Goal: Task Accomplishment & Management: Use online tool/utility

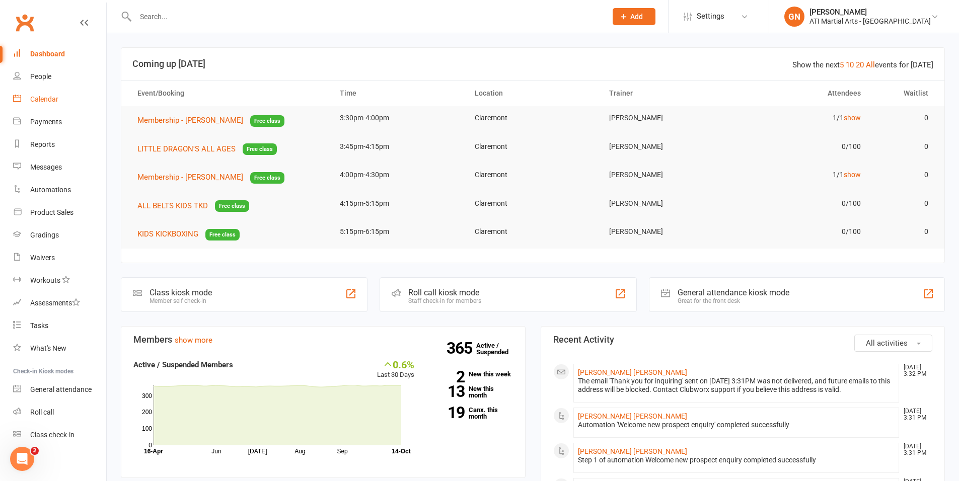
click at [46, 101] on div "Calendar" at bounding box center [44, 99] width 28 height 8
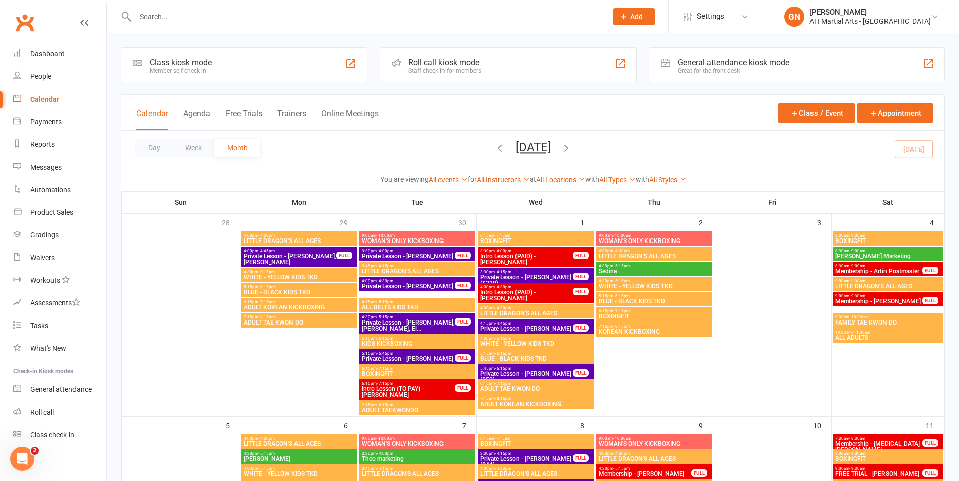
click at [683, 63] on div "General attendance kiosk mode" at bounding box center [734, 63] width 112 height 10
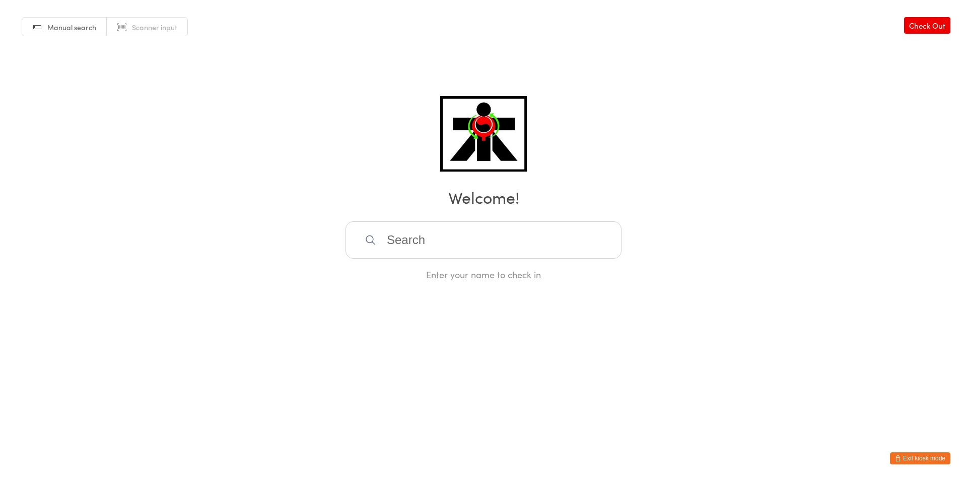
type input "j"
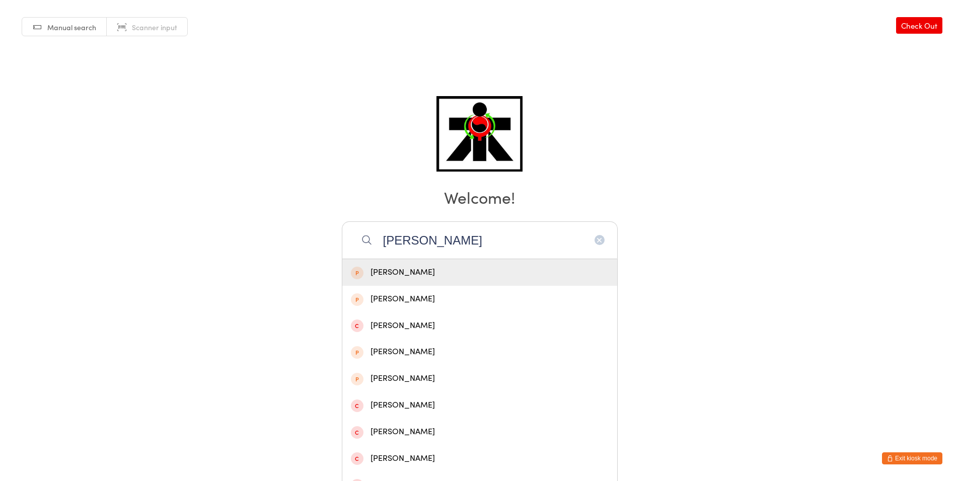
type input "J"
type input "jack thornton"
click at [509, 266] on div "Jack Thornton" at bounding box center [480, 273] width 258 height 14
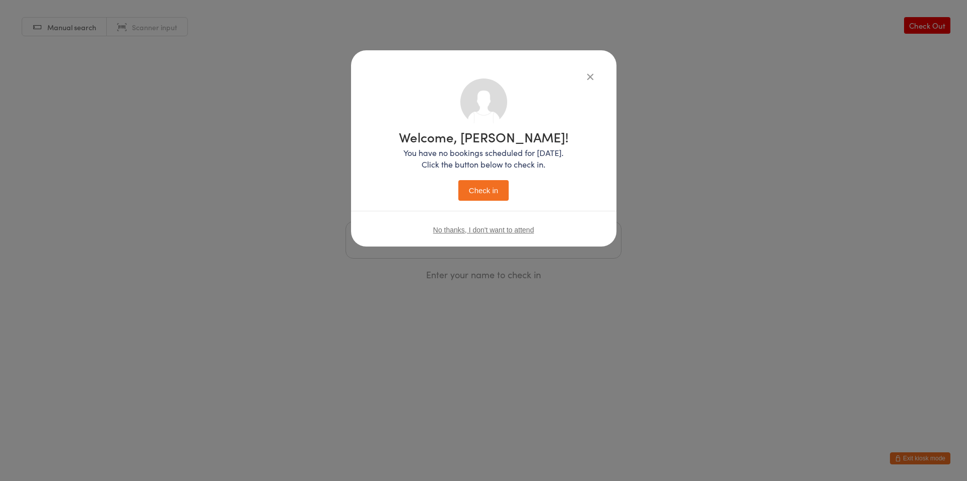
click at [493, 192] on button "Check in" at bounding box center [483, 190] width 50 height 21
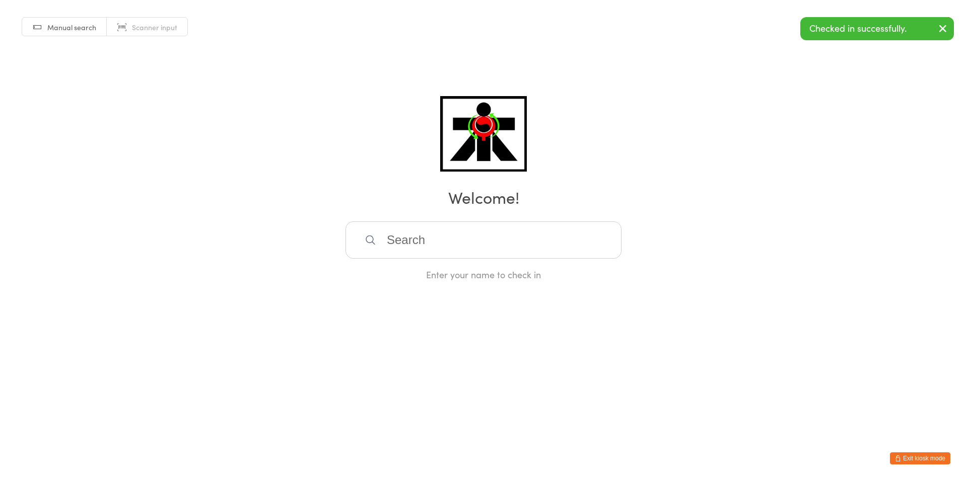
click at [457, 237] on input "search" at bounding box center [483, 240] width 276 height 37
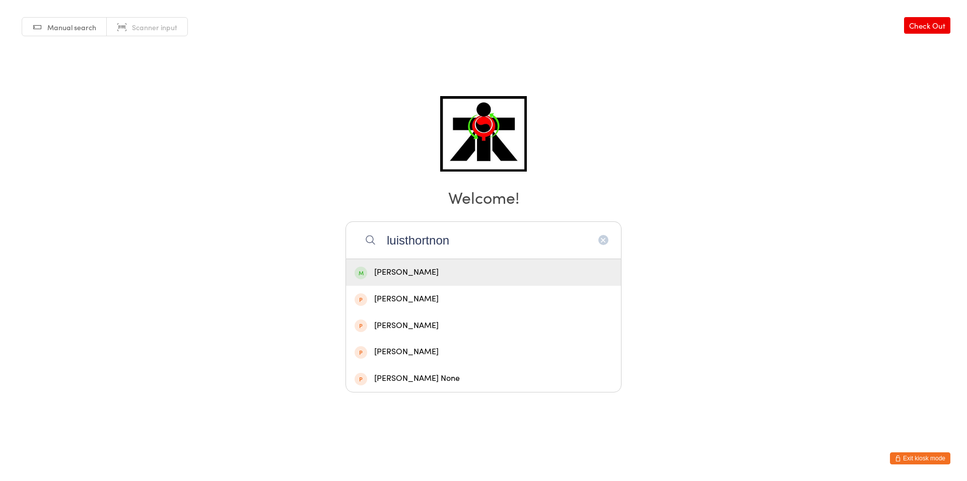
type input "luisthortnon"
click at [433, 268] on div "Luis Thornton" at bounding box center [483, 273] width 258 height 14
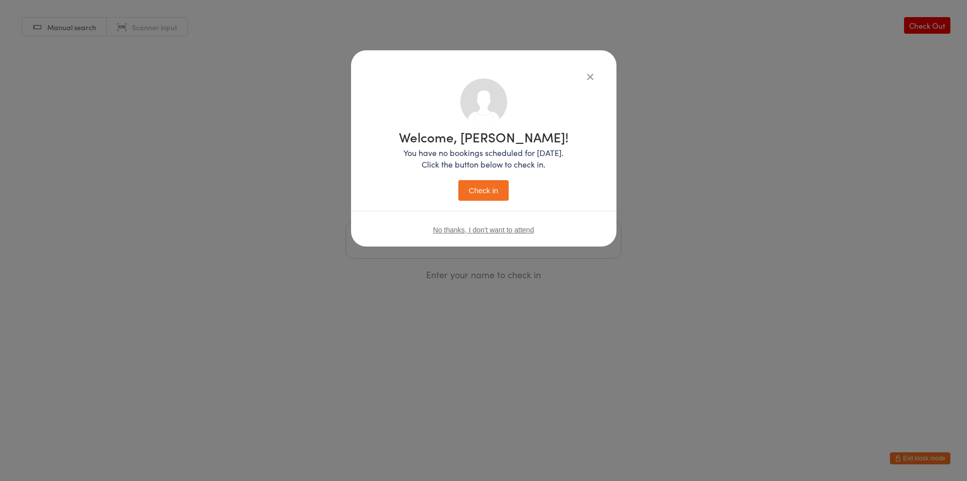
click at [481, 186] on button "Check in" at bounding box center [483, 190] width 50 height 21
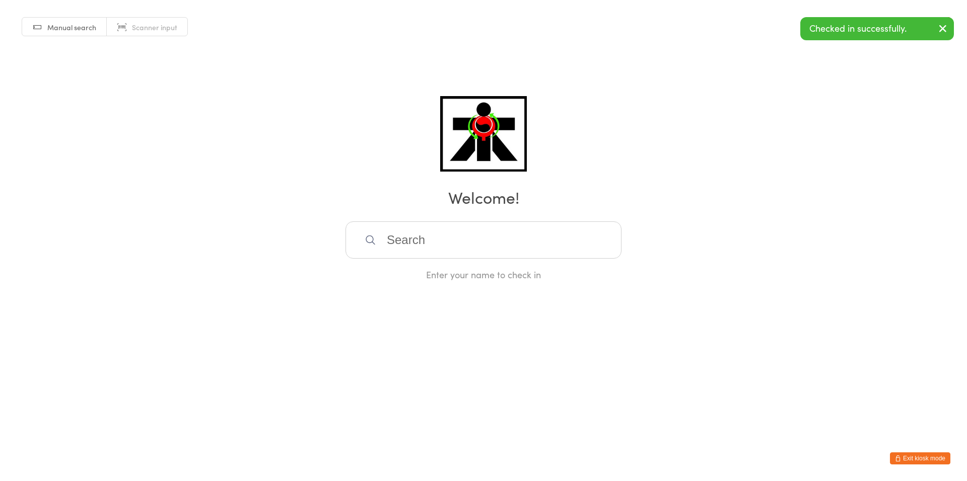
click at [473, 249] on input "search" at bounding box center [483, 240] width 276 height 37
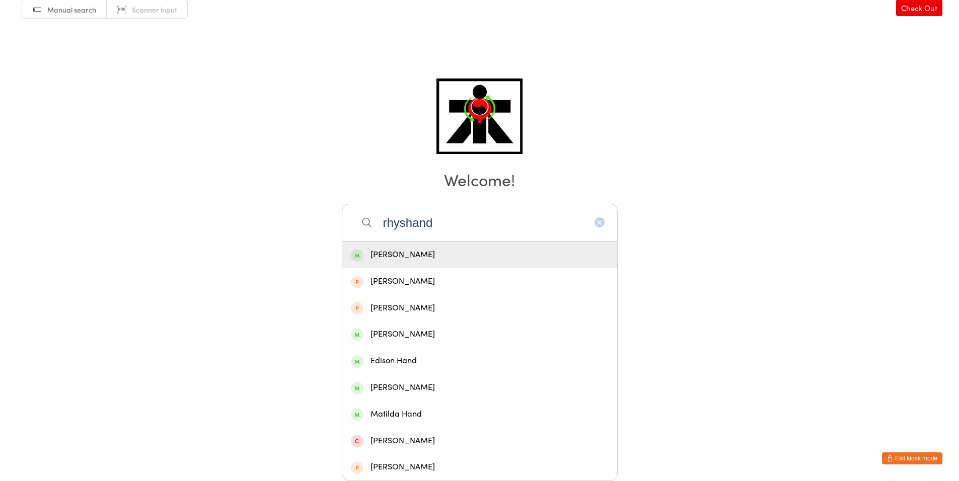
scroll to position [16, 0]
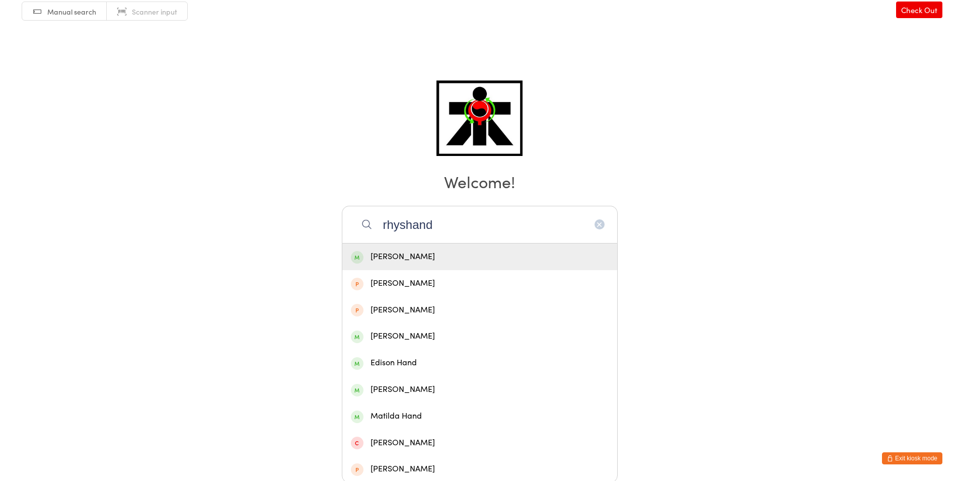
type input "rhyshand"
click at [425, 251] on div "Rhys Hand" at bounding box center [480, 257] width 258 height 14
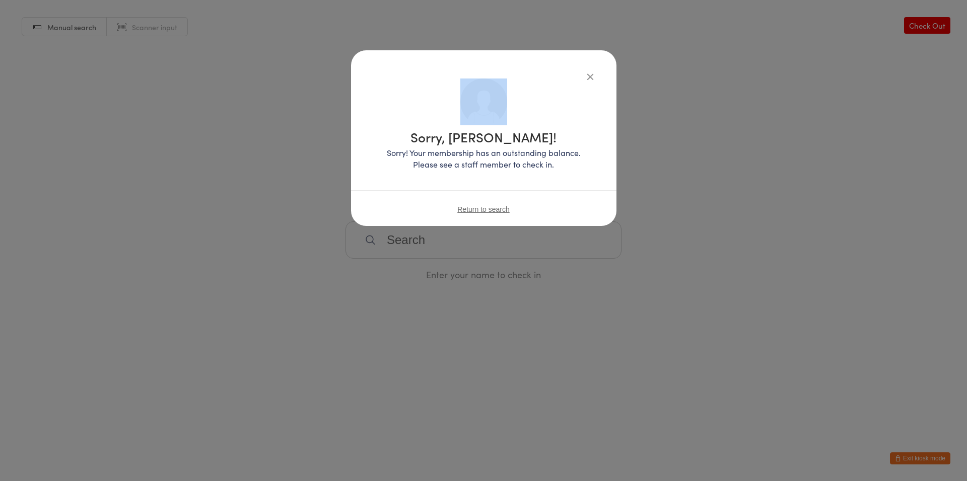
click at [584, 80] on icon "button" at bounding box center [589, 76] width 11 height 11
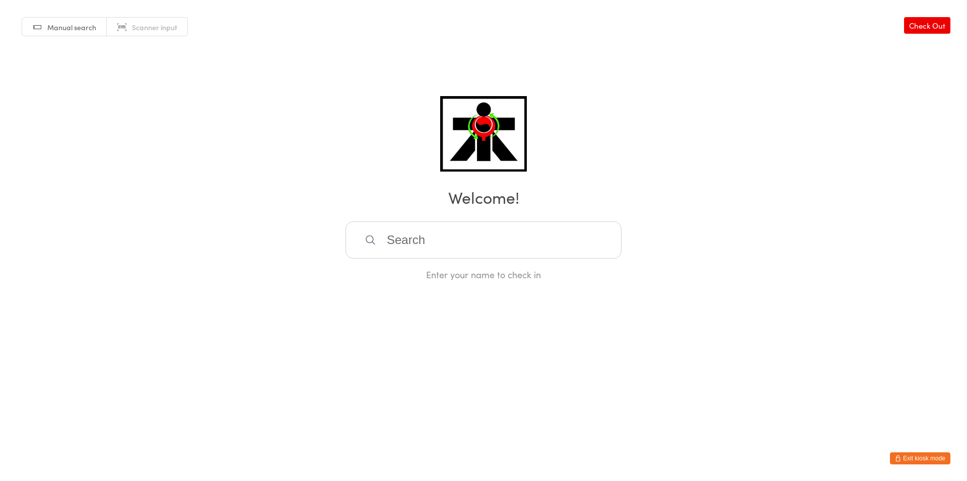
click at [424, 240] on input "search" at bounding box center [483, 240] width 276 height 37
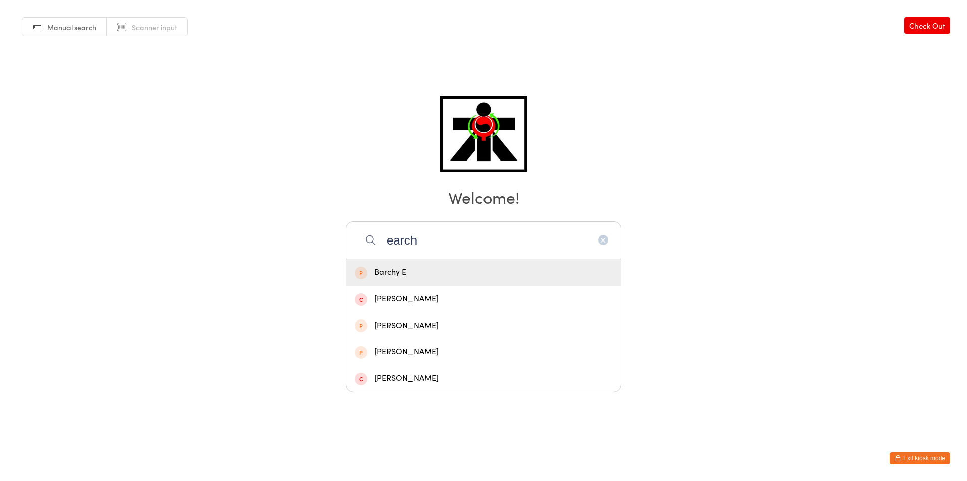
type input "earch"
click at [276, 155] on div "Manual search Scanner input Check Out Welcome! earch Barchy E Zoe Earner Sabrin…" at bounding box center [483, 140] width 967 height 281
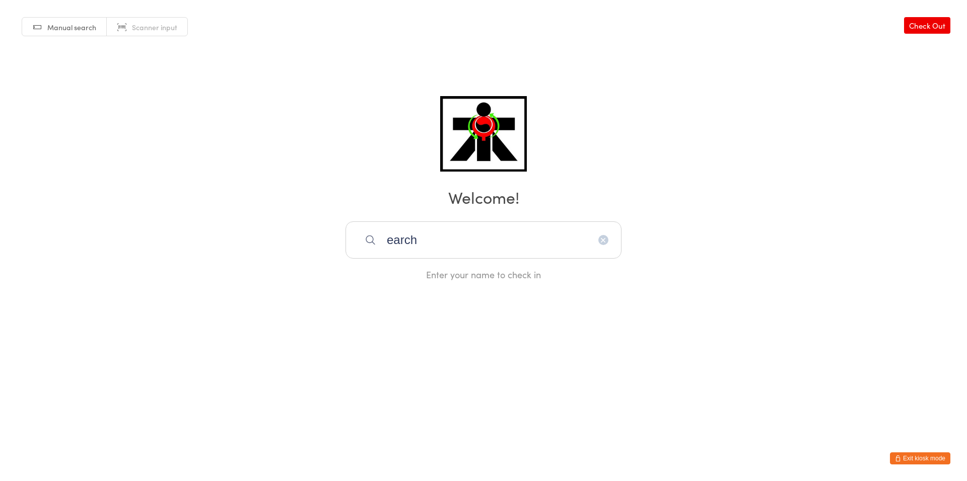
click at [607, 239] on button "button" at bounding box center [603, 240] width 10 height 10
click at [512, 231] on input "search" at bounding box center [483, 240] width 276 height 37
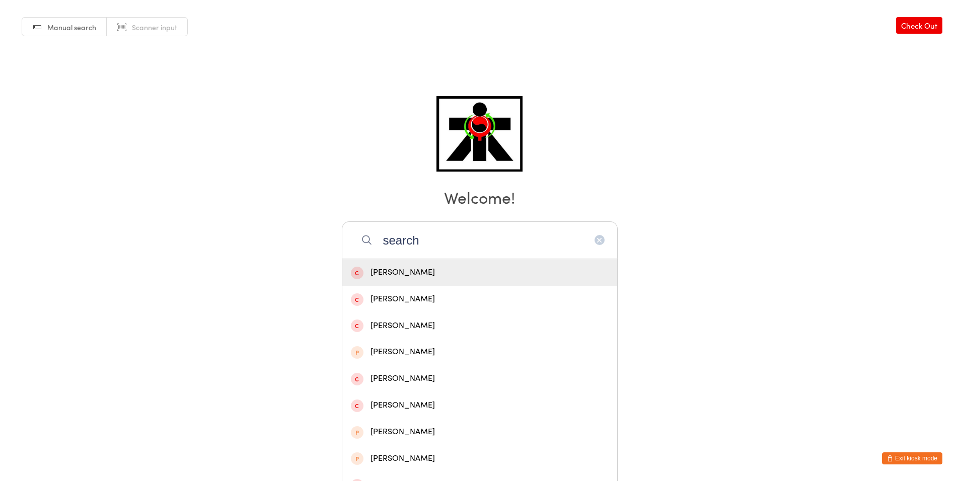
click at [234, 110] on div "Manual search Scanner input Check Out Welcome! search Stan Birch Sean Blake Sea…" at bounding box center [479, 140] width 959 height 281
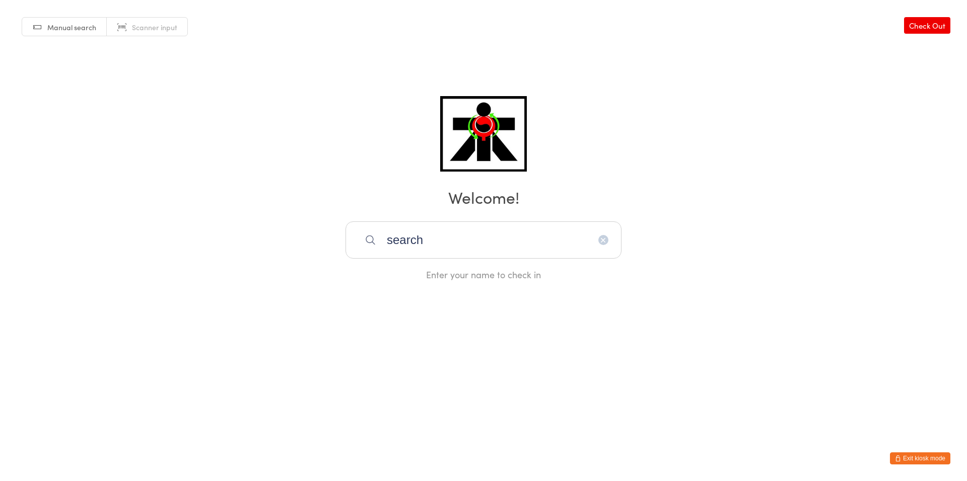
click at [457, 241] on input "search" at bounding box center [483, 240] width 276 height 37
type input "s"
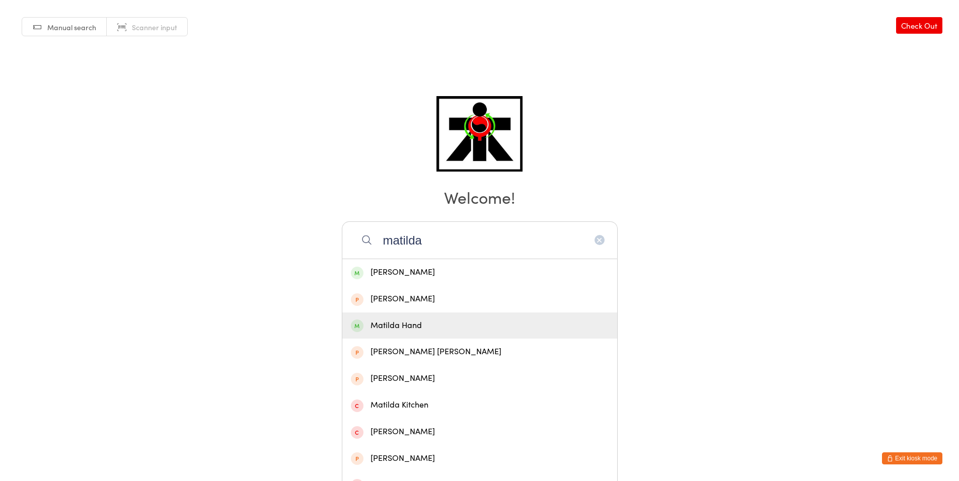
type input "matilda"
click at [429, 327] on div "Matilda Hand" at bounding box center [480, 326] width 258 height 14
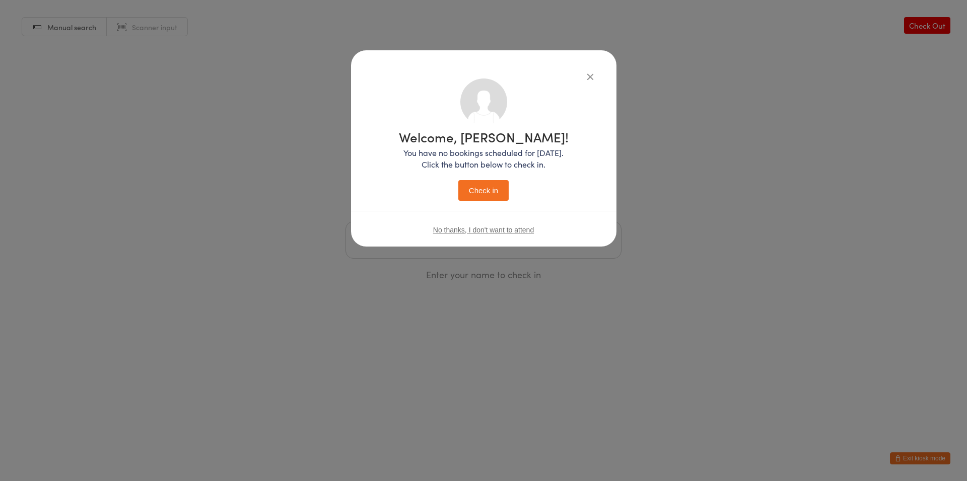
click at [503, 195] on button "Check in" at bounding box center [483, 190] width 50 height 21
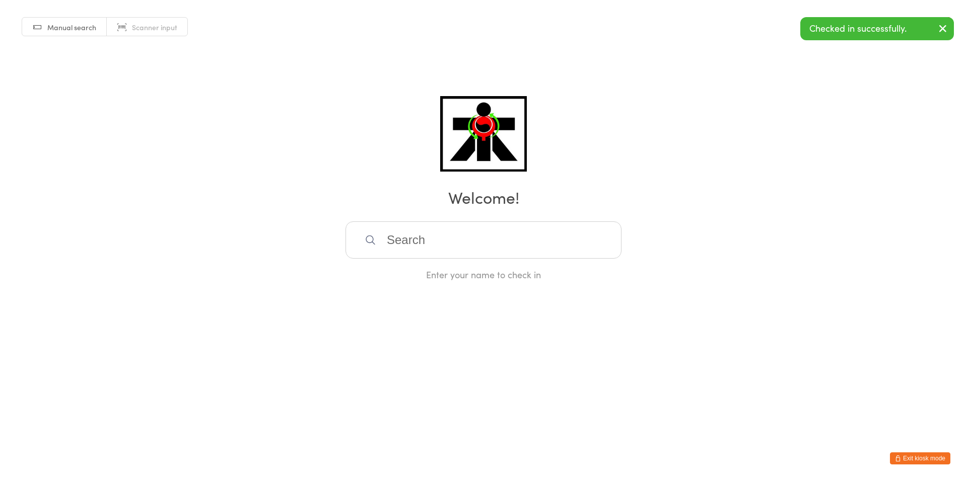
click at [456, 251] on input "search" at bounding box center [483, 240] width 276 height 37
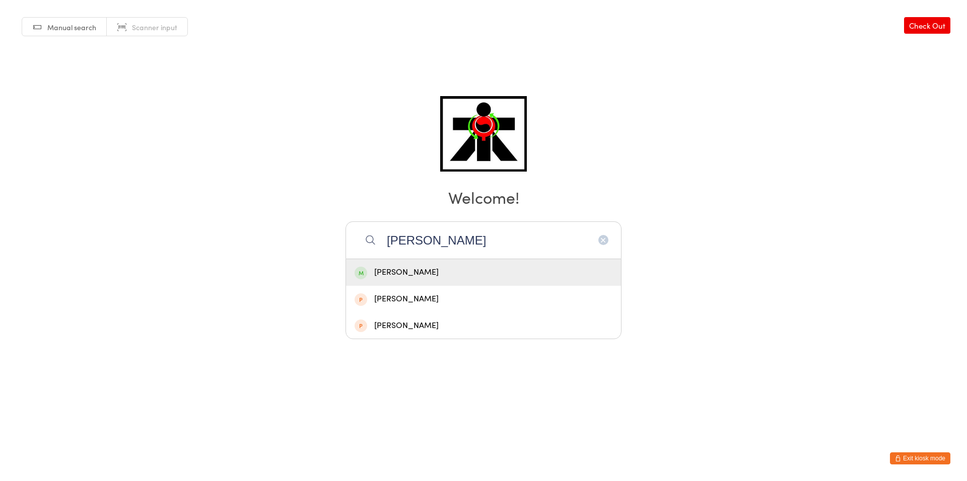
type input "rhys"
click at [458, 280] on div "Rhys Hand" at bounding box center [483, 272] width 275 height 27
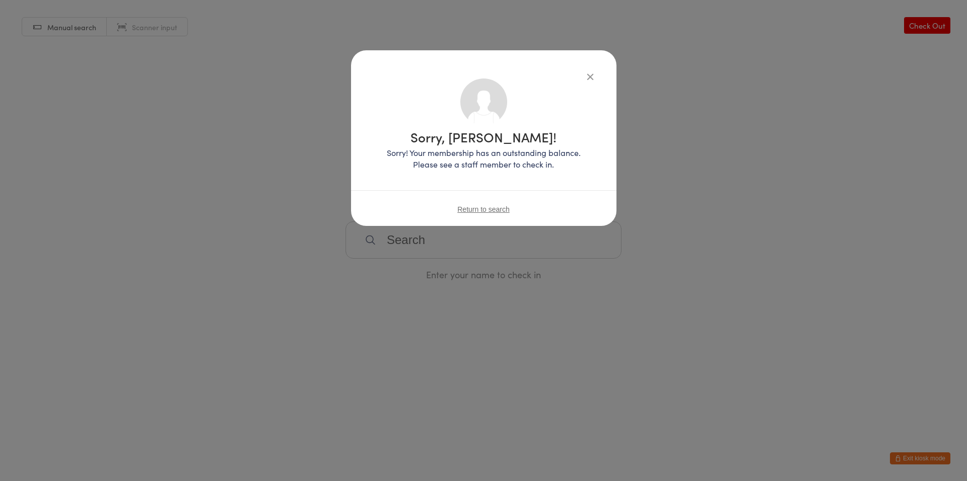
click at [593, 76] on icon "button" at bounding box center [589, 76] width 11 height 11
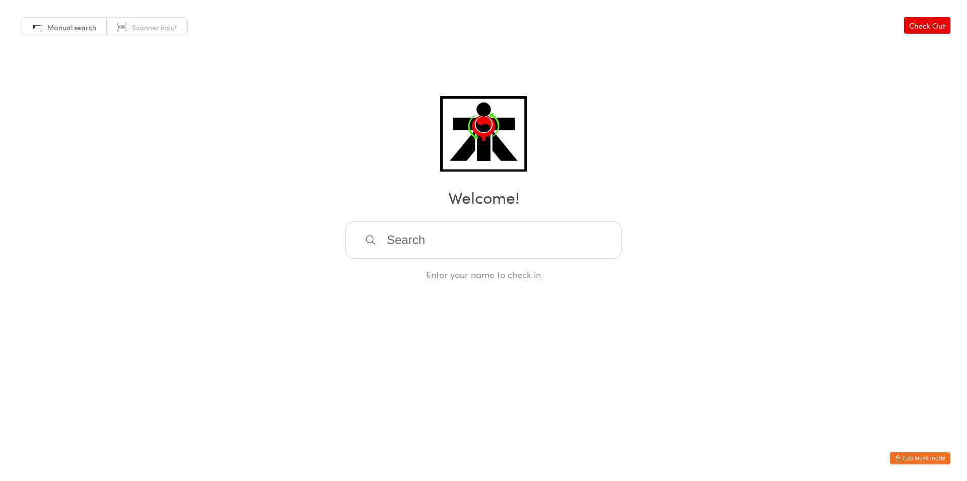
click at [444, 250] on input "search" at bounding box center [483, 240] width 276 height 37
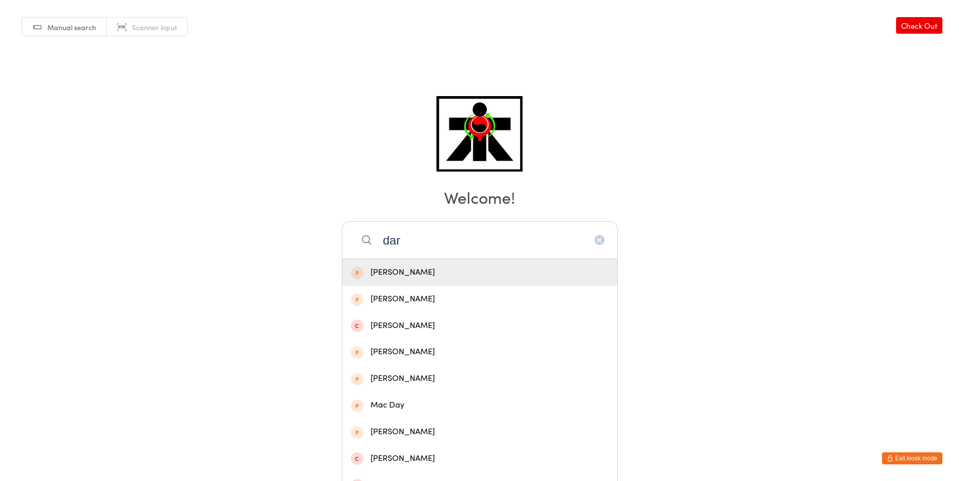
type input "dari"
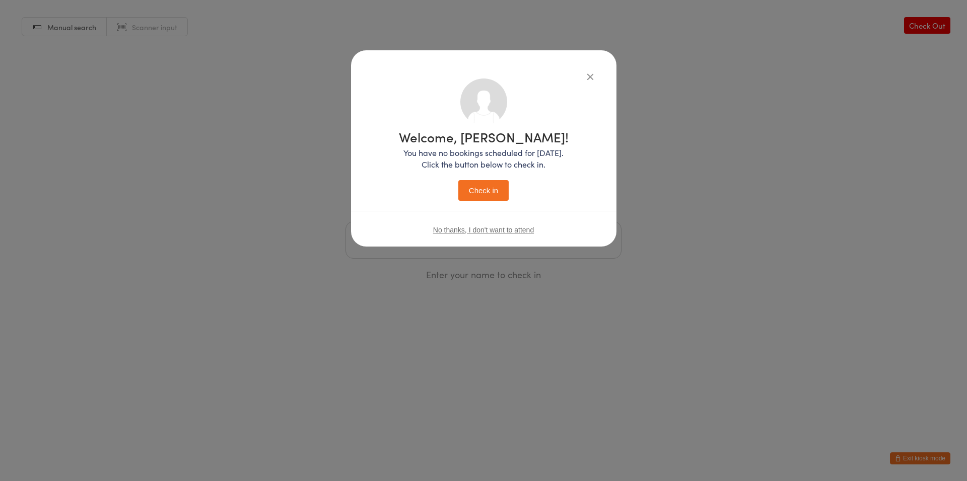
click at [471, 194] on button "Check in" at bounding box center [483, 190] width 50 height 21
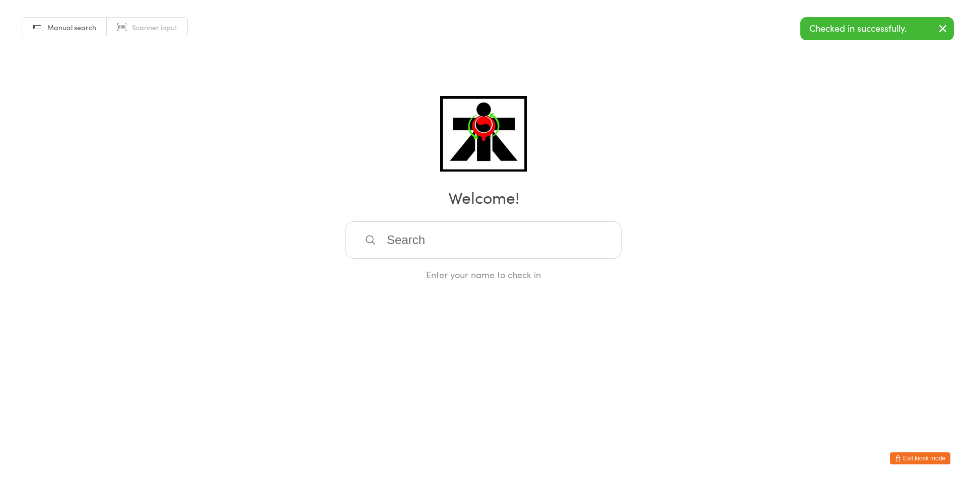
click at [437, 239] on input "search" at bounding box center [483, 240] width 276 height 37
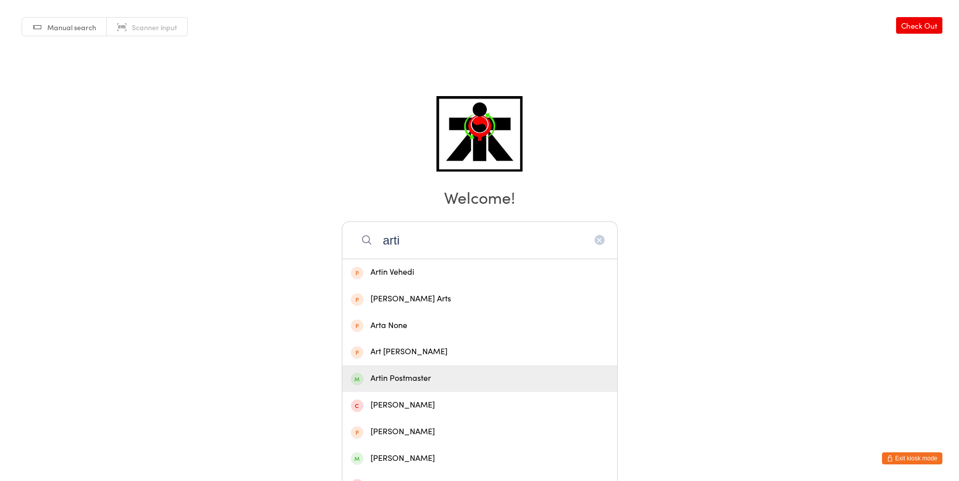
type input "arti"
click at [409, 371] on div "Artin Postmaster" at bounding box center [479, 378] width 275 height 27
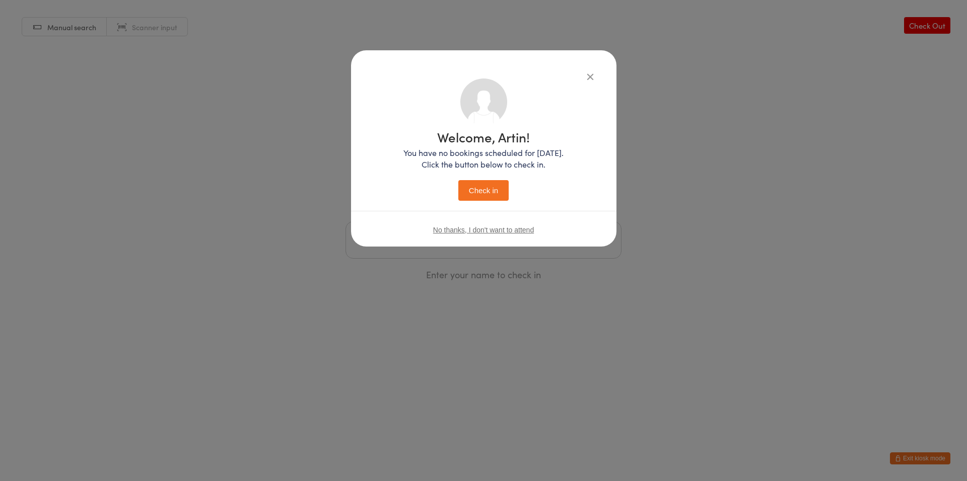
click at [469, 194] on button "Check in" at bounding box center [483, 190] width 50 height 21
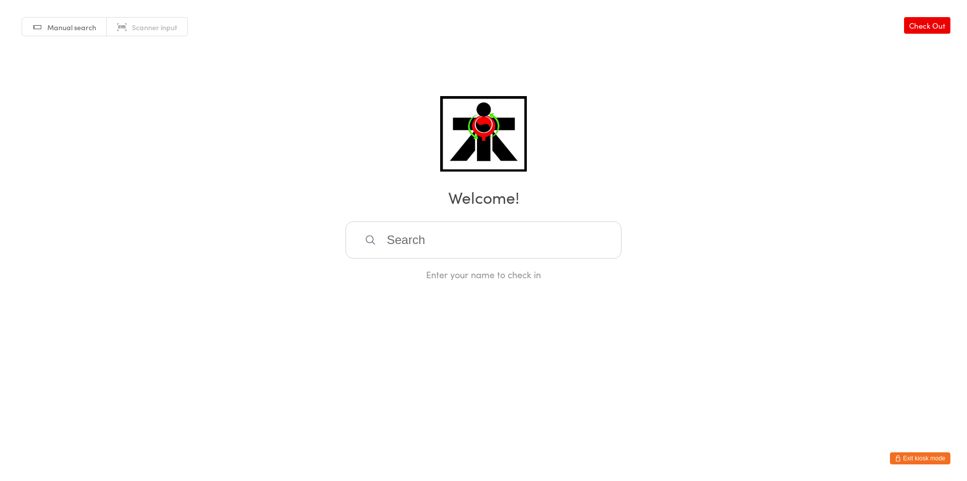
click at [482, 229] on input "search" at bounding box center [483, 240] width 276 height 37
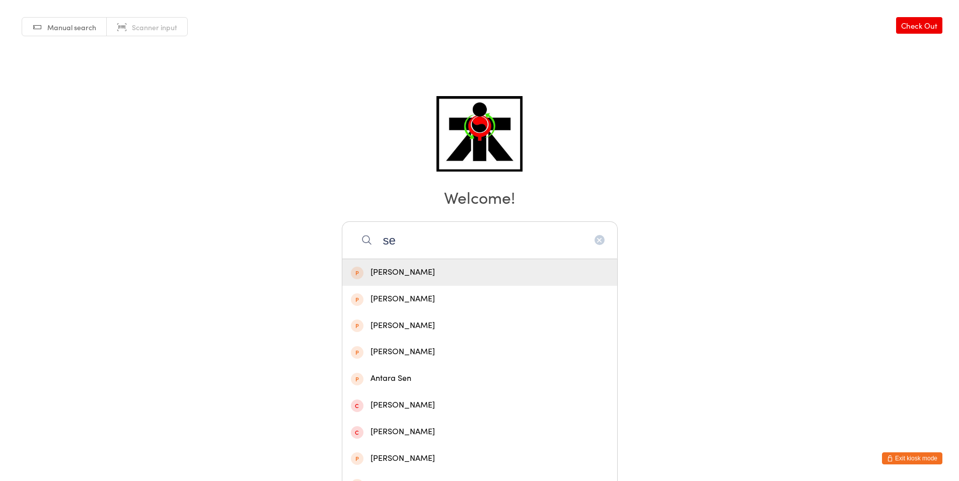
type input "s"
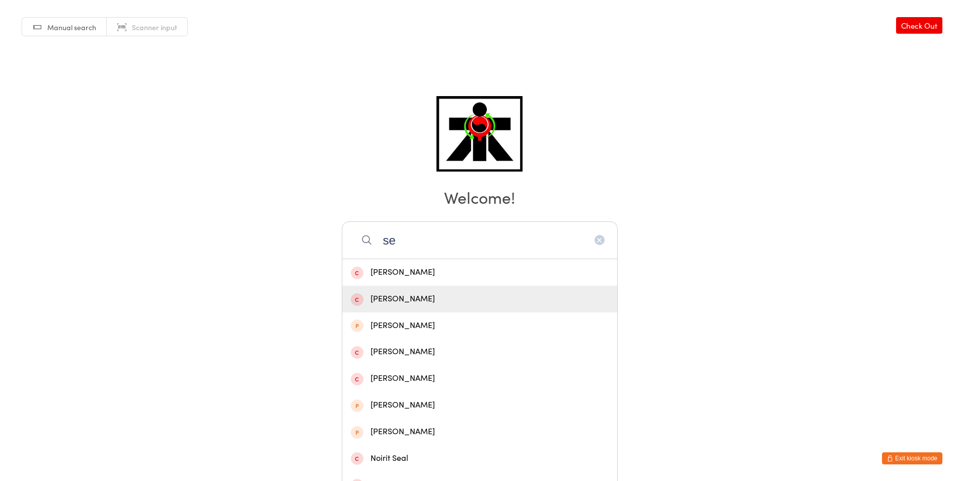
type input "s"
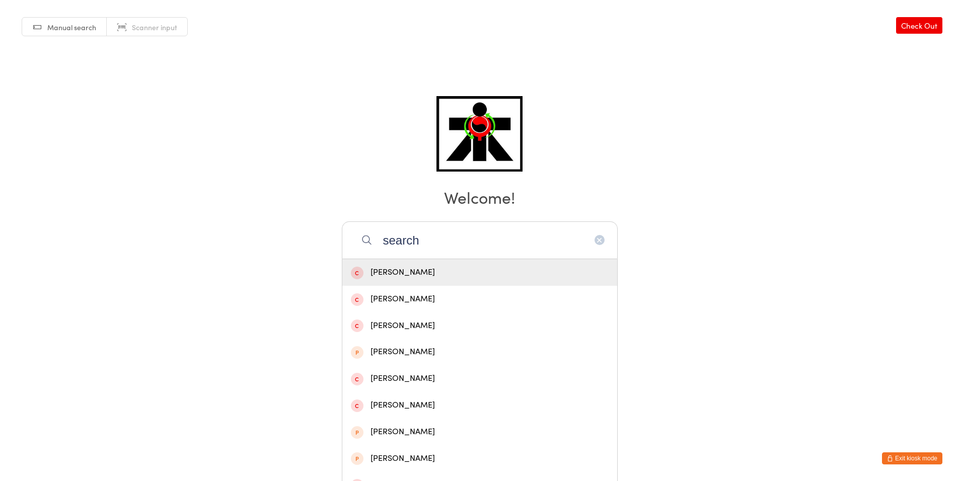
click at [789, 123] on div "Manual search Scanner input Check Out Welcome! search Stan Birch Sean Blake Sea…" at bounding box center [479, 140] width 959 height 281
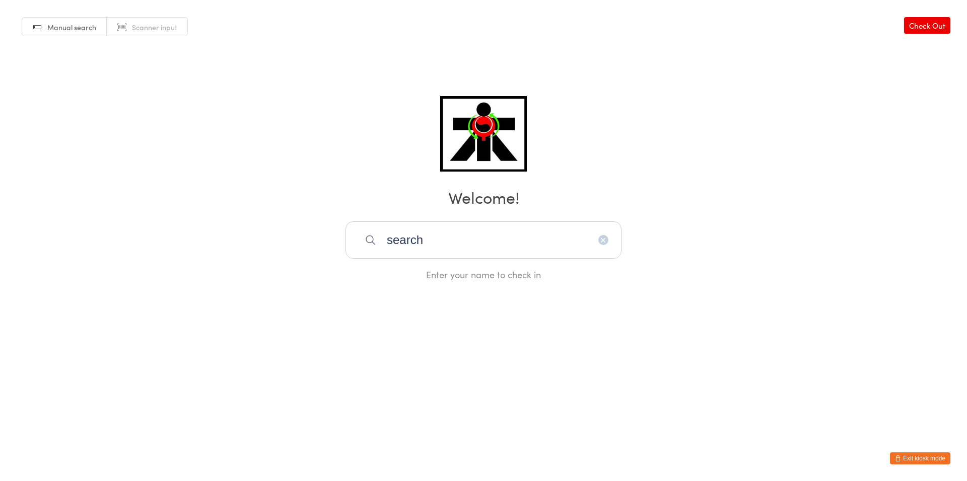
click at [450, 246] on input "search" at bounding box center [483, 240] width 276 height 37
type input "s"
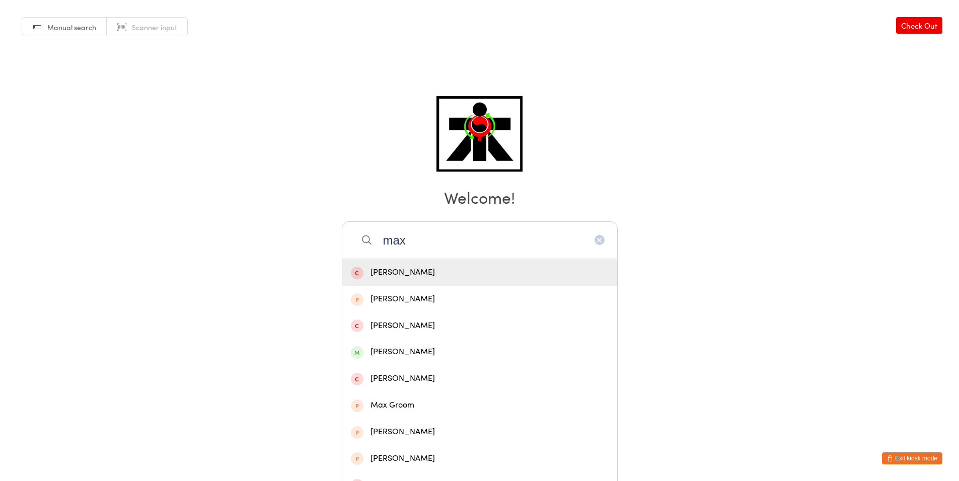
type input "max b"
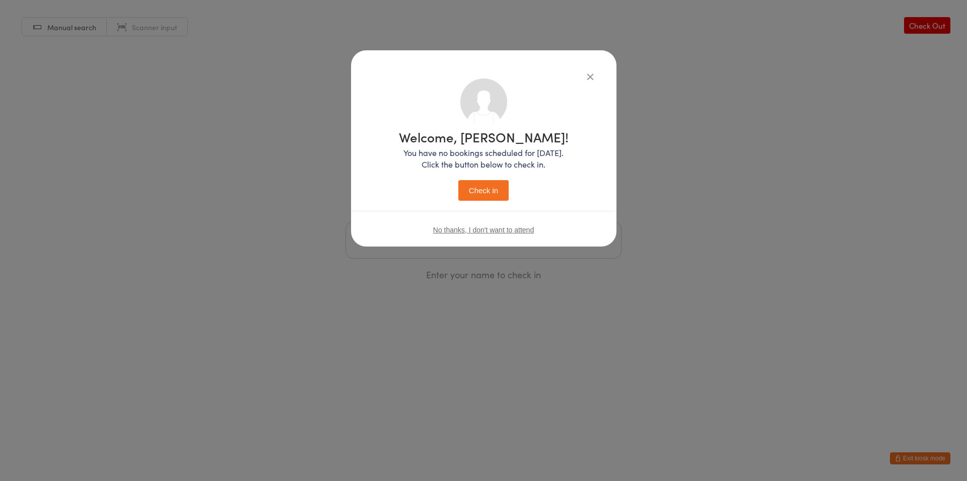
click at [458, 180] on button "Check in" at bounding box center [483, 190] width 50 height 21
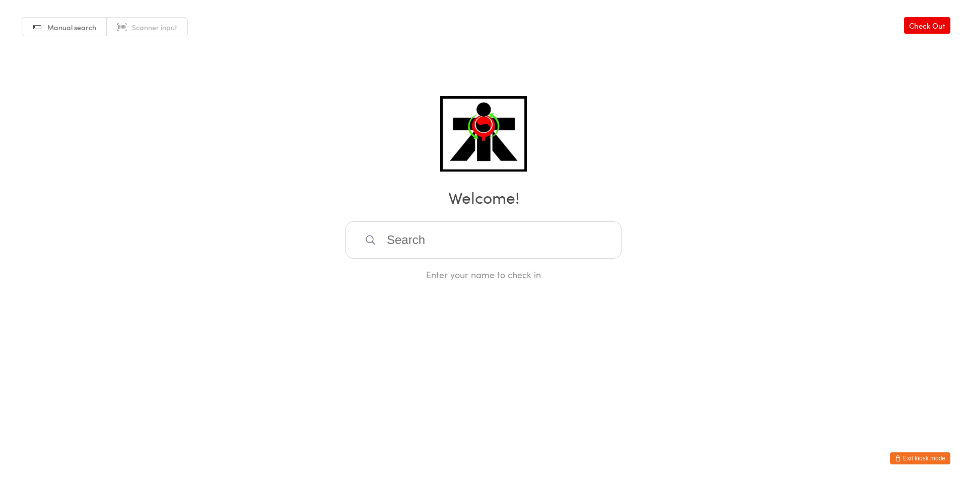
click at [492, 251] on input "search" at bounding box center [483, 240] width 276 height 37
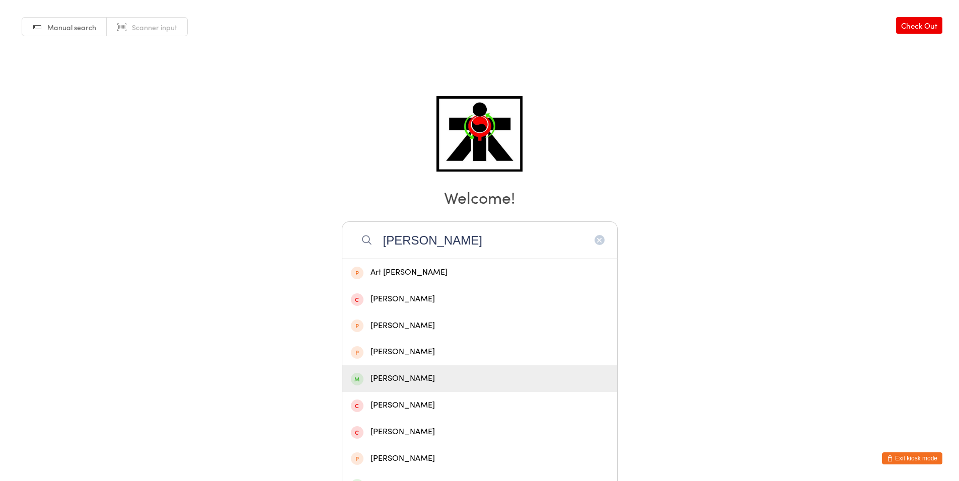
type input "vivian"
click at [440, 375] on div "Vivian McAllister" at bounding box center [480, 379] width 258 height 14
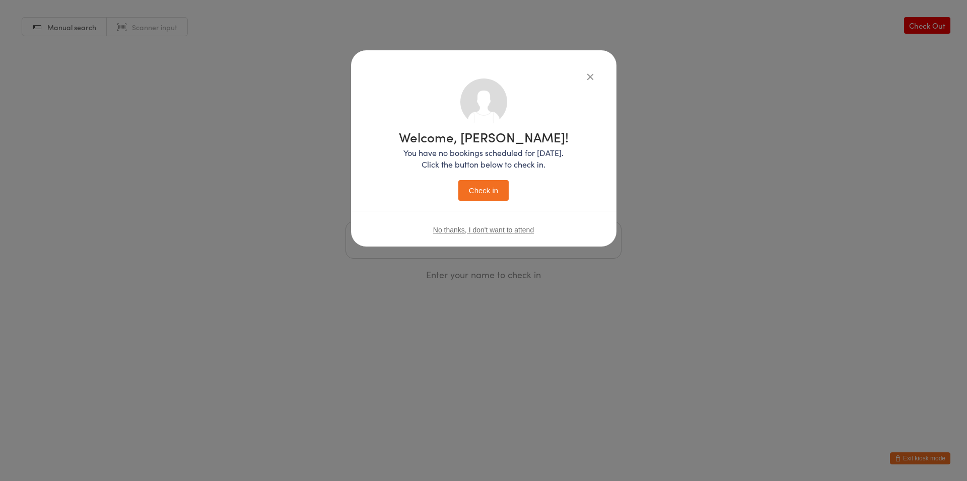
click at [487, 196] on button "Check in" at bounding box center [483, 190] width 50 height 21
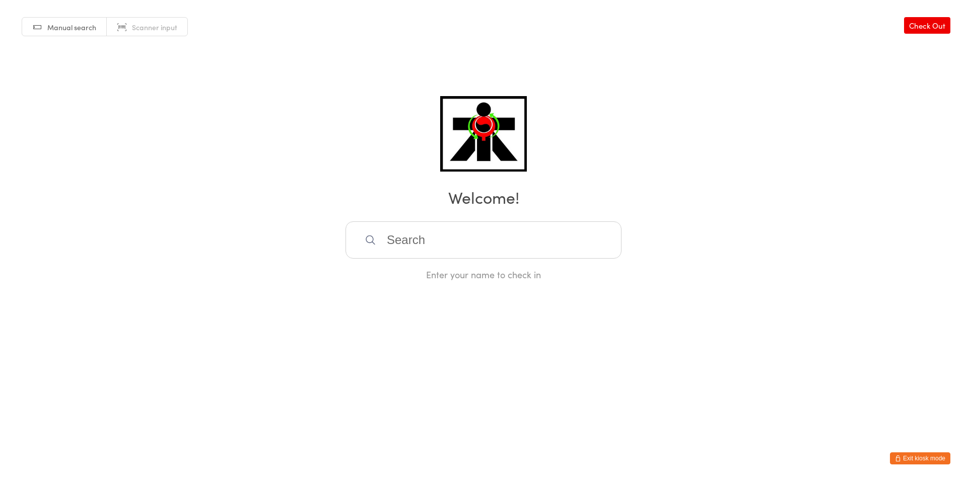
click at [507, 247] on input "search" at bounding box center [483, 240] width 276 height 37
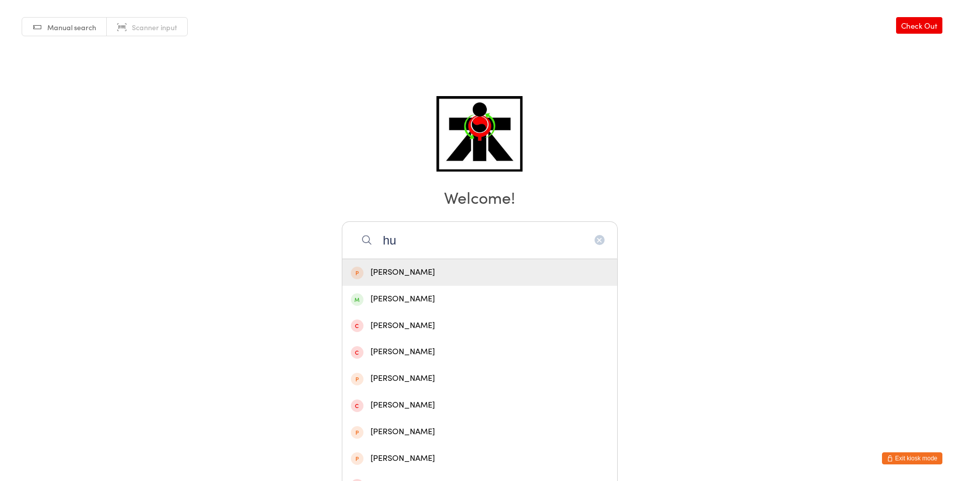
type input "h"
drag, startPoint x: 537, startPoint y: 225, endPoint x: 547, endPoint y: 229, distance: 10.8
click at [539, 226] on input "hugo rob" at bounding box center [480, 240] width 276 height 37
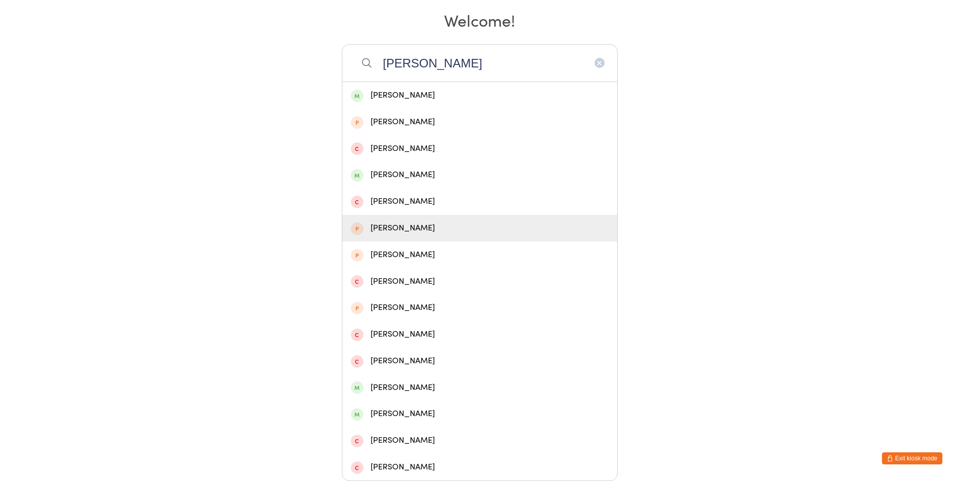
scroll to position [175, 0]
drag, startPoint x: 842, startPoint y: 400, endPoint x: 426, endPoint y: 22, distance: 562.4
click at [411, 96] on html "You have now entered Kiosk Mode. Members will be able to check themselves in us…" at bounding box center [479, 65] width 959 height 481
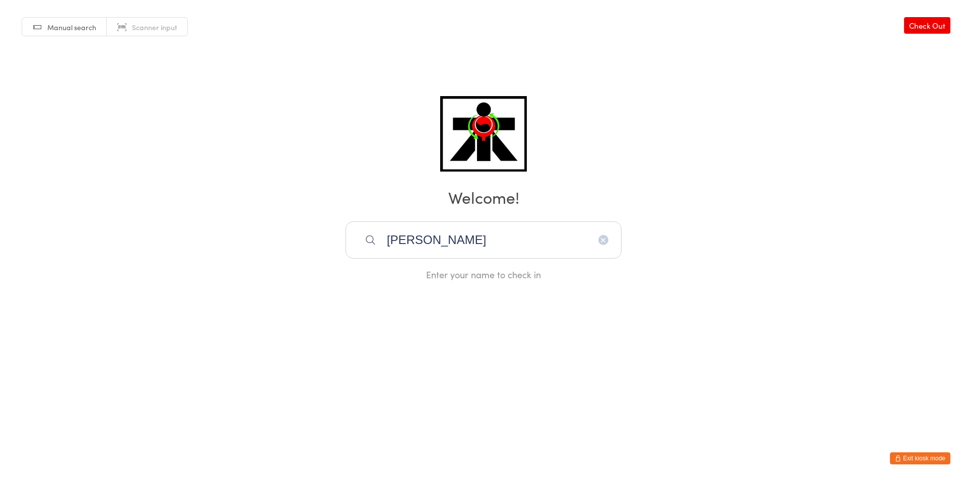
click at [472, 237] on input "hugo rob" at bounding box center [483, 240] width 276 height 37
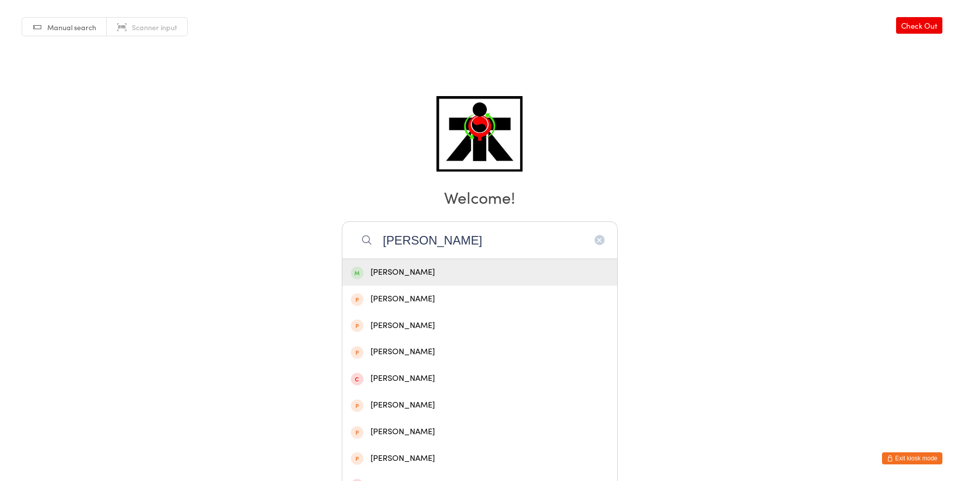
type input "hugo robert"
click at [402, 268] on div "Hugo Robertson" at bounding box center [480, 273] width 258 height 14
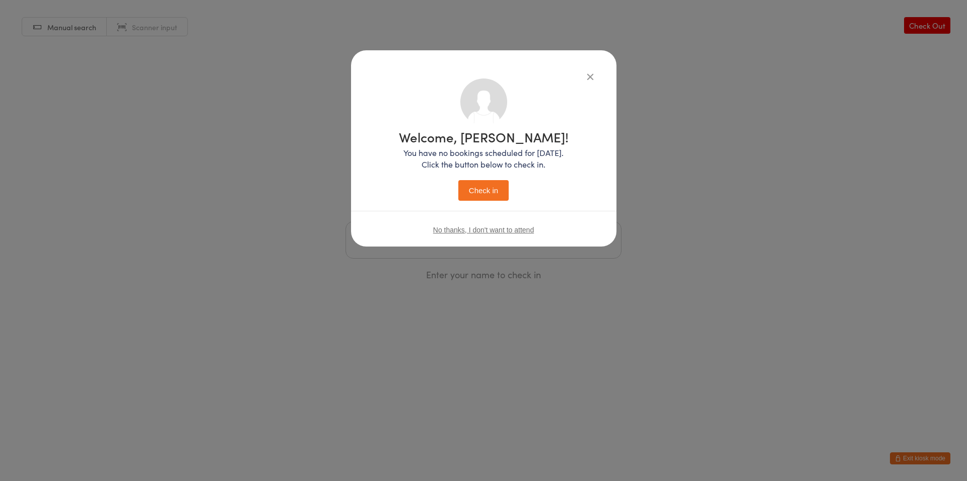
click at [474, 191] on button "Check in" at bounding box center [483, 190] width 50 height 21
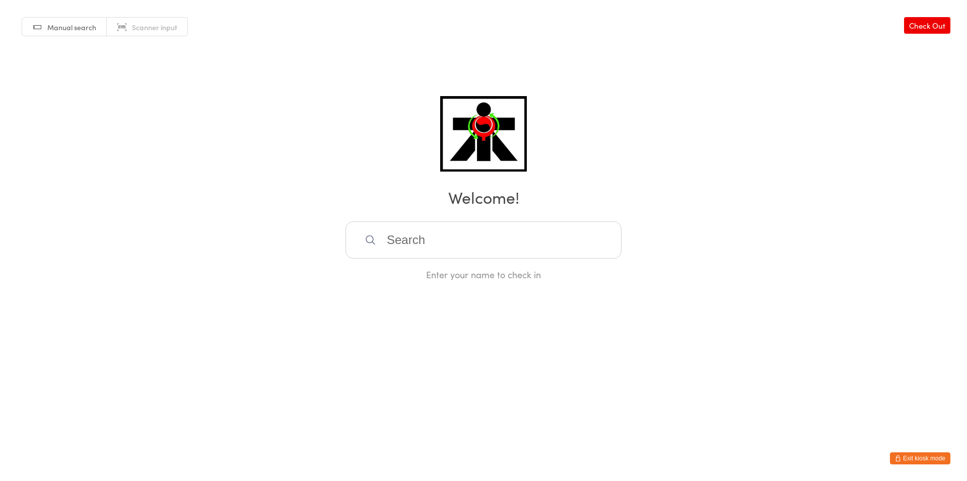
click at [435, 250] on input "search" at bounding box center [483, 240] width 276 height 37
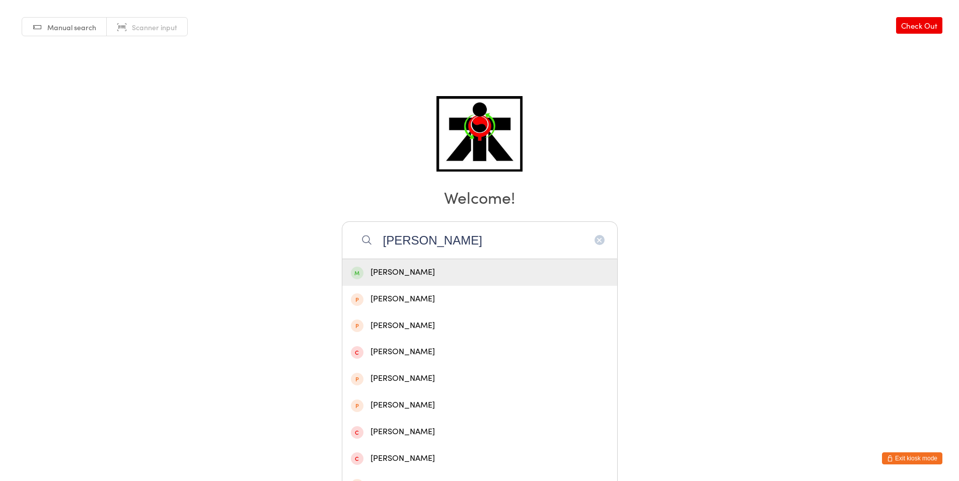
type input "eli"
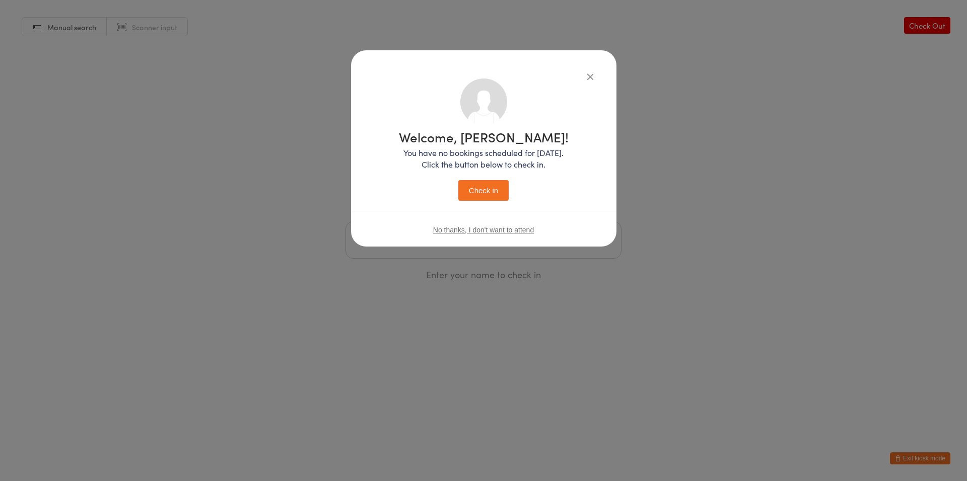
click at [458, 180] on button "Check in" at bounding box center [483, 190] width 50 height 21
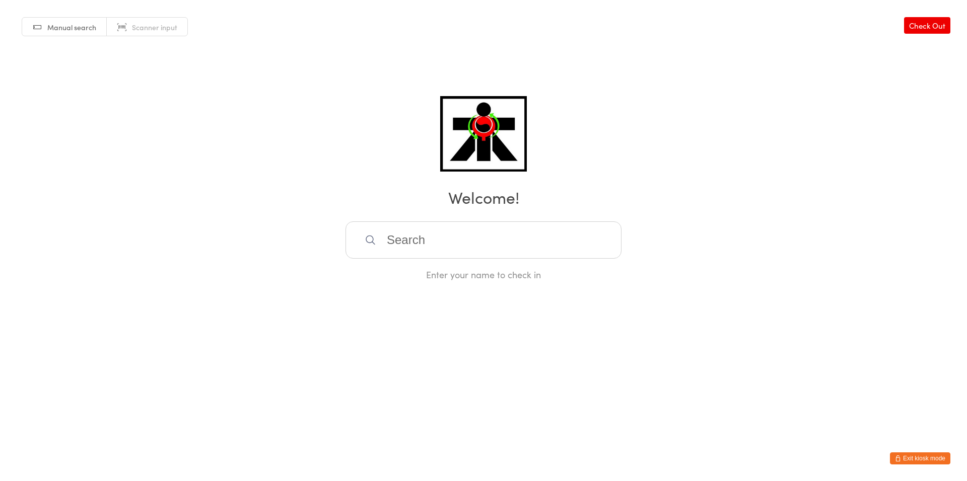
click at [419, 237] on input "search" at bounding box center [483, 240] width 276 height 37
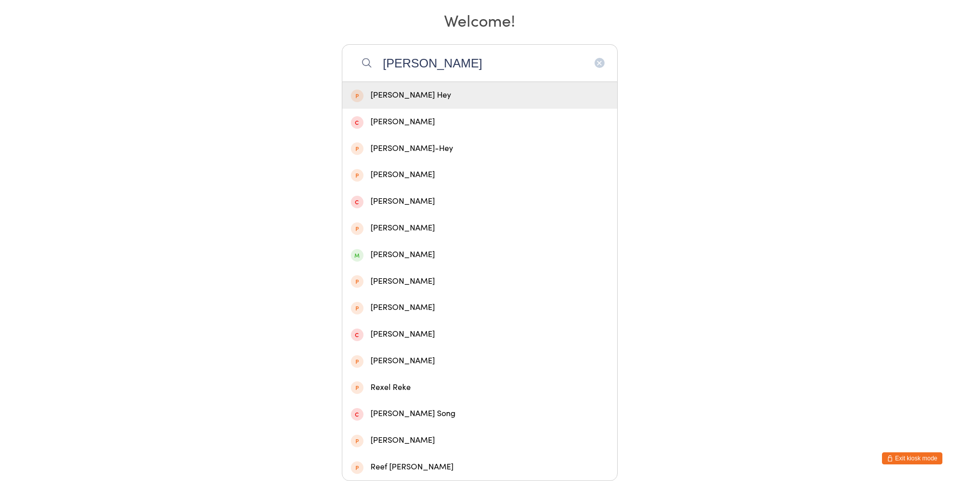
scroll to position [51, 0]
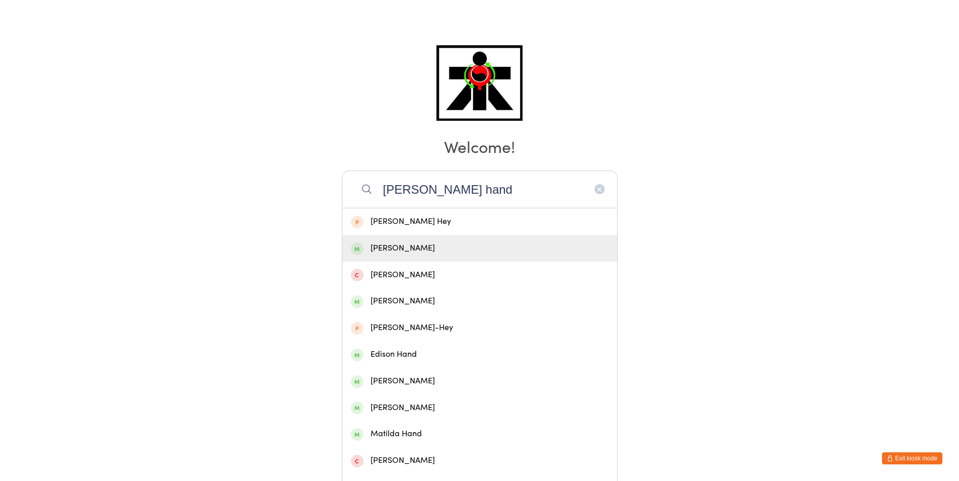
type input "reece hand"
click at [396, 248] on div "Rhys Hand" at bounding box center [480, 249] width 258 height 14
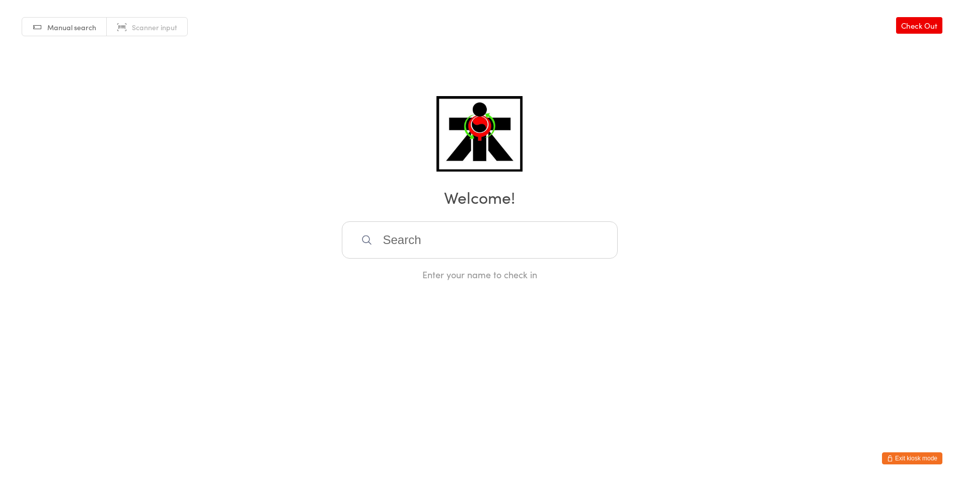
scroll to position [0, 0]
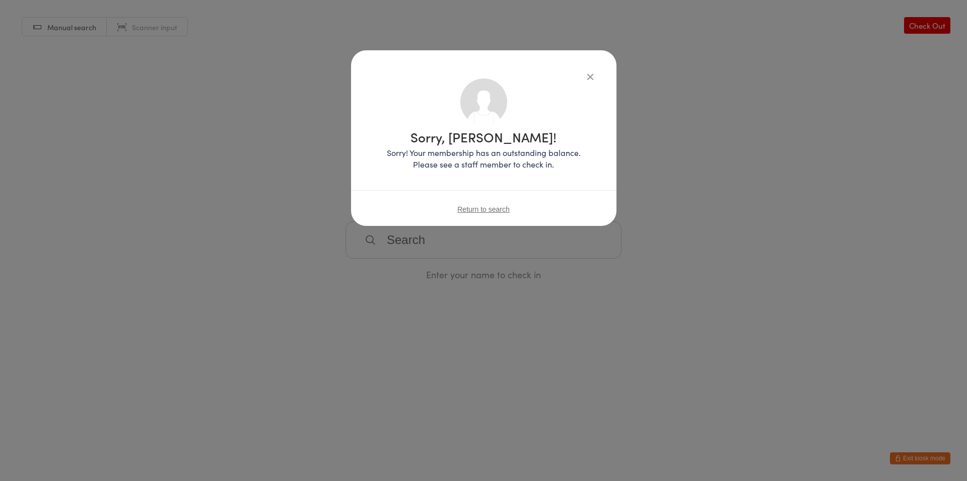
click at [471, 180] on div "Sorry, Rhys Hand! Sorry! Your membership has an outstanding balance. Please see…" at bounding box center [483, 154] width 225 height 150
click at [588, 79] on icon "button" at bounding box center [589, 76] width 11 height 11
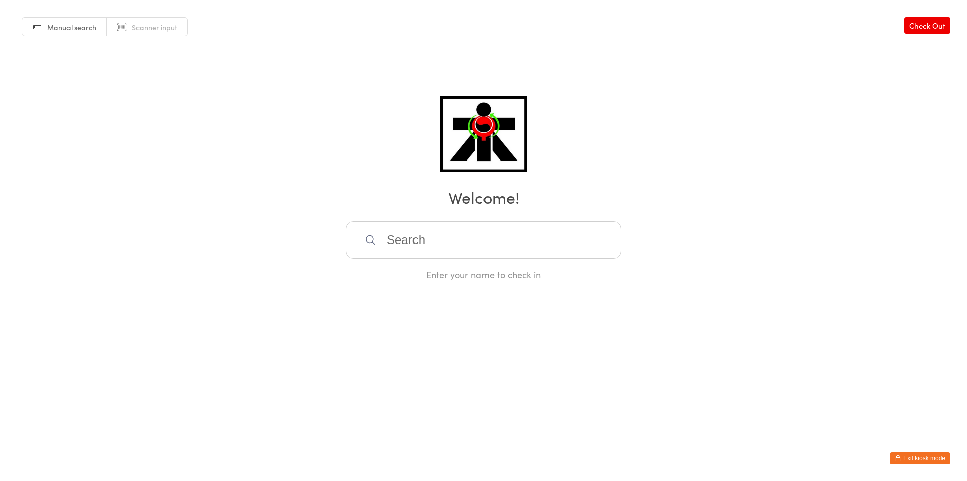
click at [497, 252] on input "search" at bounding box center [483, 240] width 276 height 37
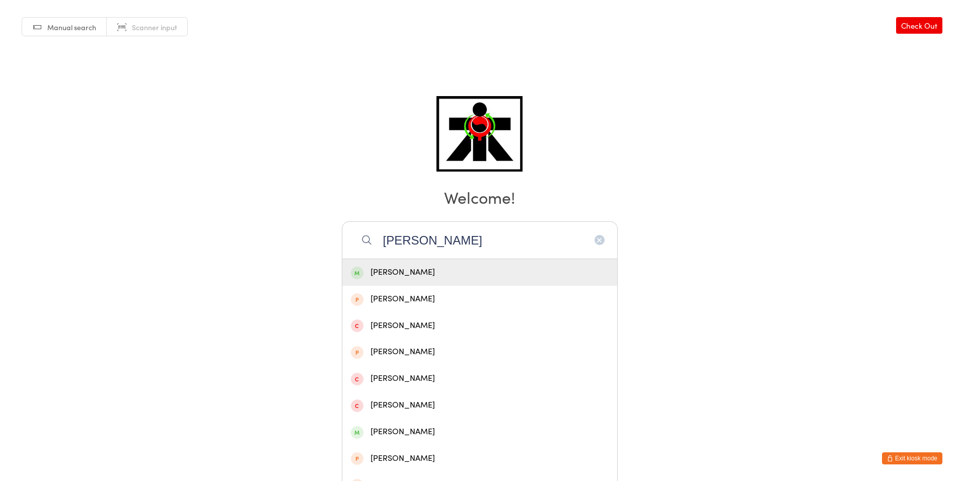
type input "matthew lo"
click at [466, 269] on div "Matthew Lo" at bounding box center [480, 273] width 258 height 14
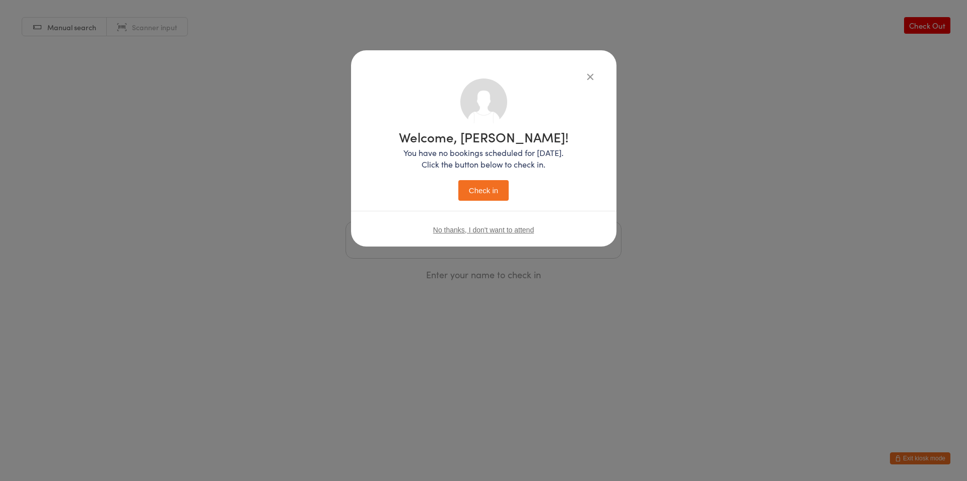
click at [498, 180] on button "Check in" at bounding box center [483, 190] width 50 height 21
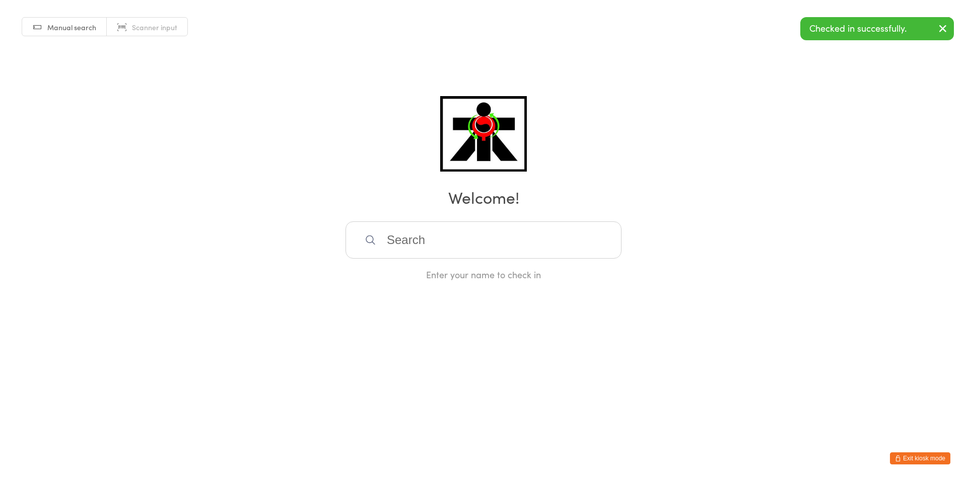
click at [497, 186] on h2 "Welcome!" at bounding box center [483, 197] width 946 height 23
click at [553, 107] on div "Manual search Scanner input Check Out Welcome! Enter your name to check in" at bounding box center [483, 140] width 967 height 281
click at [430, 246] on input "search" at bounding box center [483, 240] width 276 height 37
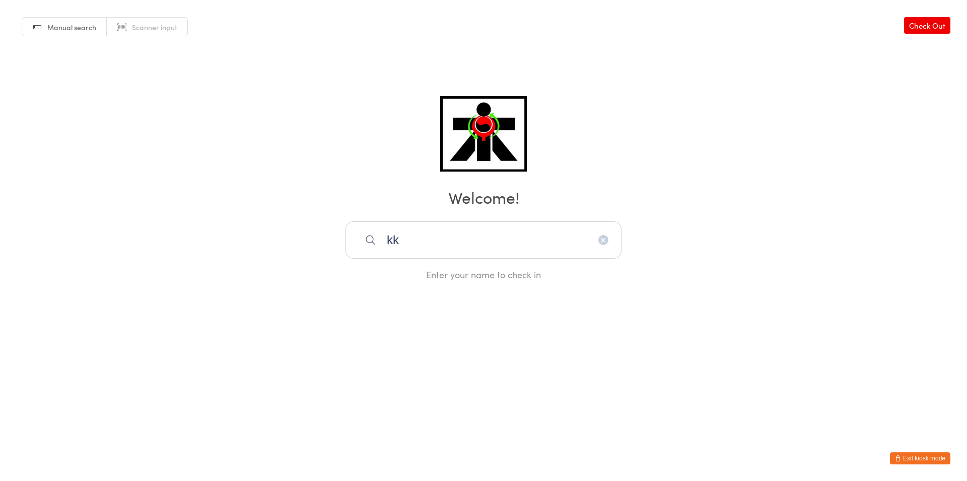
type input "k"
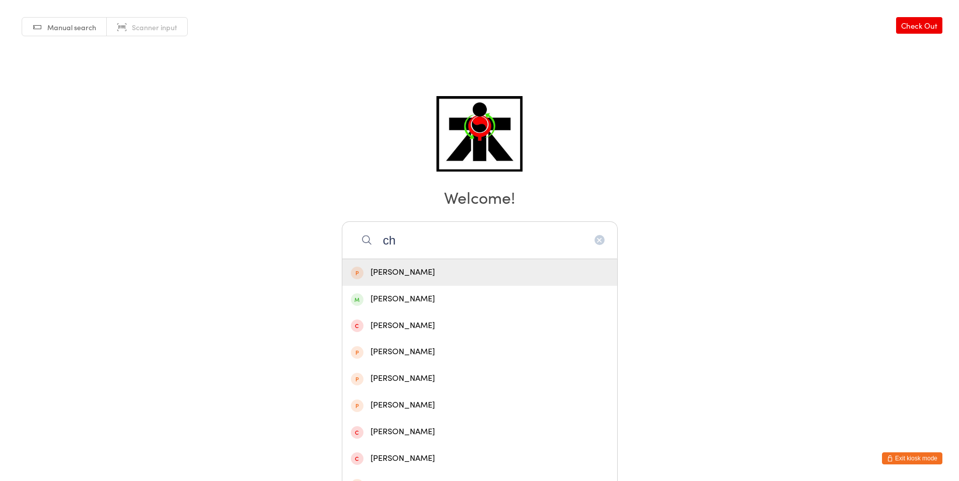
type input "c"
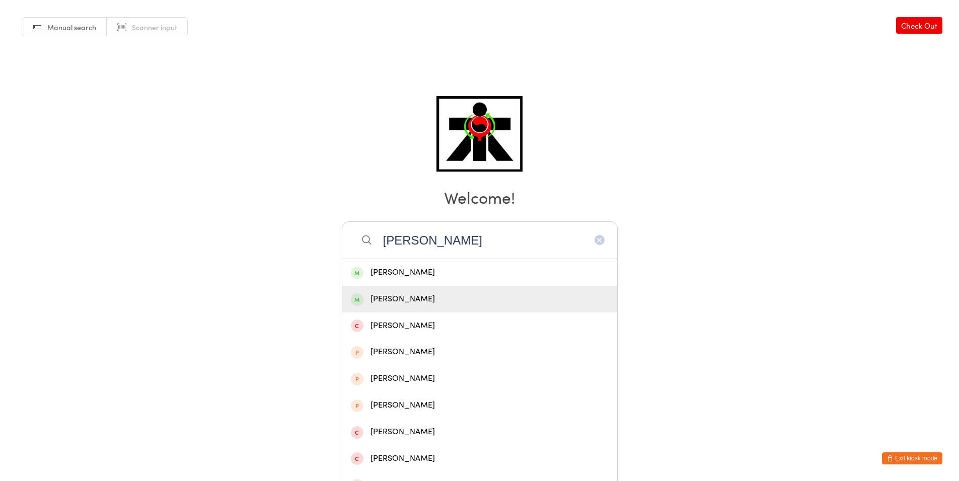
type input "charlie ho"
click at [391, 295] on div "Charlie Hopkins" at bounding box center [480, 299] width 258 height 14
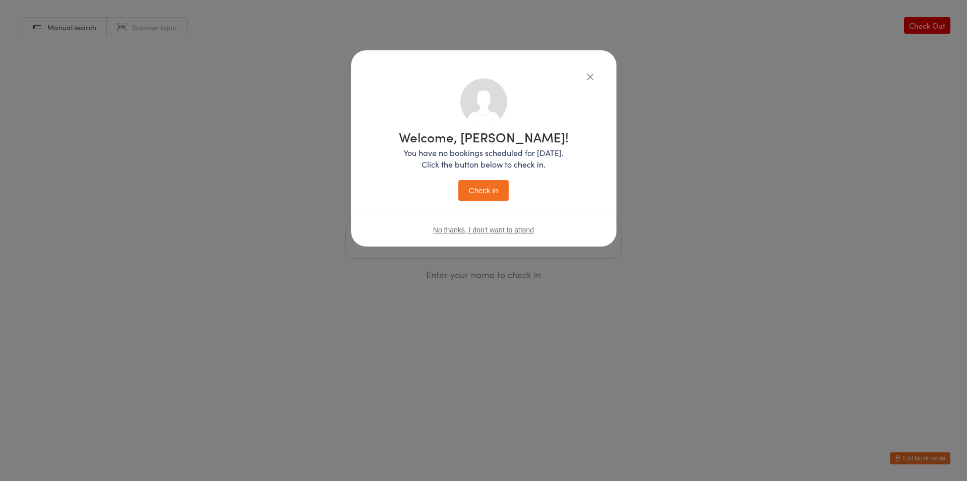
click at [482, 189] on button "Check in" at bounding box center [483, 190] width 50 height 21
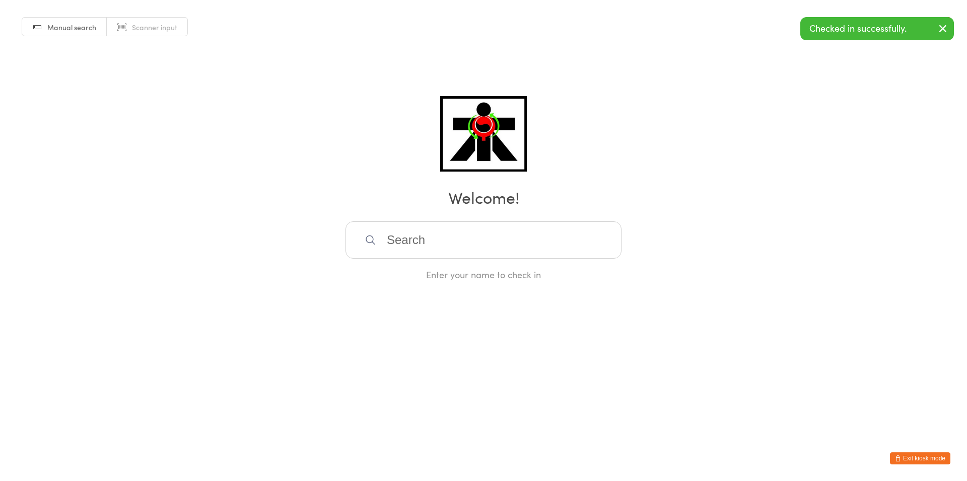
click at [480, 243] on input "search" at bounding box center [483, 240] width 276 height 37
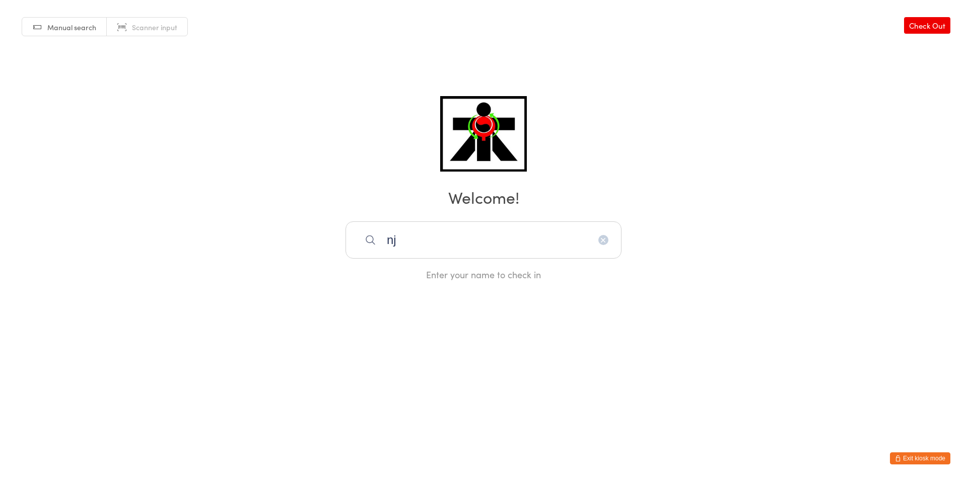
type input "n"
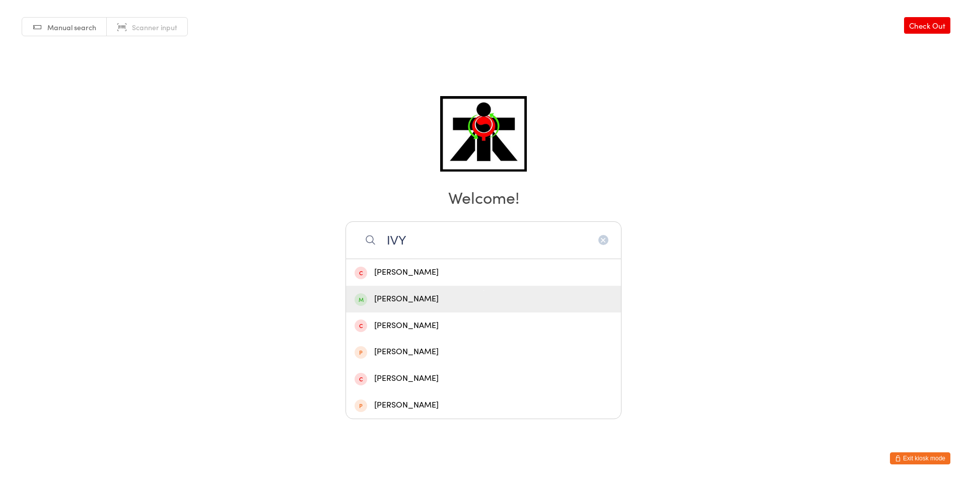
type input "IVY"
click at [423, 305] on div "Ivy Hopkins" at bounding box center [483, 299] width 258 height 14
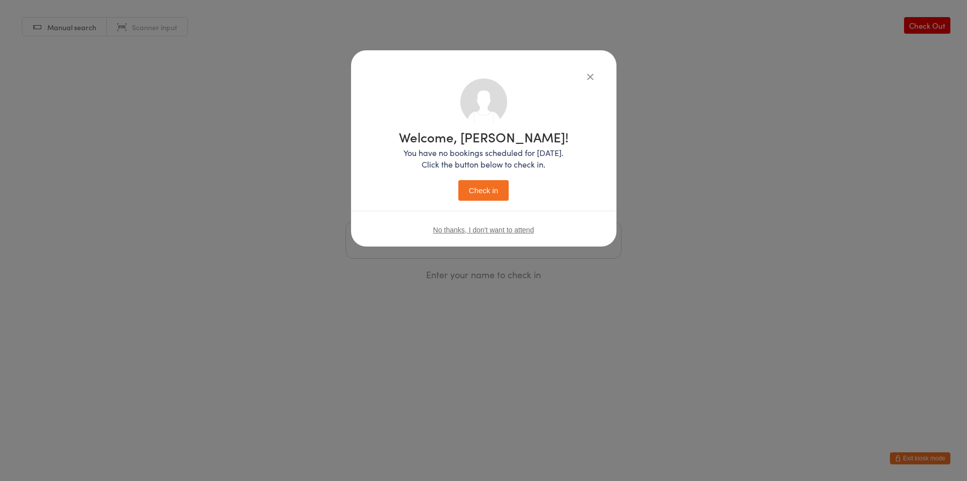
click at [463, 192] on button "Check in" at bounding box center [483, 190] width 50 height 21
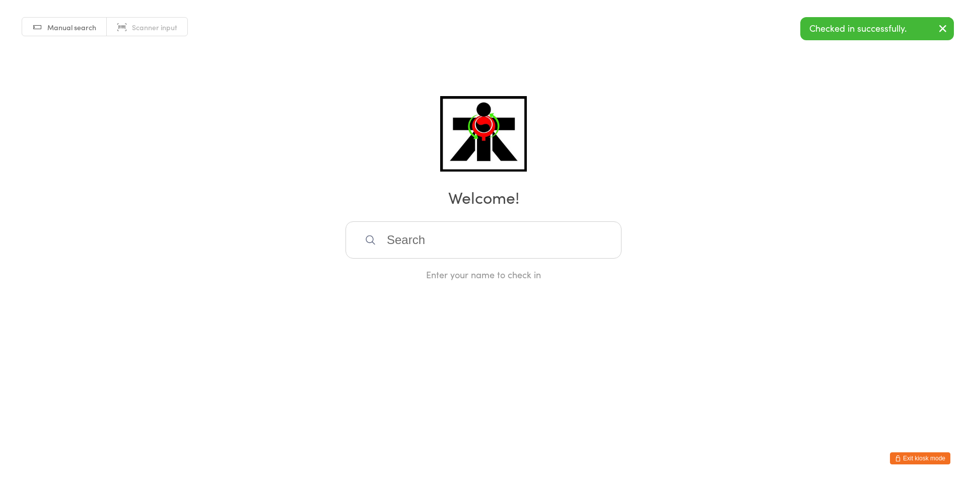
click at [505, 249] on input "search" at bounding box center [483, 240] width 276 height 37
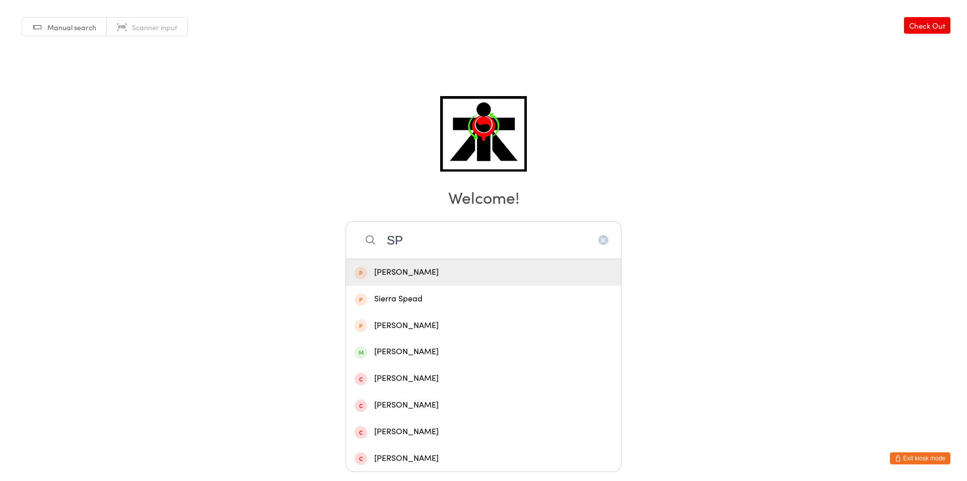
type input "S"
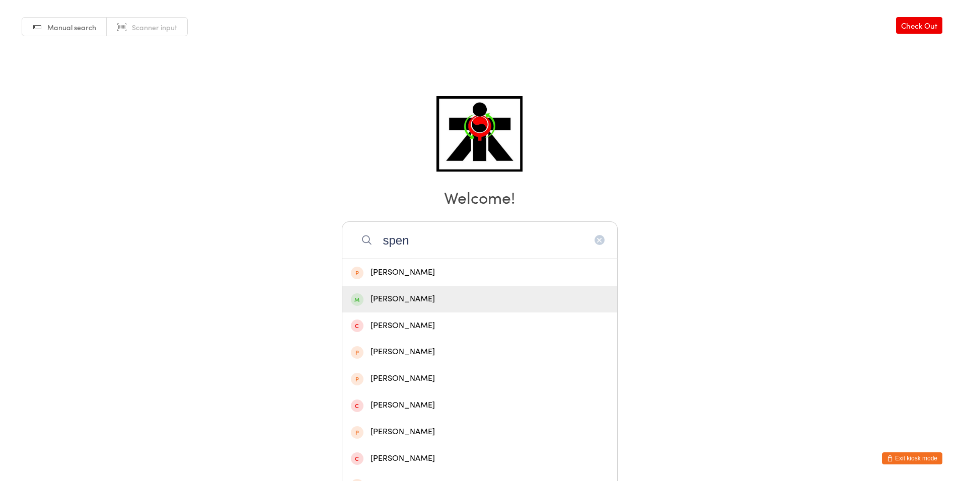
type input "spen"
click at [478, 292] on div "Spencer Goh" at bounding box center [479, 299] width 275 height 27
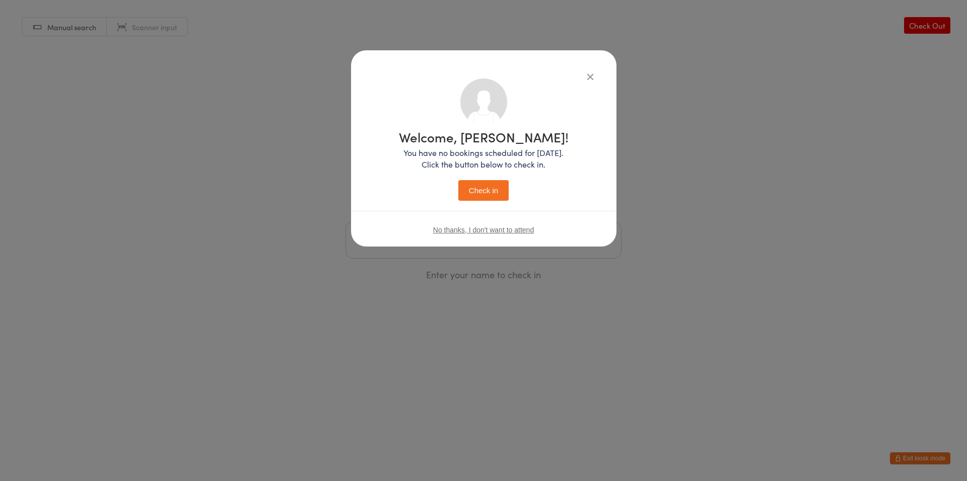
click at [479, 198] on button "Check in" at bounding box center [483, 190] width 50 height 21
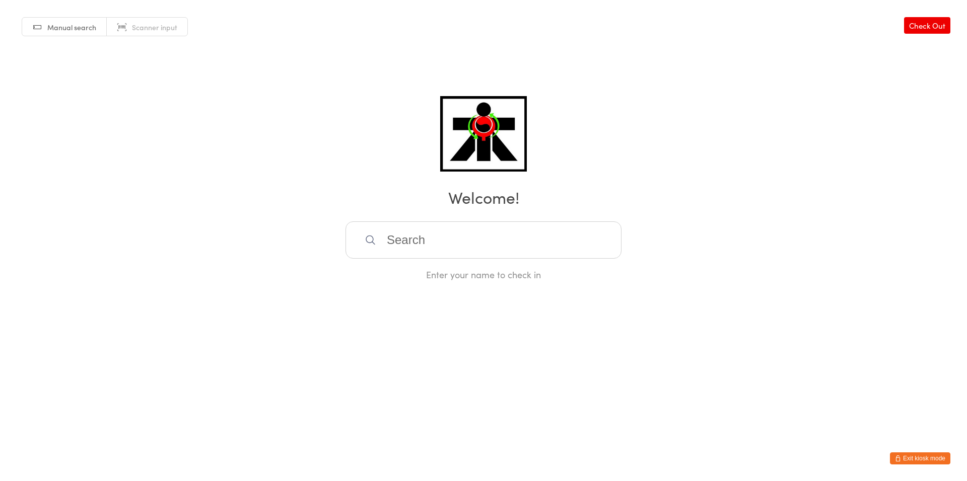
click at [543, 232] on input "search" at bounding box center [483, 240] width 276 height 37
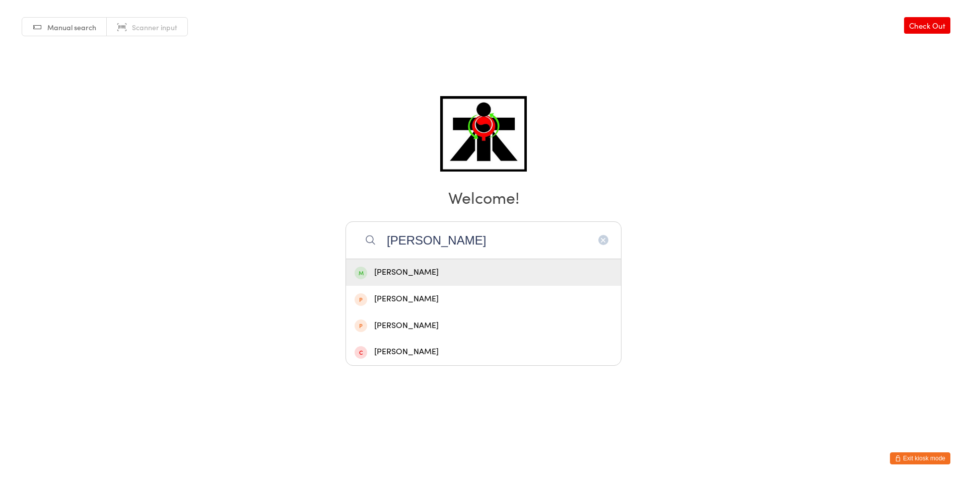
type input "rhys h"
click at [485, 283] on div "Rhys Hand" at bounding box center [483, 272] width 275 height 27
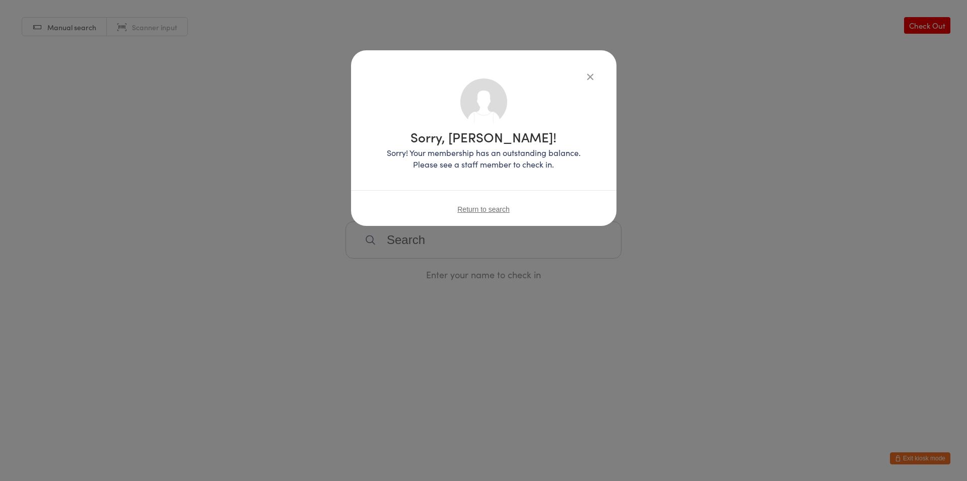
click at [594, 79] on icon "button" at bounding box center [589, 76] width 11 height 11
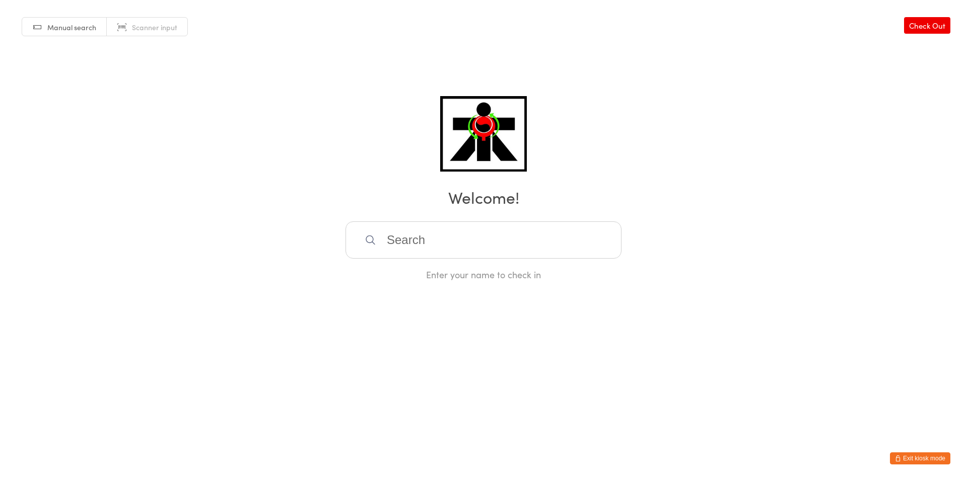
drag, startPoint x: 184, startPoint y: 476, endPoint x: 293, endPoint y: 256, distance: 245.9
click at [340, 136] on html "You have now entered Kiosk Mode. Members will be able to check themselves in us…" at bounding box center [483, 240] width 967 height 481
click at [442, 229] on input "search" at bounding box center [483, 240] width 276 height 37
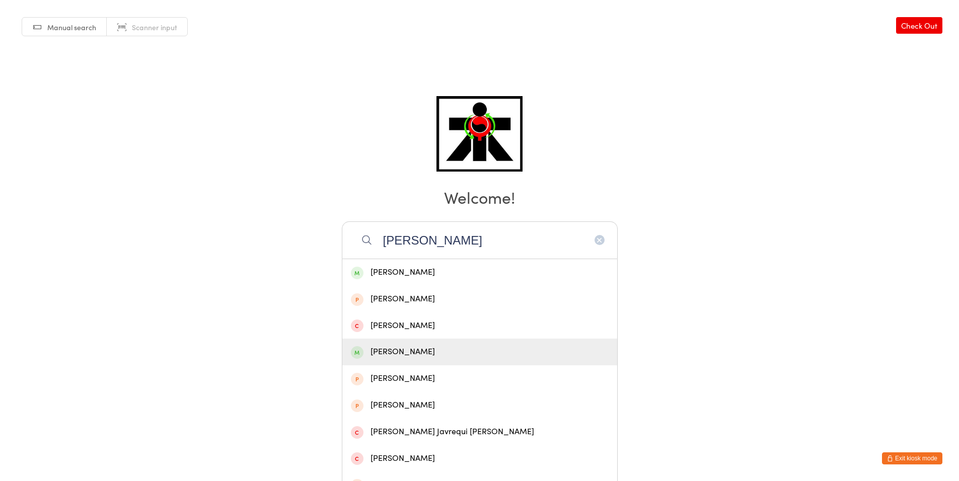
type input "anthony"
click at [459, 363] on div "Anthony Miranda" at bounding box center [479, 352] width 275 height 27
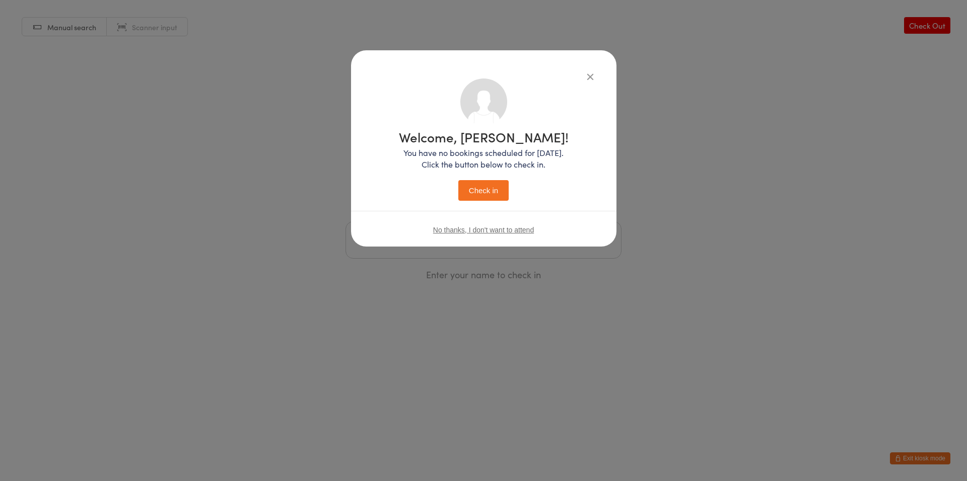
click at [475, 195] on button "Check in" at bounding box center [483, 190] width 50 height 21
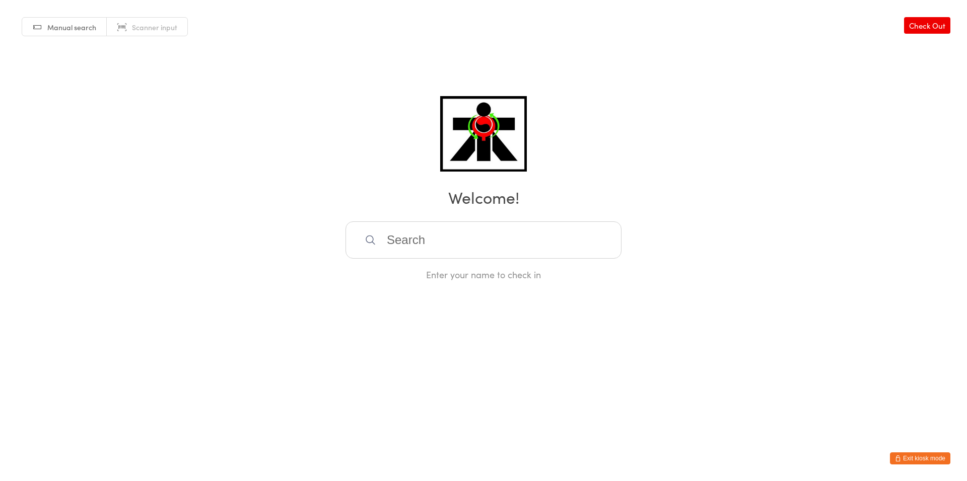
click at [487, 258] on input "search" at bounding box center [483, 240] width 276 height 37
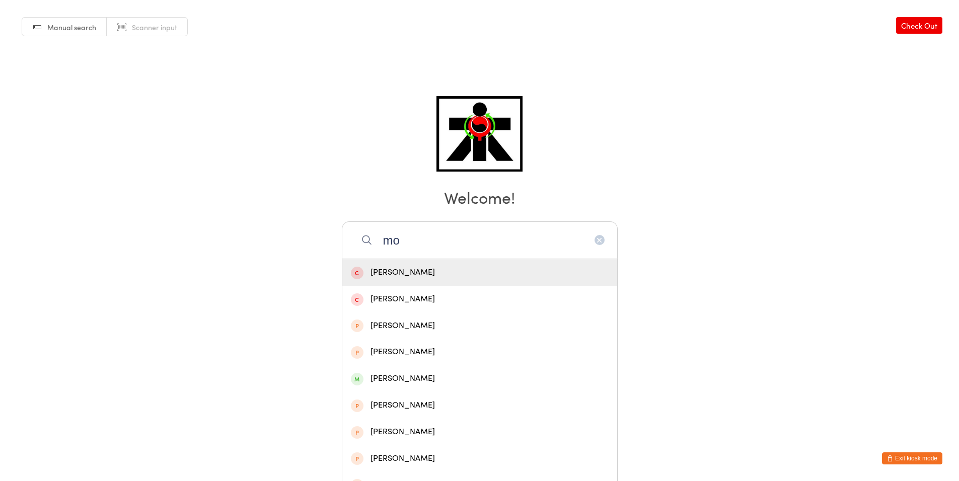
type input "m"
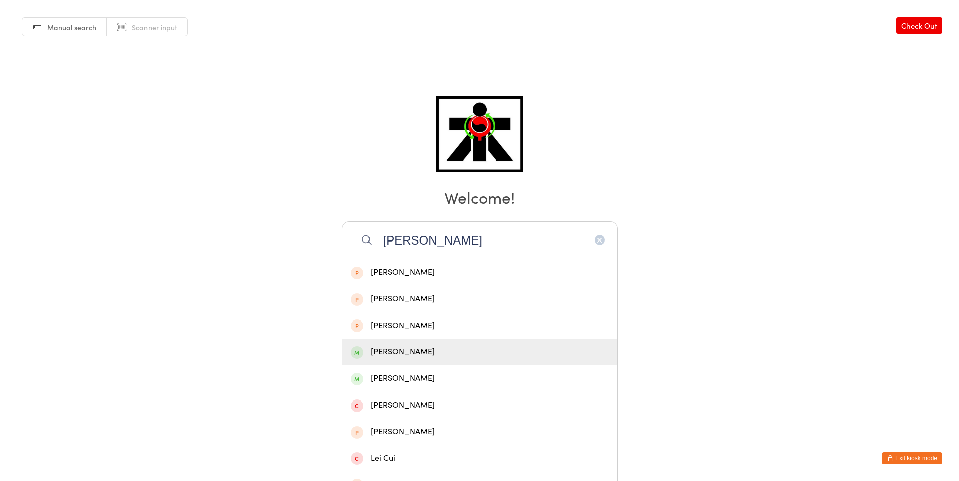
type input "culli"
click at [538, 353] on div "Molly Cullingford" at bounding box center [480, 352] width 258 height 14
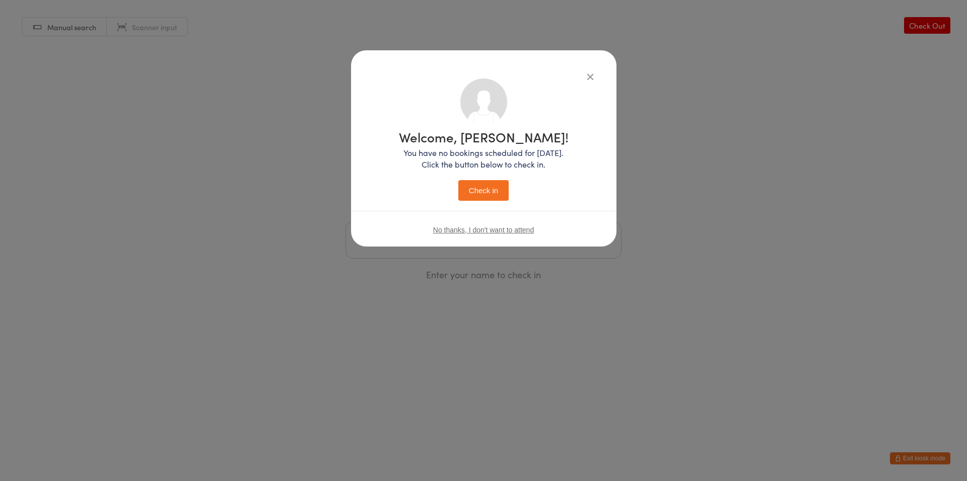
click at [462, 200] on button "Check in" at bounding box center [483, 190] width 50 height 21
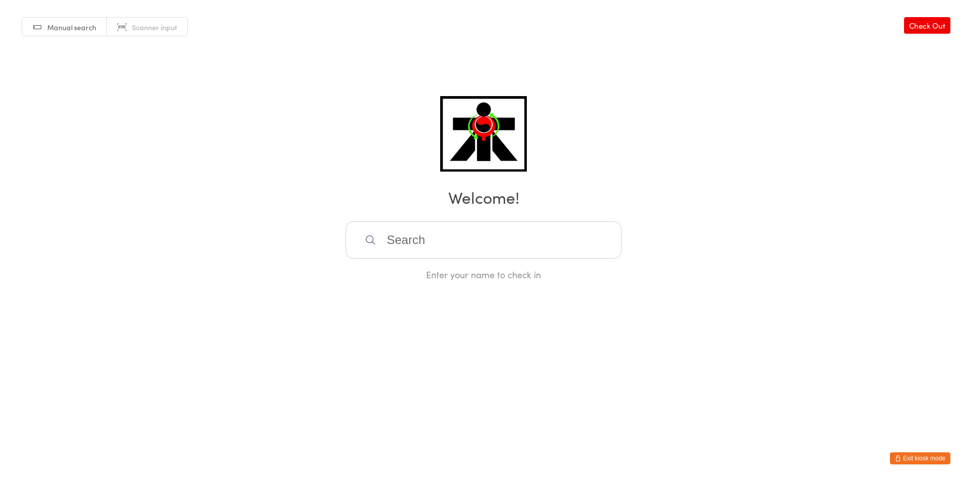
click at [475, 234] on input "search" at bounding box center [483, 240] width 276 height 37
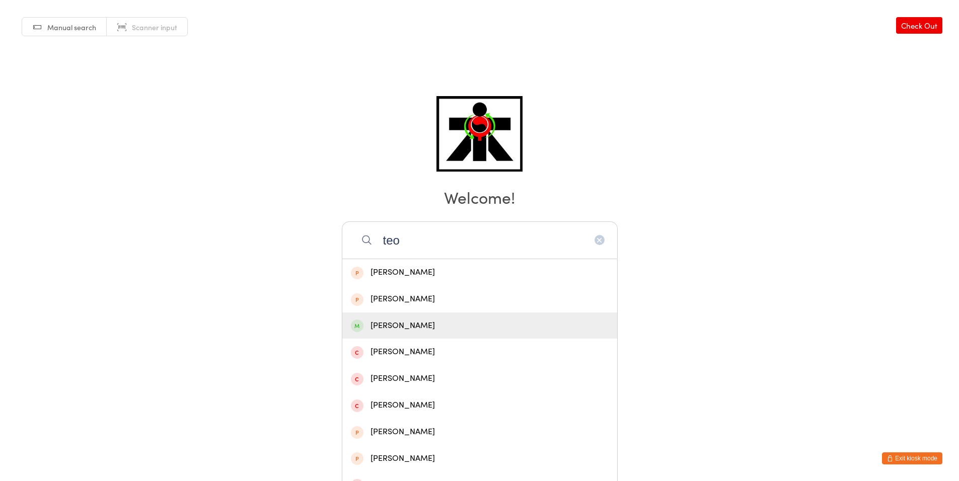
type input "teo"
click at [491, 327] on div "Teo Radford" at bounding box center [480, 326] width 258 height 14
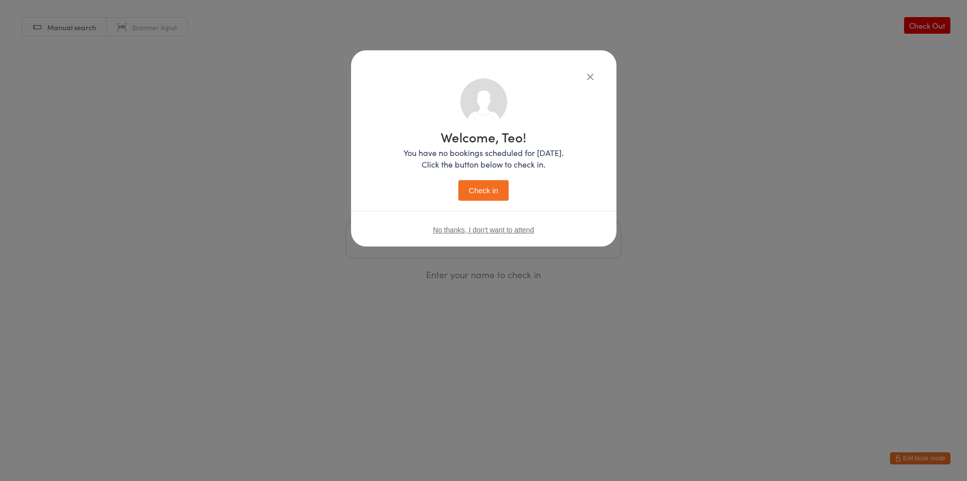
click at [485, 185] on button "Check in" at bounding box center [483, 190] width 50 height 21
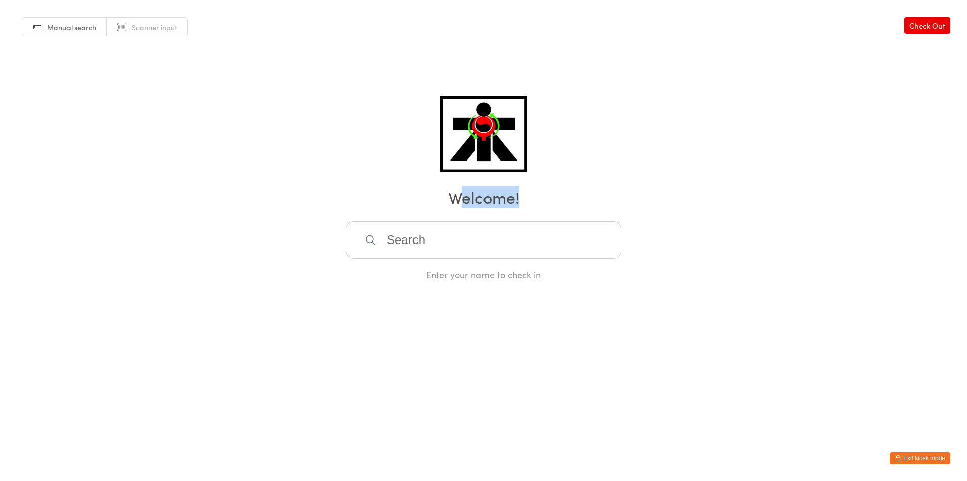
drag, startPoint x: 460, startPoint y: 198, endPoint x: 504, endPoint y: 211, distance: 46.5
click at [504, 211] on div "Manual search Scanner input Check Out Welcome! Enter your name to check in" at bounding box center [483, 140] width 967 height 281
click at [488, 203] on h2 "Welcome!" at bounding box center [483, 197] width 946 height 23
click at [569, 228] on input "search" at bounding box center [483, 240] width 276 height 37
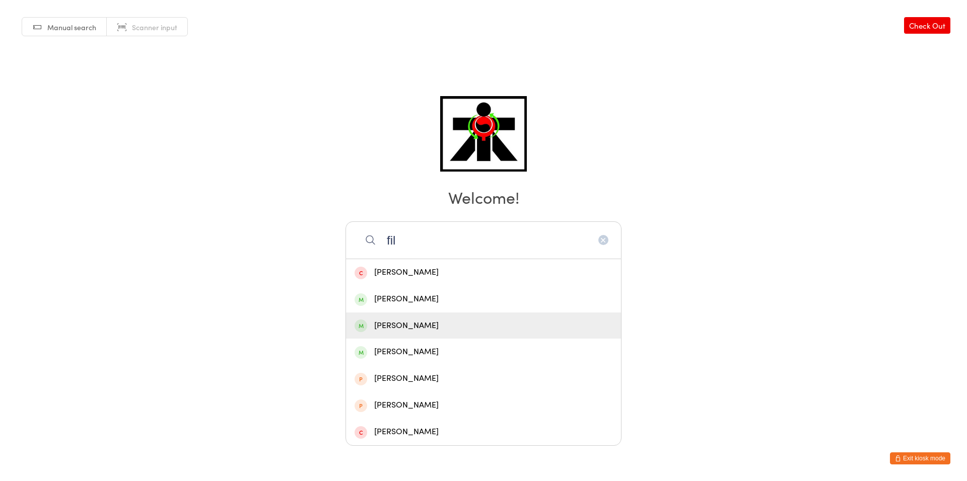
type input "fil"
click at [492, 326] on div "Harrison Filby" at bounding box center [483, 326] width 258 height 14
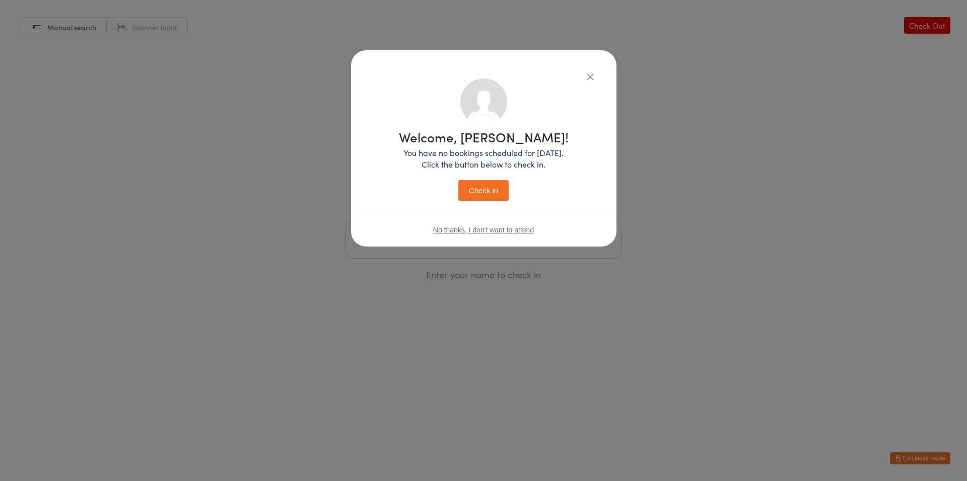
click at [501, 197] on button "Check in" at bounding box center [483, 190] width 50 height 21
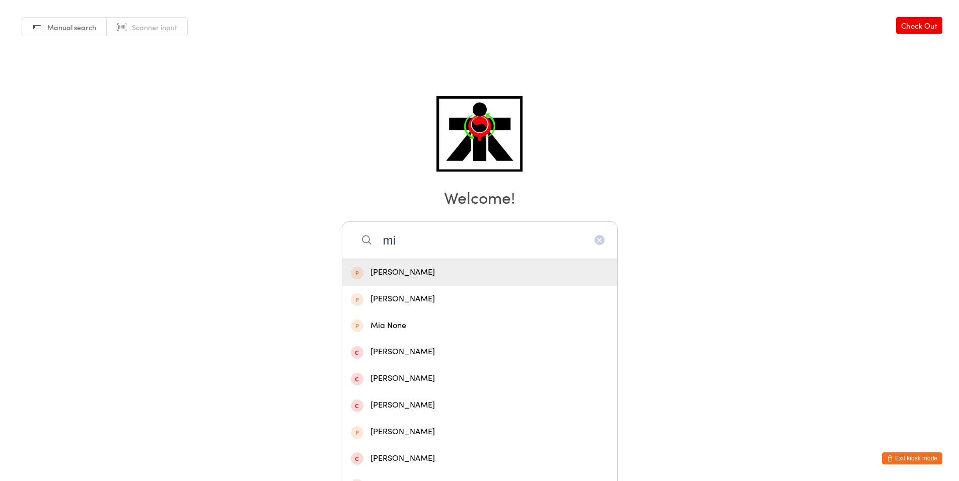
type input "mic"
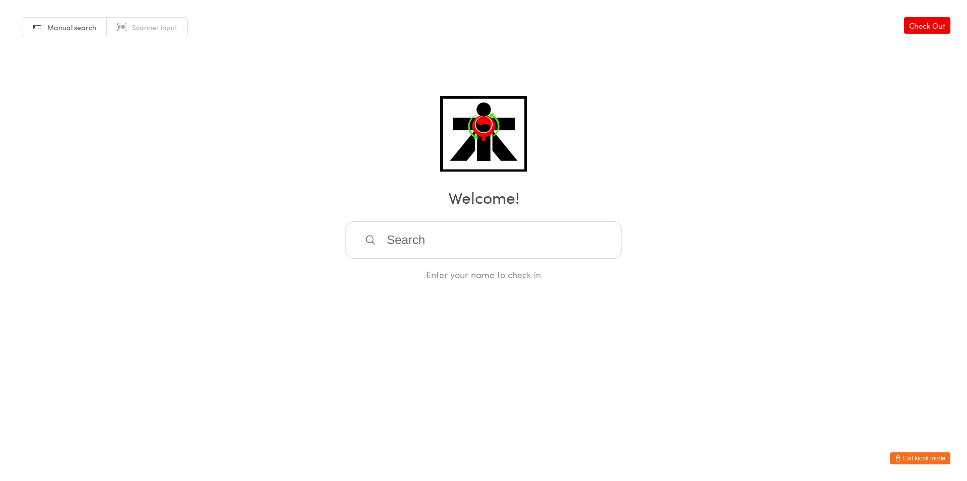
click at [592, 235] on input "search" at bounding box center [483, 240] width 276 height 37
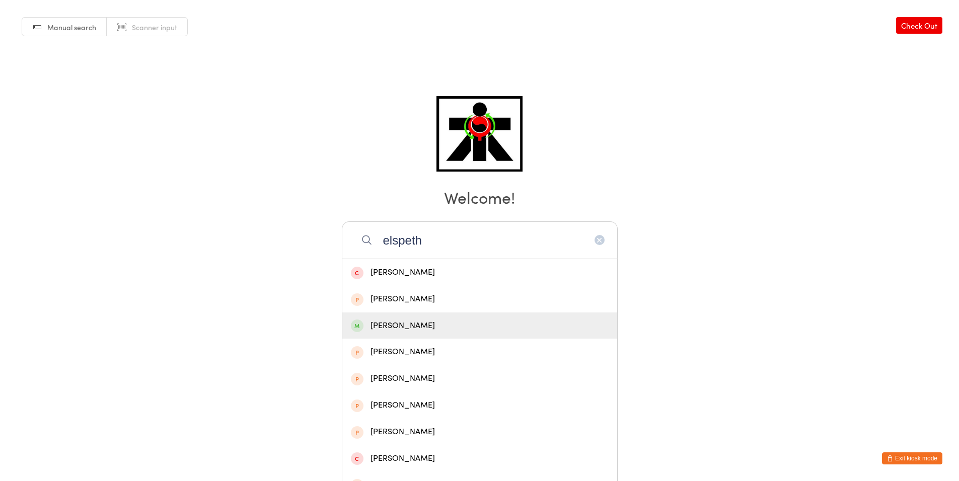
type input "elspeth"
click at [505, 334] on div "Elspeth Mackenzie" at bounding box center [479, 326] width 275 height 27
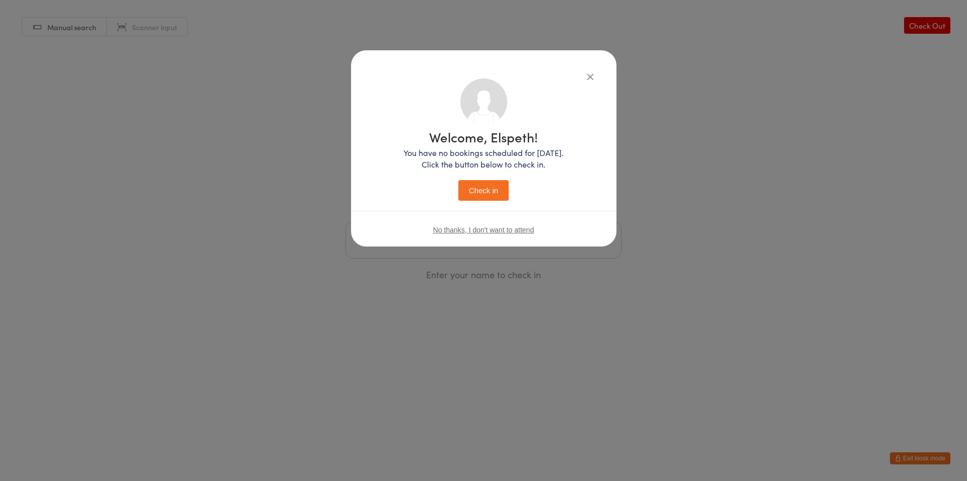
click at [479, 196] on button "Check in" at bounding box center [483, 190] width 50 height 21
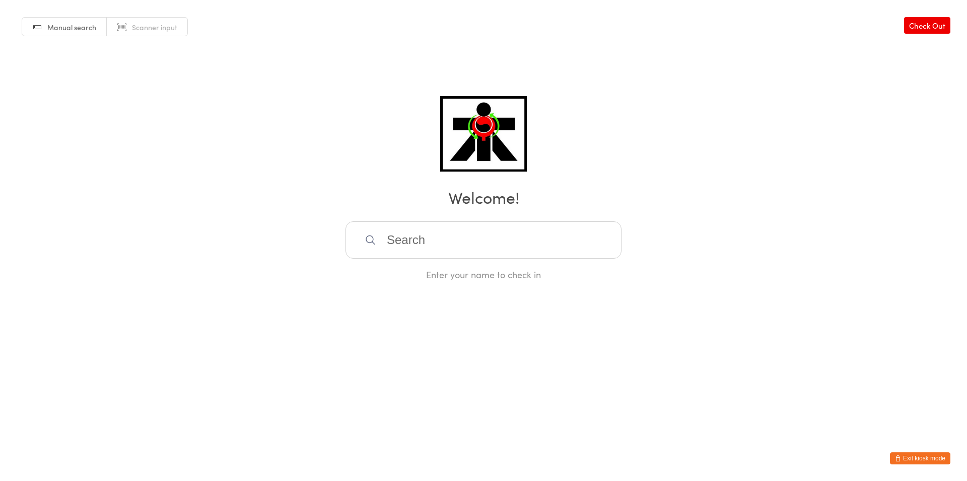
click at [474, 238] on input "search" at bounding box center [483, 240] width 276 height 37
type input "sophia roche"
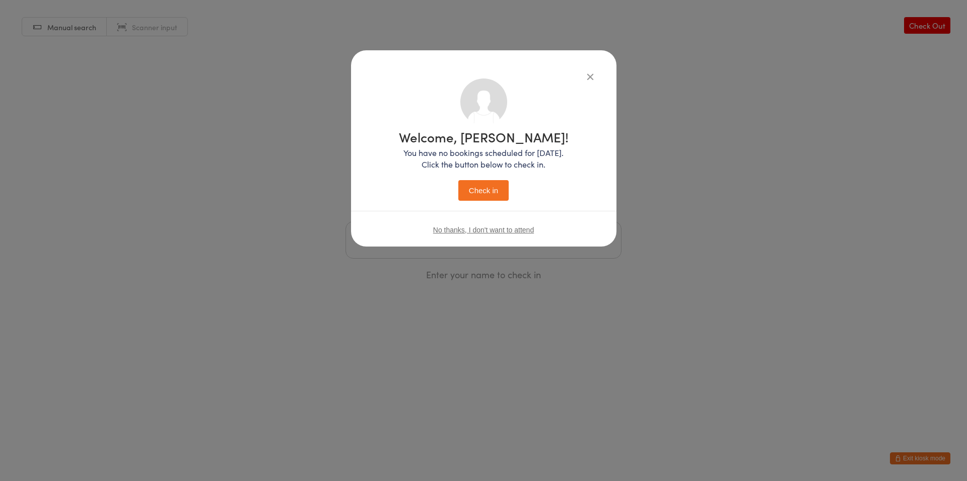
click at [458, 180] on button "Check in" at bounding box center [483, 190] width 50 height 21
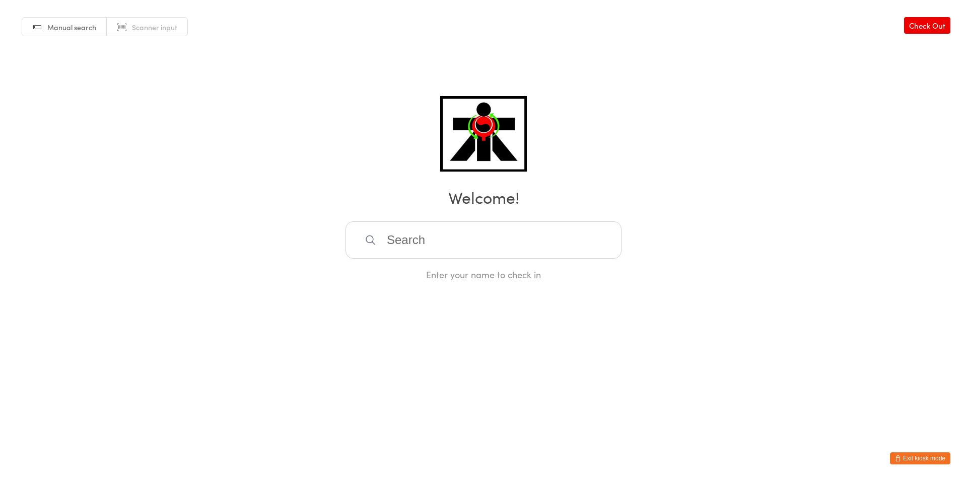
click at [532, 246] on input "search" at bounding box center [483, 240] width 276 height 37
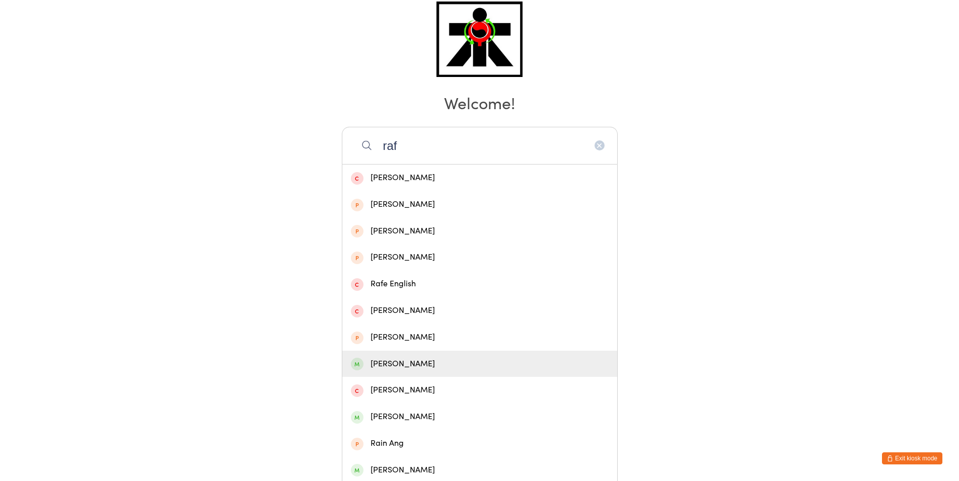
scroll to position [177, 0]
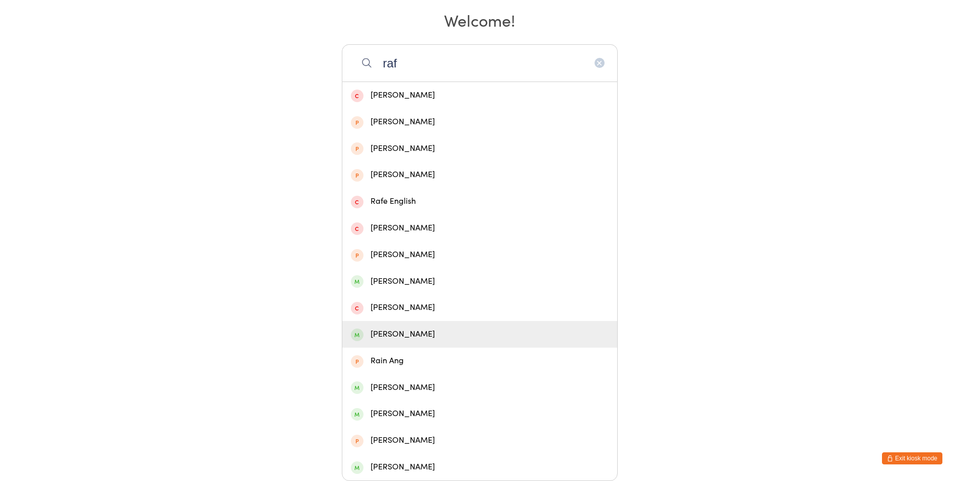
type input "raf"
click at [470, 332] on div "Rafael Krueger" at bounding box center [480, 335] width 258 height 14
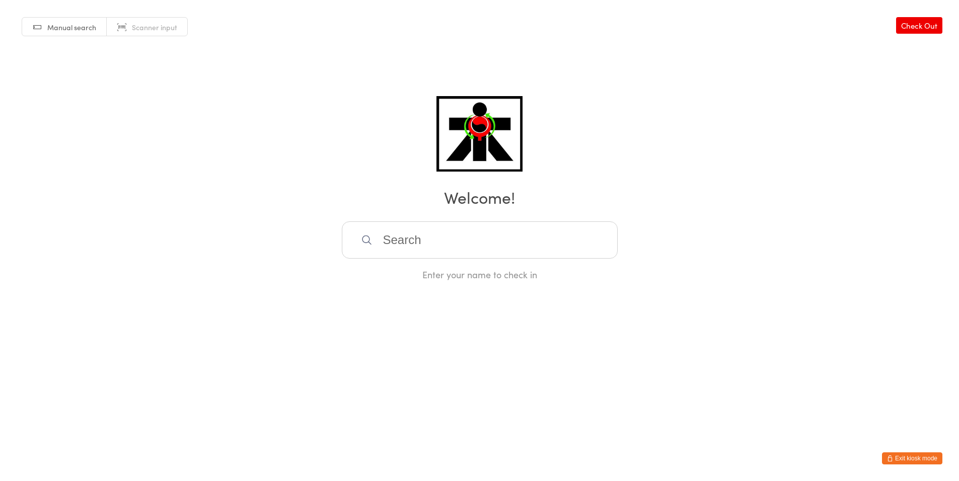
scroll to position [0, 0]
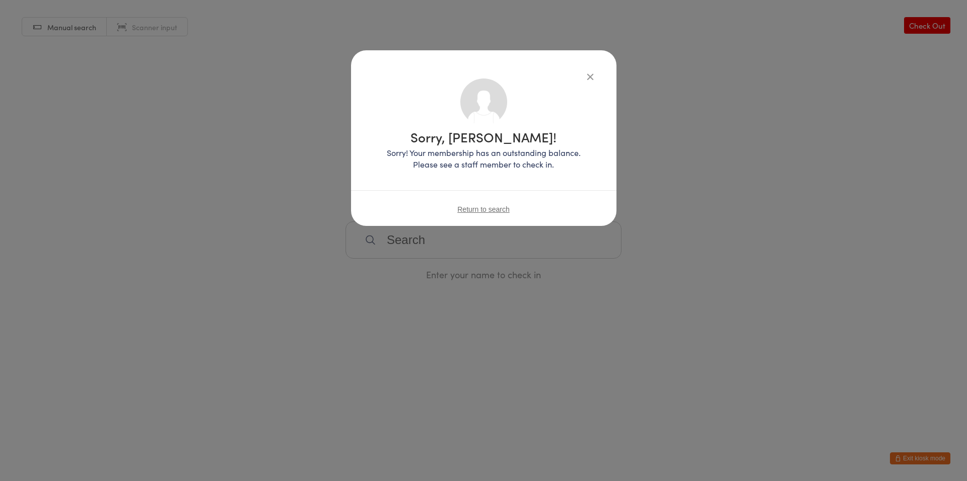
click at [470, 332] on div "Sorry, Rafael Krueger! Sorry! Your membership has an outstanding balance. Pleas…" at bounding box center [483, 240] width 967 height 481
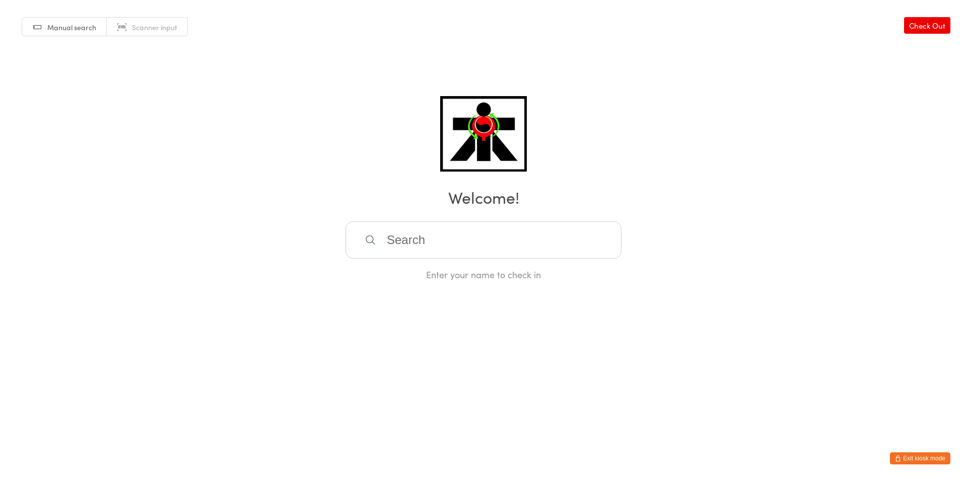
click at [381, 241] on input "search" at bounding box center [483, 240] width 276 height 37
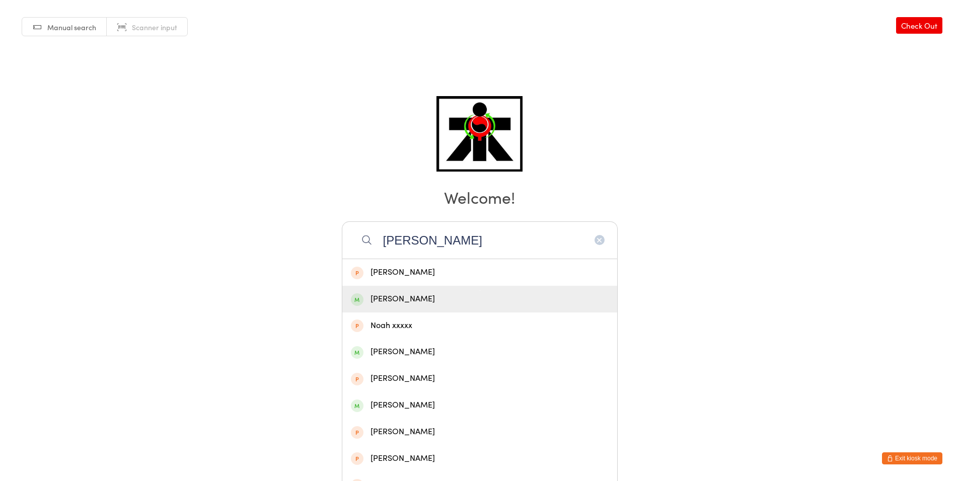
type input "noah k"
click at [390, 293] on div "Noah Krohss" at bounding box center [480, 299] width 258 height 14
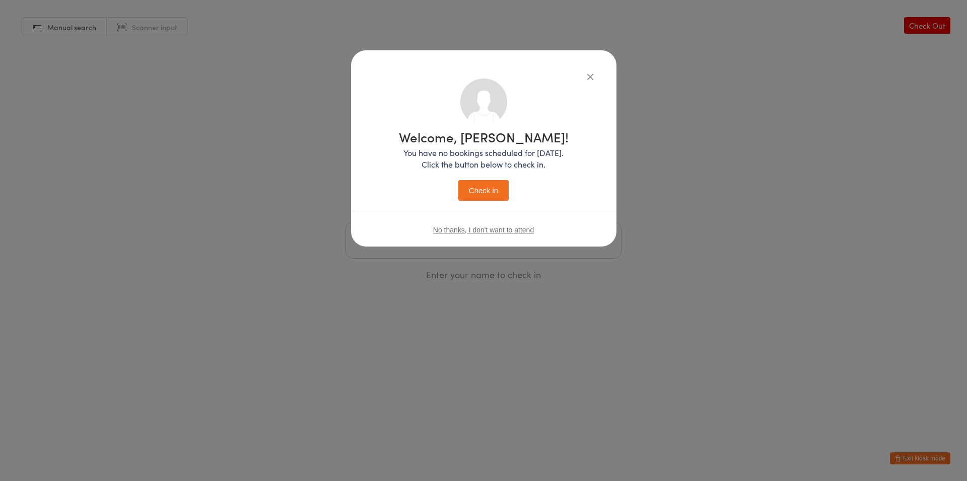
click at [504, 190] on button "Check in" at bounding box center [483, 190] width 50 height 21
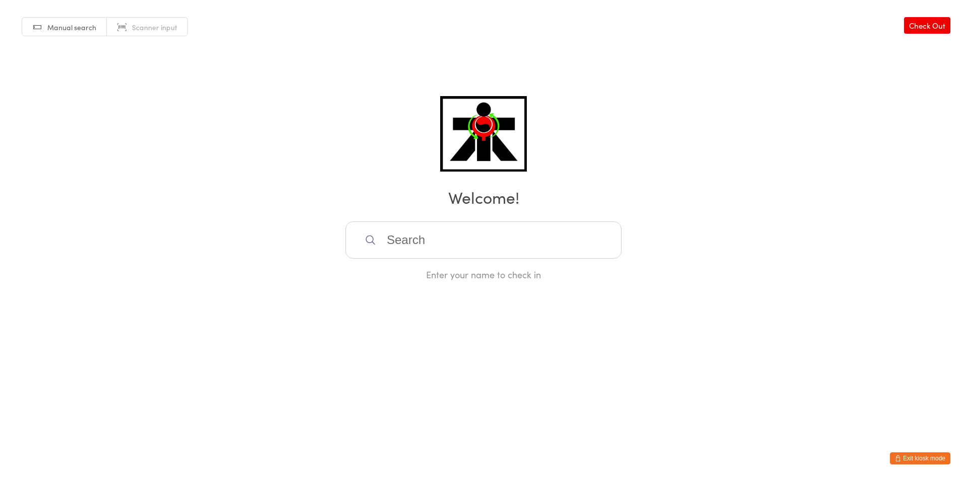
click at [487, 226] on input "search" at bounding box center [483, 240] width 276 height 37
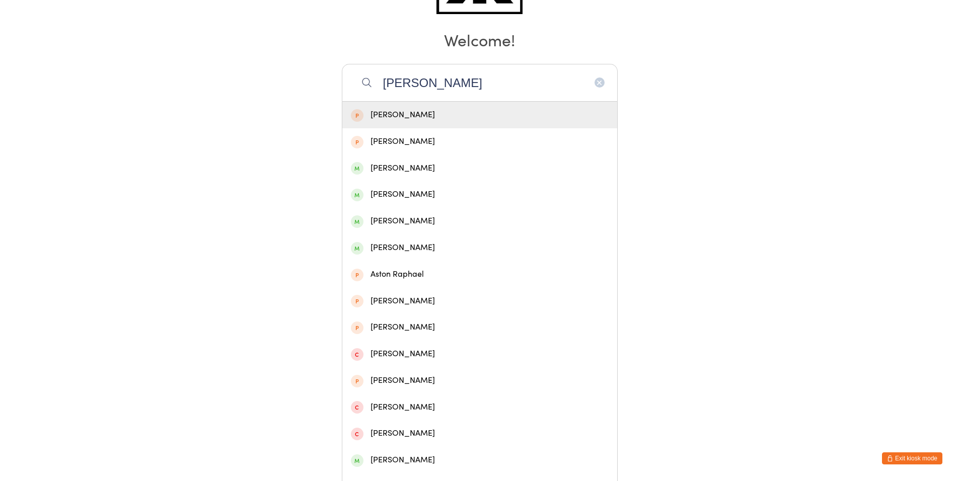
scroll to position [159, 0]
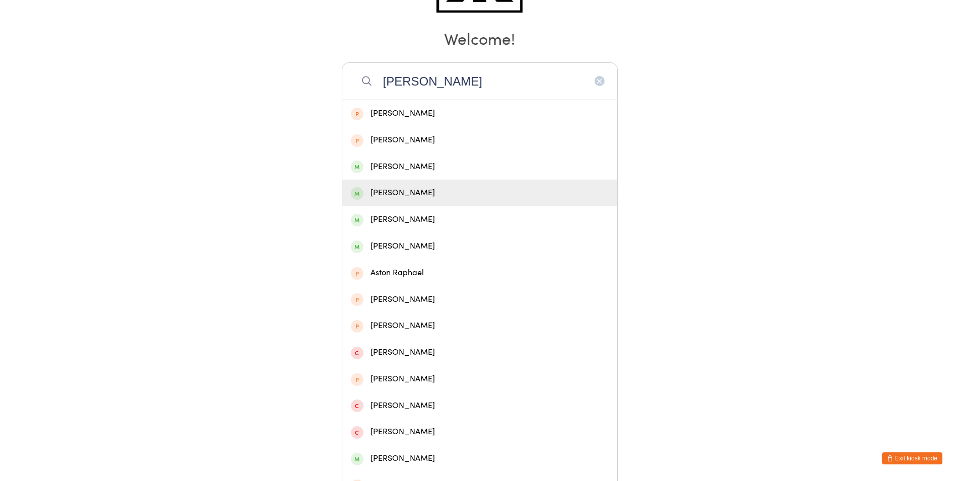
type input "rafael"
click at [363, 203] on div "Rafael Krueger" at bounding box center [479, 193] width 275 height 27
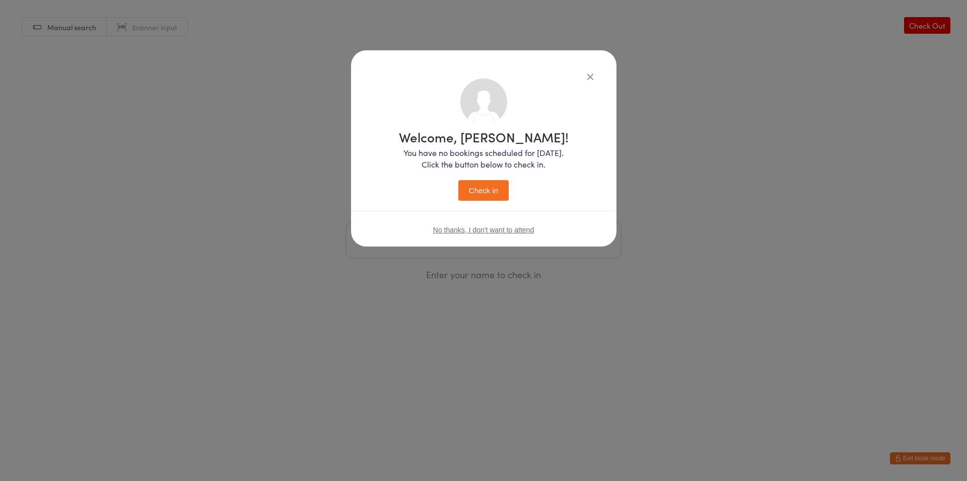
click at [477, 180] on button "Check in" at bounding box center [483, 190] width 50 height 21
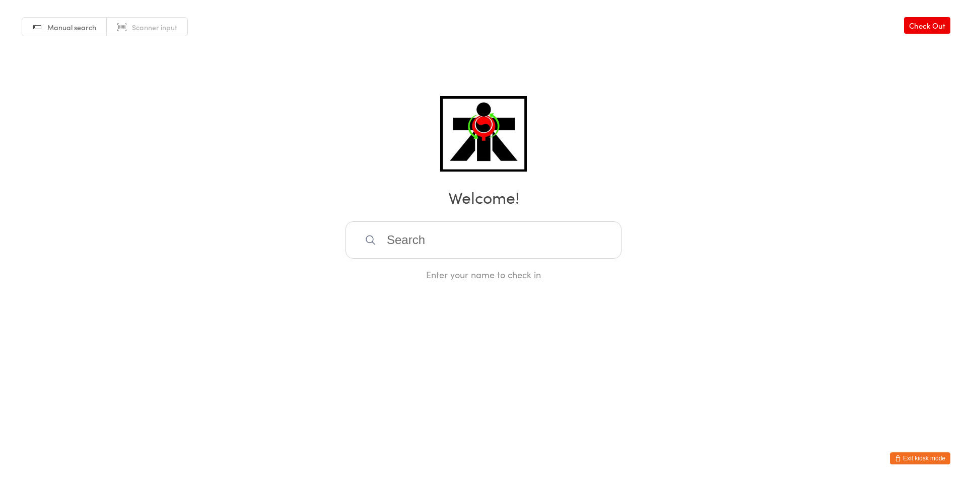
click at [487, 125] on img at bounding box center [483, 134] width 86 height 76
click at [467, 231] on input "search" at bounding box center [483, 240] width 276 height 37
type input "6"
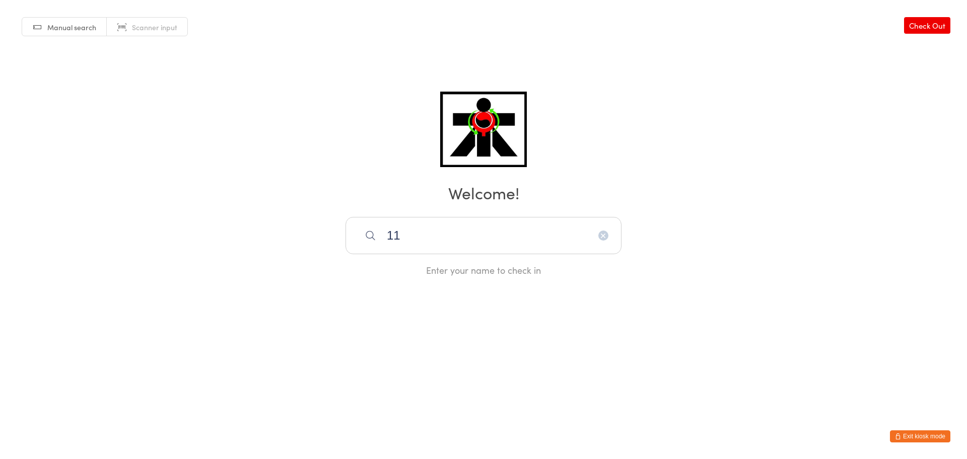
type input "1"
type input "4"
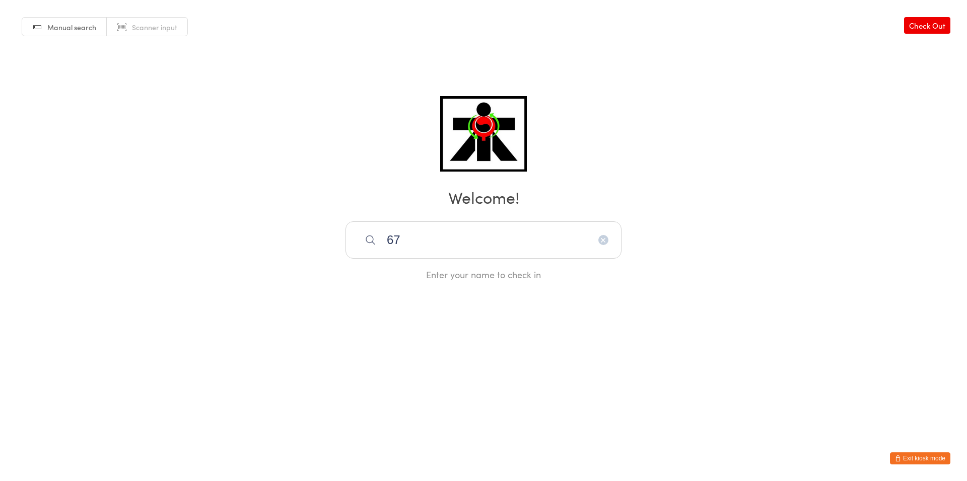
type input "6"
type input "r"
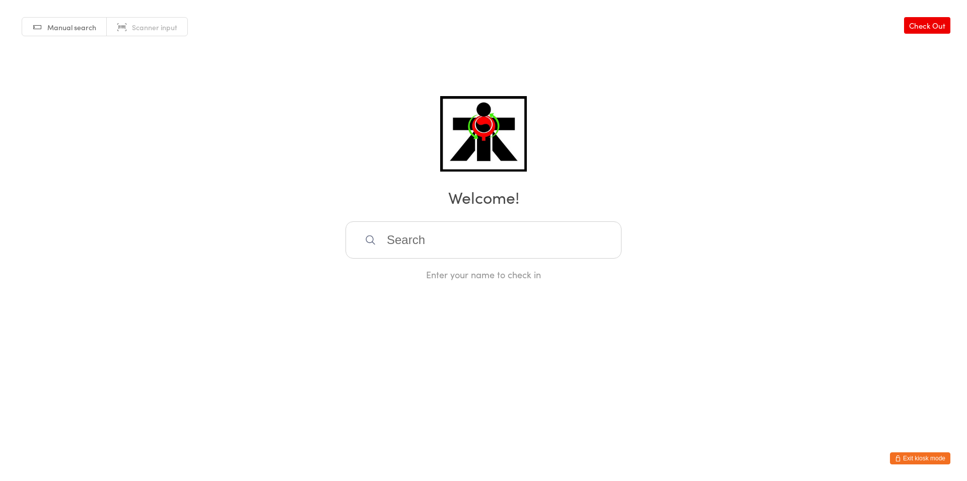
type input "n"
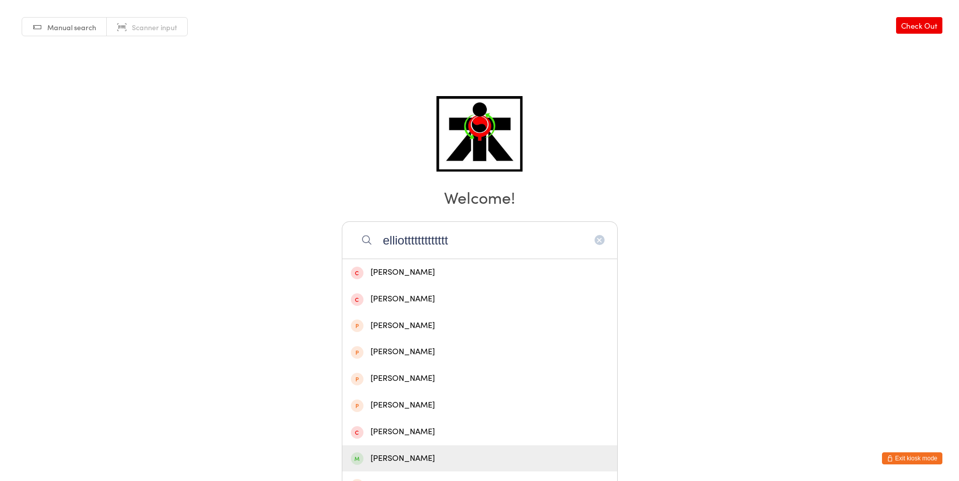
type input "elliottttttttttttt"
click at [417, 455] on div "Elliott Salpietro" at bounding box center [480, 459] width 258 height 14
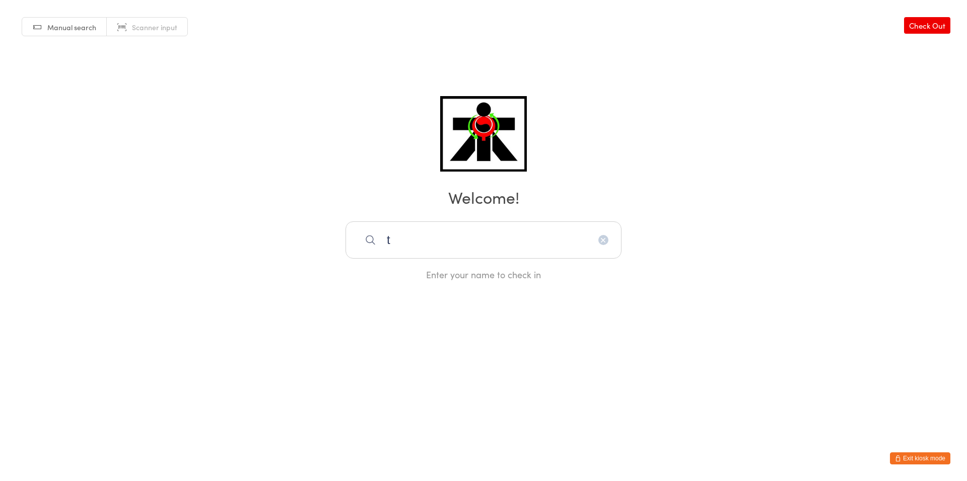
type input "t"
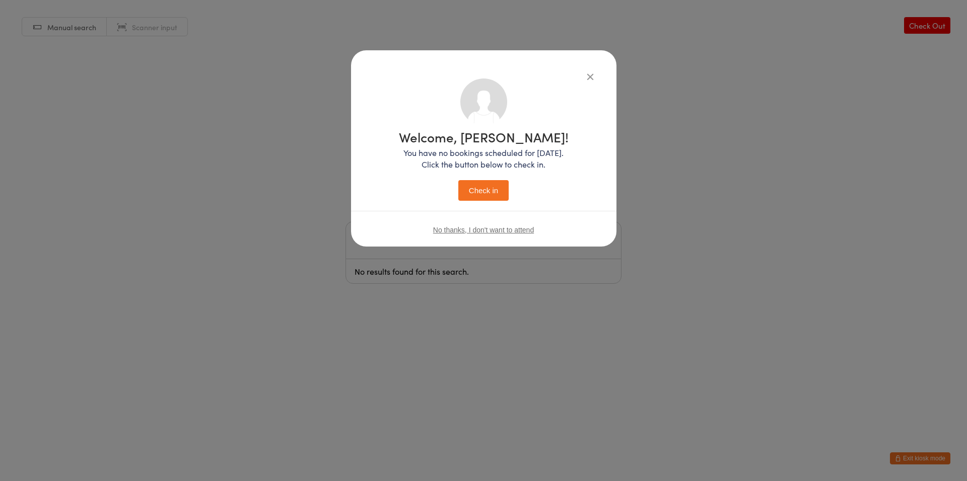
click at [475, 191] on button "Check in" at bounding box center [483, 190] width 50 height 21
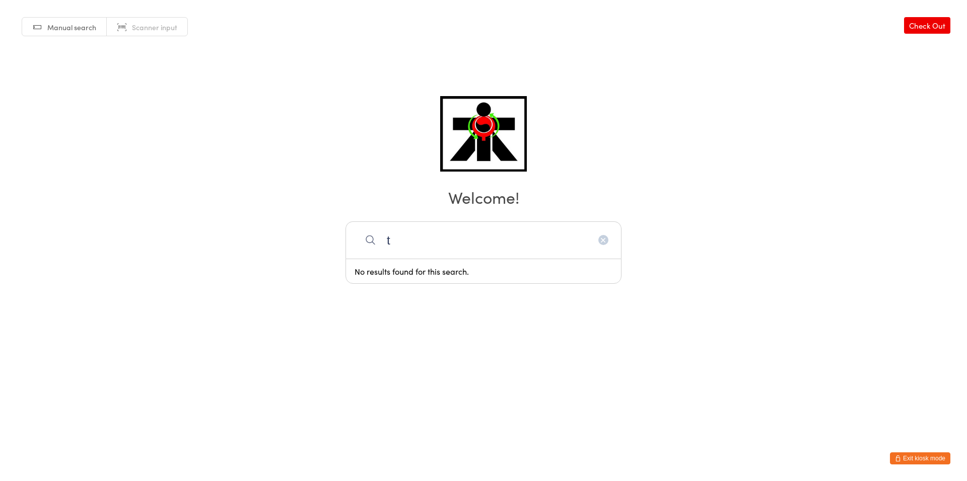
click at [547, 235] on input "t" at bounding box center [483, 240] width 276 height 37
click at [0, 481] on html "You have now entered Kiosk Mode. Members will be able to check themselves in us…" at bounding box center [483, 240] width 967 height 481
click at [442, 243] on input "t;]\\489/9" at bounding box center [483, 240] width 276 height 37
type input "t"
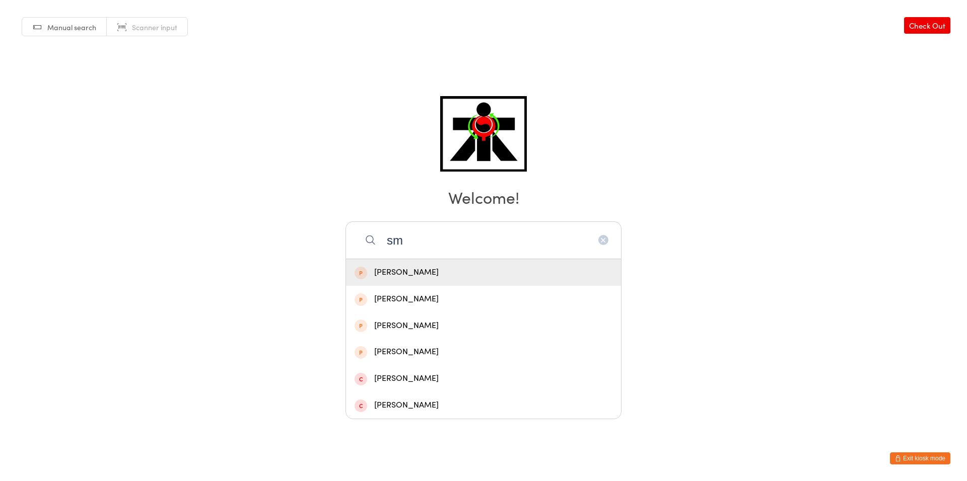
type input "s"
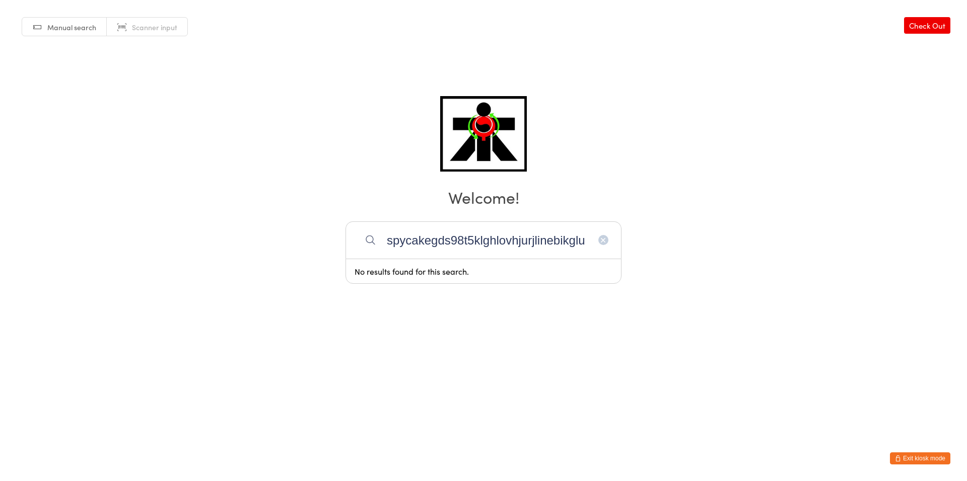
click at [433, 252] on input "spycakegds98t5klghlovhjurjlinebikglu" at bounding box center [483, 240] width 276 height 37
type input "spycakegds98t5klghlovhjurjlinebikglu"
click at [493, 220] on div "Manual search Scanner input Check Out Welcome! Enter your name to check in" at bounding box center [483, 140] width 967 height 281
click at [476, 233] on input "search" at bounding box center [483, 240] width 276 height 37
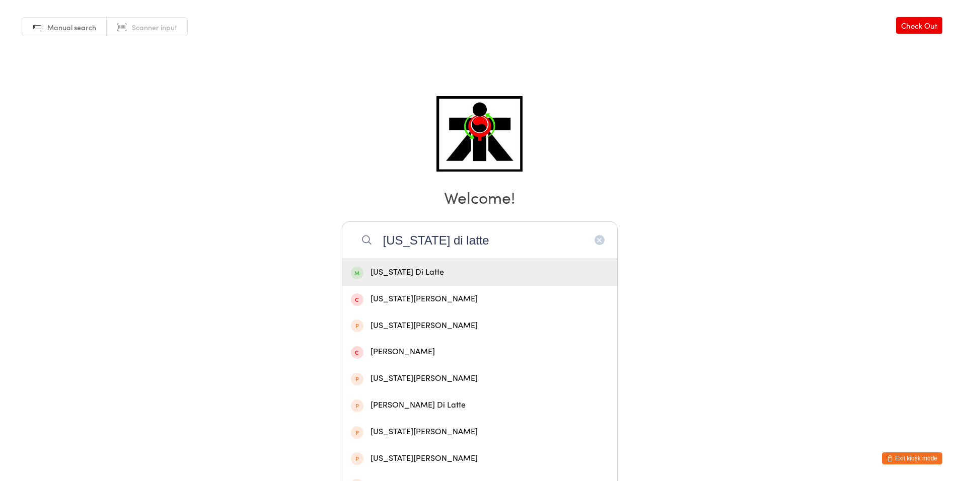
type input "[US_STATE] di latte"
click at [412, 277] on div "[US_STATE] Di Latte" at bounding box center [480, 273] width 258 height 14
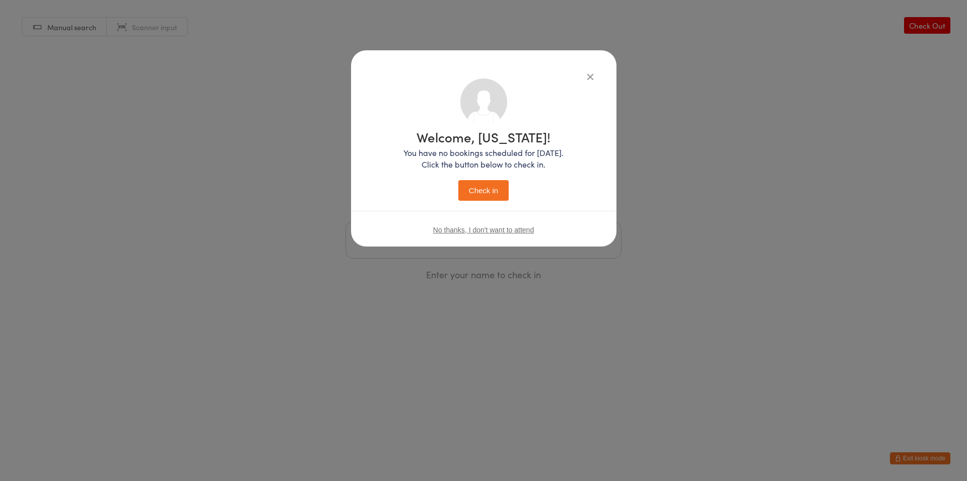
click at [497, 188] on button "Check in" at bounding box center [483, 190] width 50 height 21
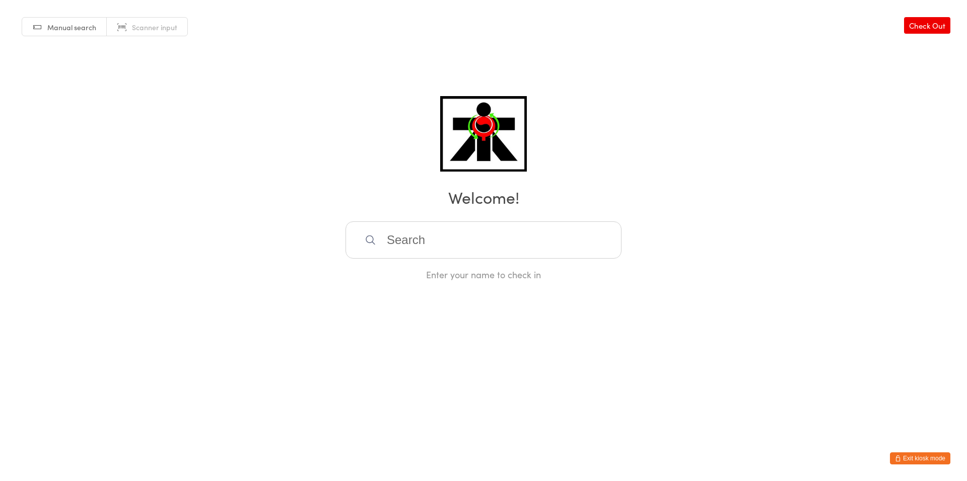
click at [497, 187] on h2 "Welcome!" at bounding box center [483, 197] width 946 height 23
click at [430, 241] on input "search" at bounding box center [483, 240] width 276 height 37
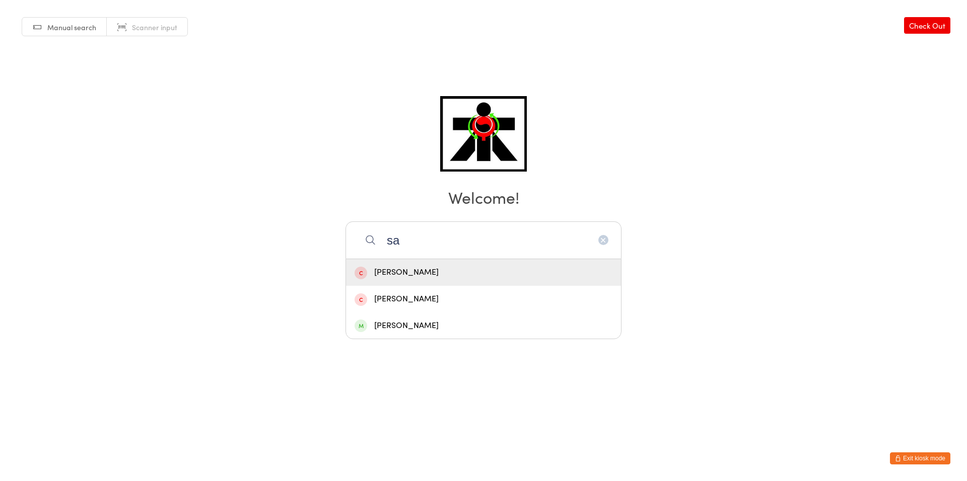
type input "s"
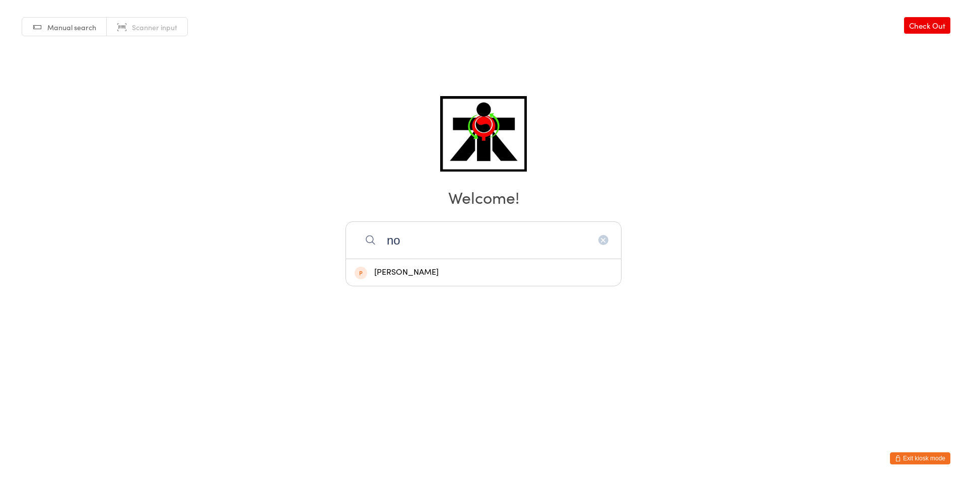
type input "n"
type input "l"
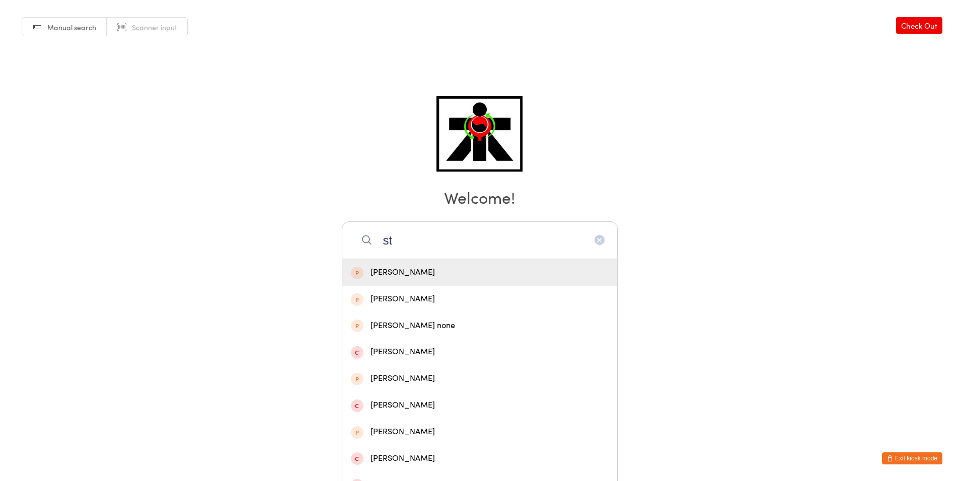
type input "s"
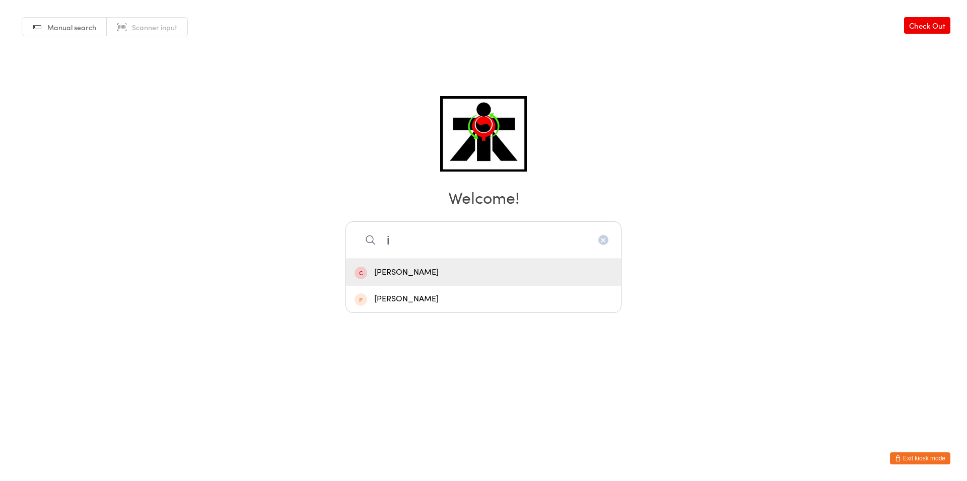
type input "i"
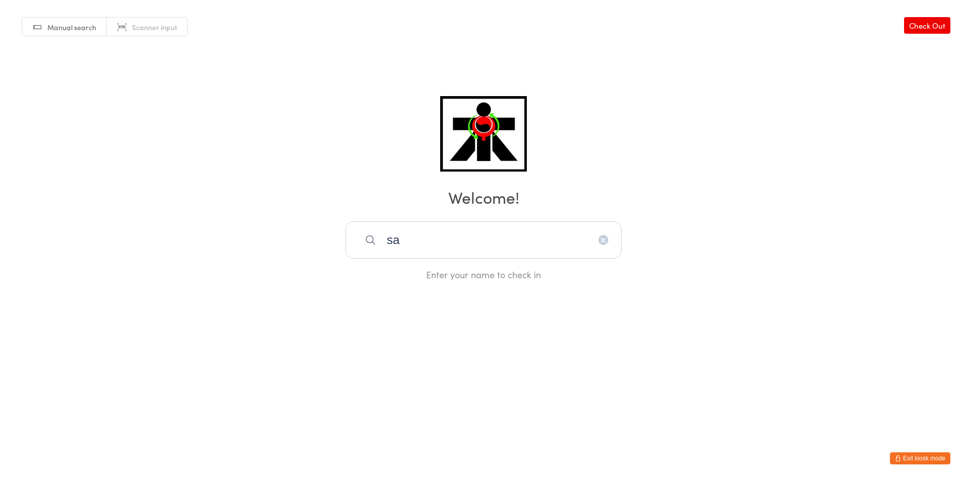
type input "s"
type input "7"
type input "9ko'"
drag, startPoint x: 425, startPoint y: 247, endPoint x: 439, endPoint y: 253, distance: 15.1
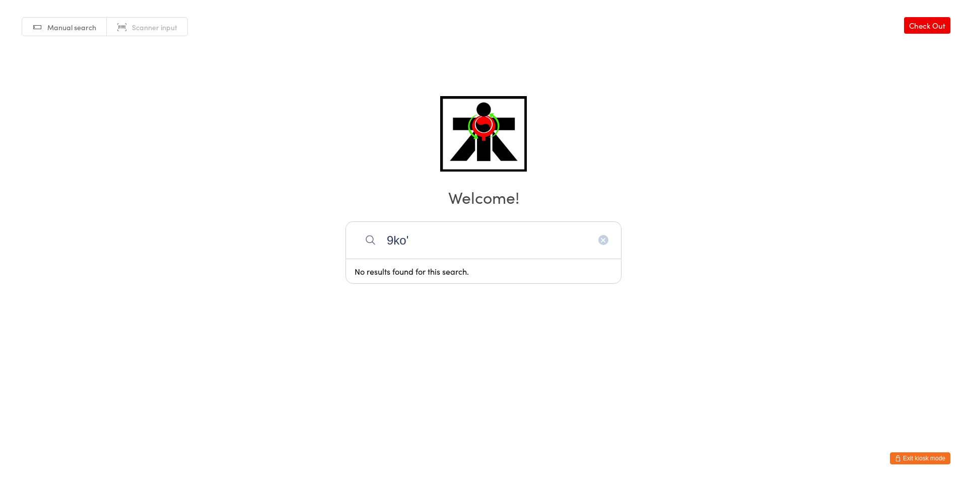
click at [429, 253] on input "9ko'" at bounding box center [483, 240] width 276 height 37
click at [551, 210] on div "Manual search Scanner input Check Out Welcome! 9ko' No results found for this s…" at bounding box center [483, 140] width 967 height 281
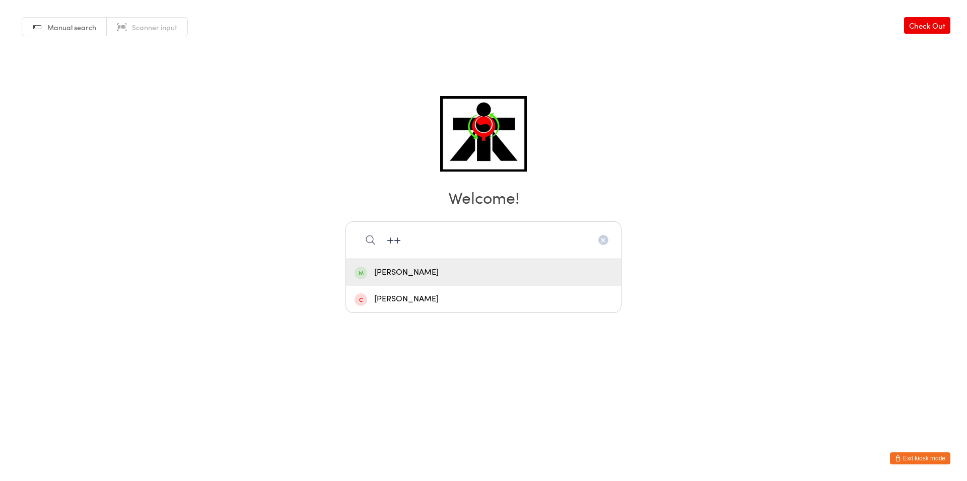
type input "+"
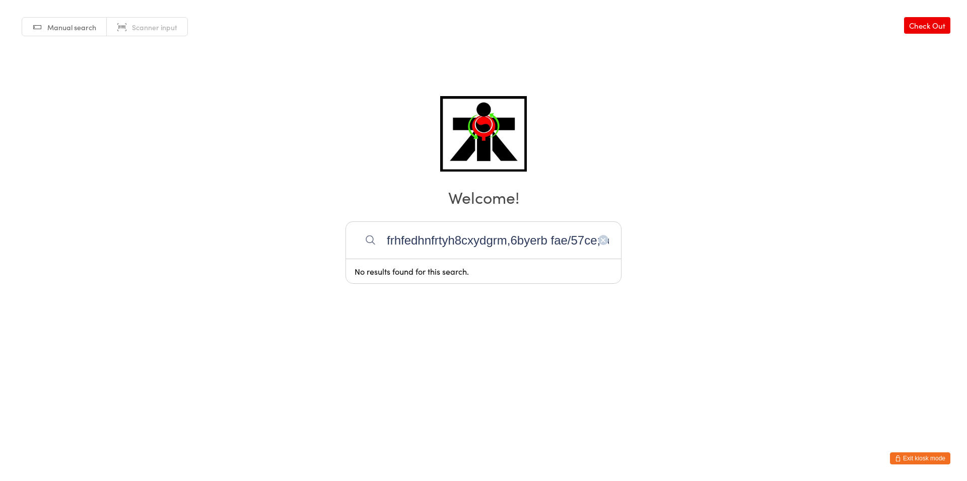
click at [595, 239] on input "frhfedhnfrtyh8cxydgrm,6byerb fae/57ce;. cxf=.r[" at bounding box center [483, 240] width 276 height 37
click at [609, 245] on input "frhfedhnfrtyh8cxydgrm,6byerb fae/57jm6tyrtrgfdgdnbv j 5;. cxf=.r[" at bounding box center [483, 240] width 276 height 37
click at [0, 481] on html "You have now entered Kiosk Mode. Members will be able to check themselves in us…" at bounding box center [483, 240] width 967 height 481
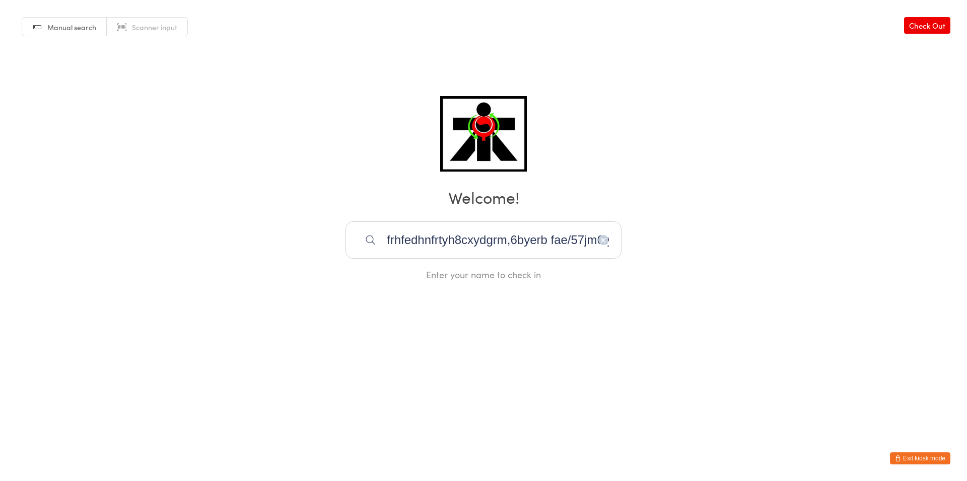
click at [604, 246] on input "frhfedhnfrtyh8cxydgrm,6byerb fae/57jm6tyrtrgfdgdnbv j 5sd;. cxf=.r[" at bounding box center [483, 240] width 276 height 37
type input "frhfedhnfrtyh8cxydgrm,6byerb fae/57jm6atyrtrgfdgdnbv j 5sd;. cxf=.r["
click at [607, 243] on button "button" at bounding box center [603, 240] width 10 height 10
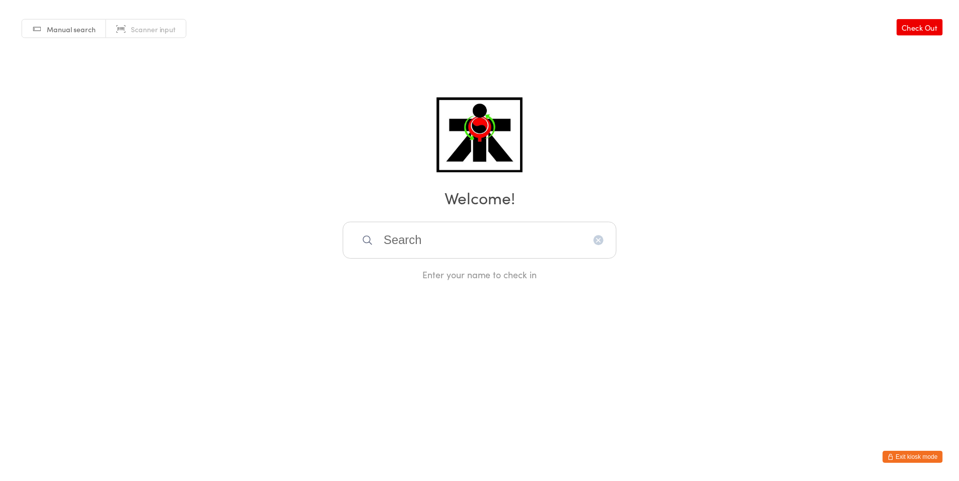
scroll to position [0, 0]
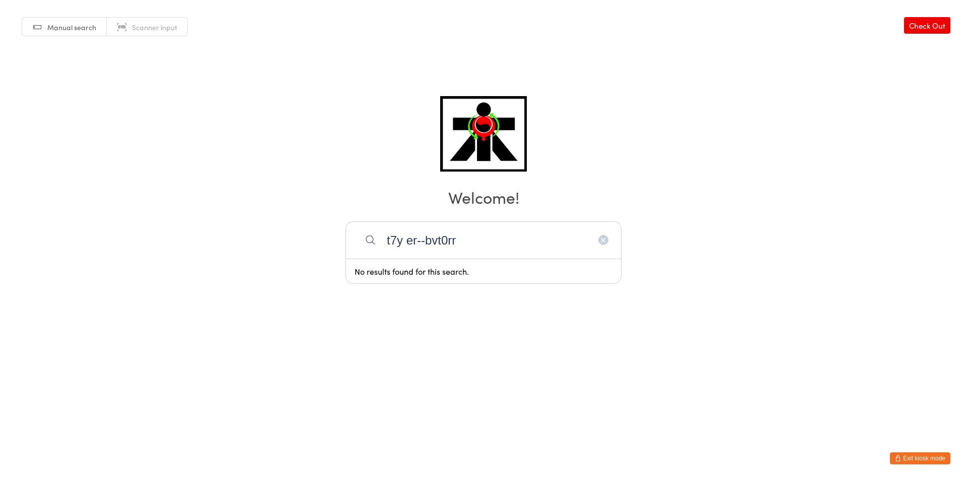
type input "t7y er--bvt0rr"
click at [607, 236] on icon "button" at bounding box center [603, 240] width 8 height 8
type input "+"
click at [603, 243] on input "search" at bounding box center [483, 240] width 276 height 37
type input "7"
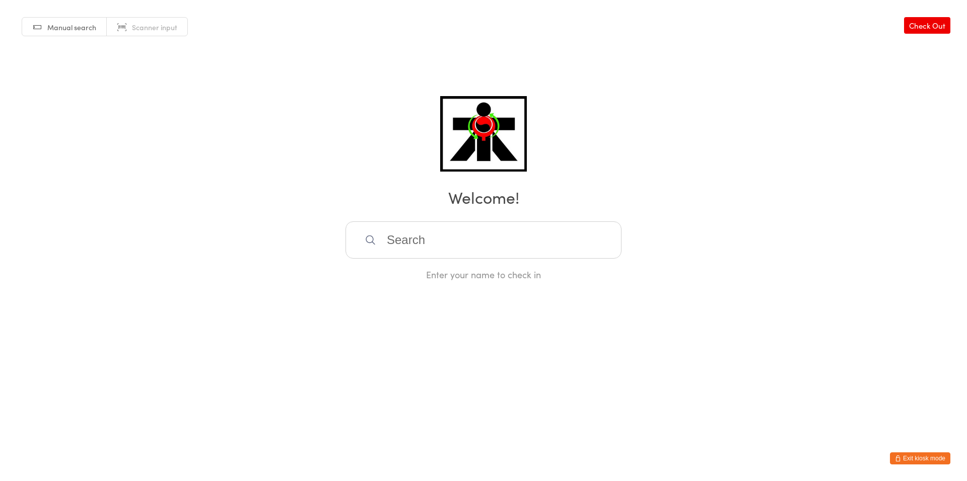
click at [513, 234] on input "search" at bounding box center [483, 240] width 276 height 37
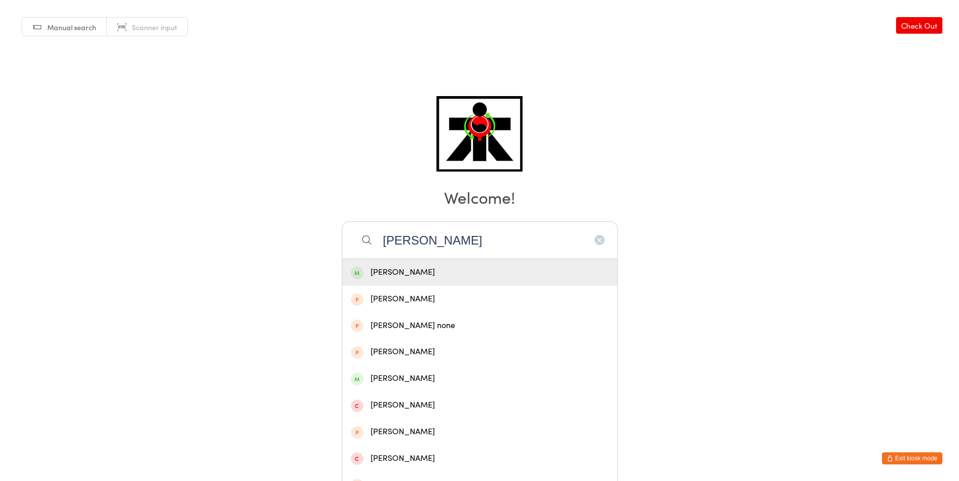
type input "kate t"
click at [500, 278] on div "Kate Torpey" at bounding box center [480, 273] width 258 height 14
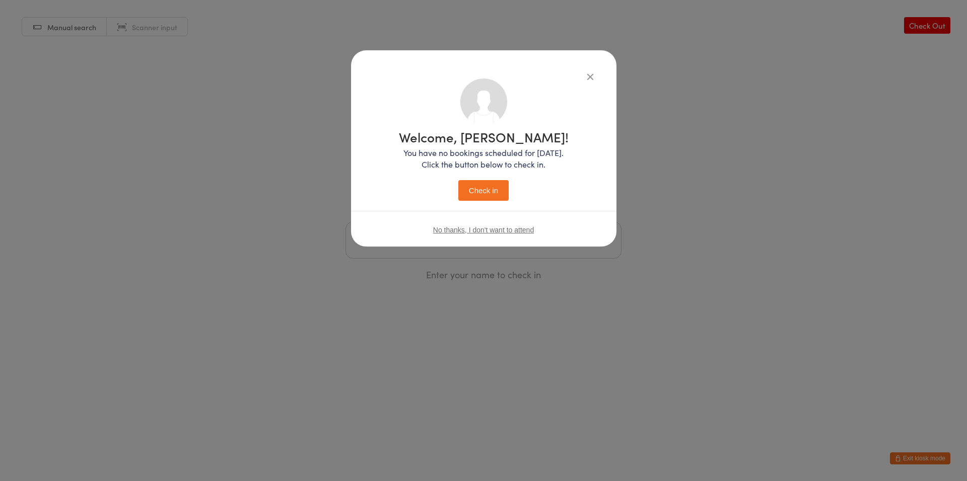
click at [497, 181] on button "Check in" at bounding box center [483, 190] width 50 height 21
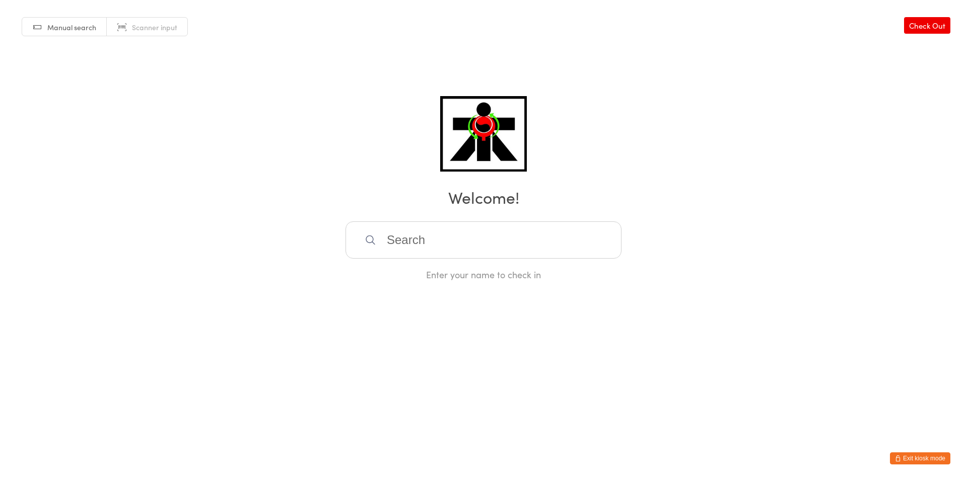
click at [544, 239] on input "search" at bounding box center [483, 240] width 276 height 37
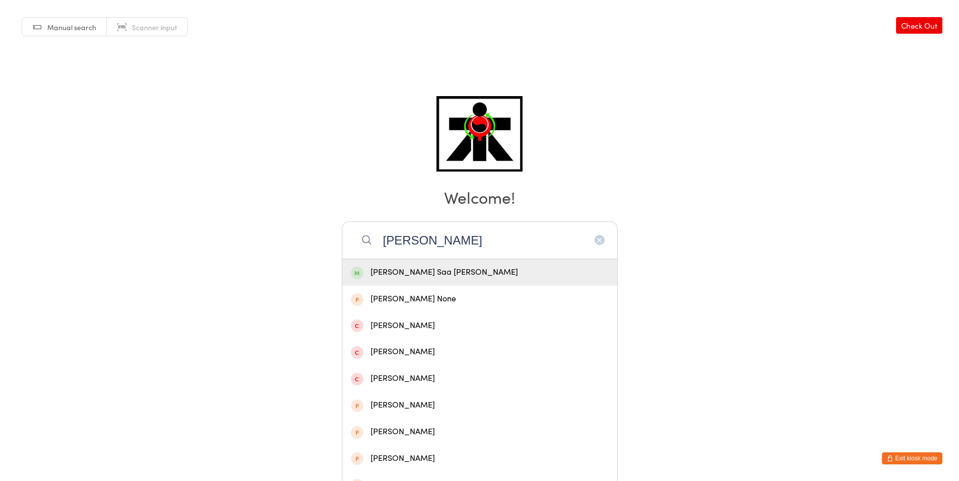
type input "bernat"
click at [515, 274] on div "Bernat Saa Grimaldo" at bounding box center [480, 273] width 258 height 14
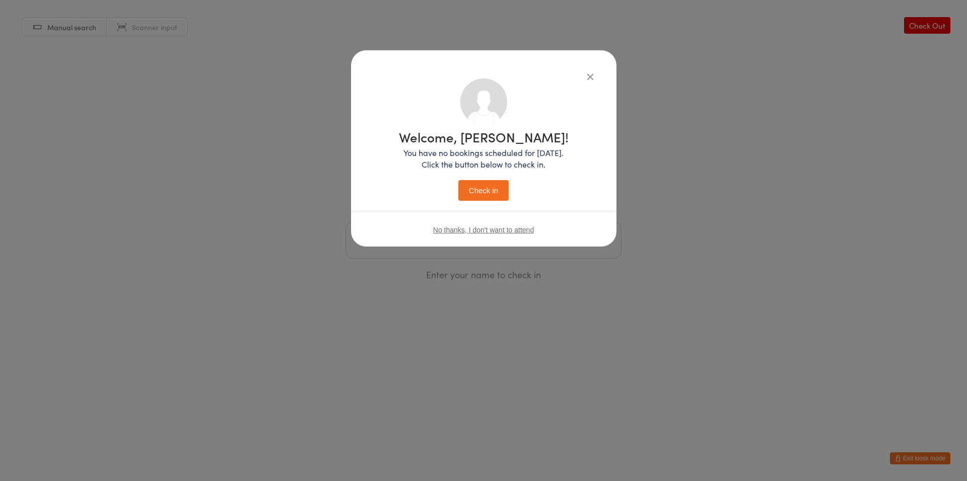
click at [464, 201] on div "Welcome, Bernat Saa! You have no bookings scheduled for today. Click the button…" at bounding box center [483, 164] width 225 height 170
drag, startPoint x: 441, startPoint y: 188, endPoint x: 453, endPoint y: 193, distance: 13.4
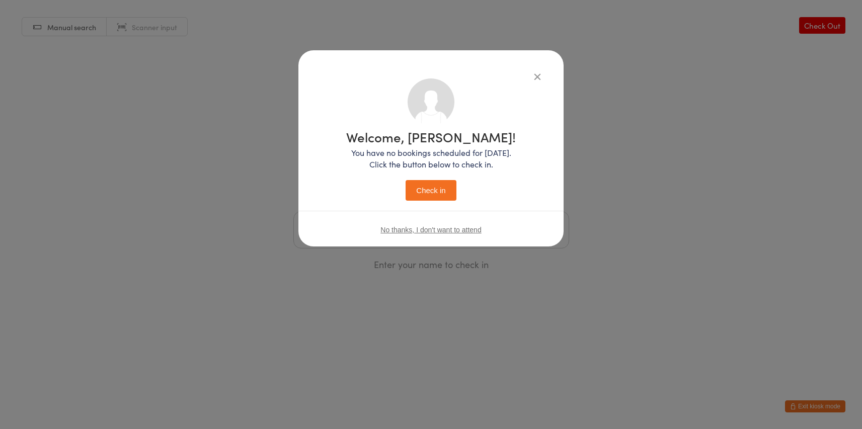
click at [435, 191] on button "Check in" at bounding box center [431, 190] width 50 height 21
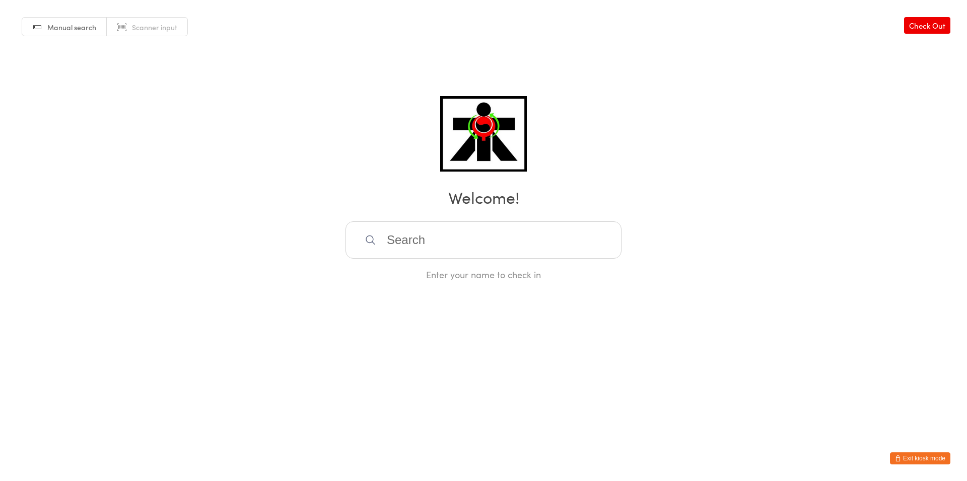
click at [447, 254] on input "search" at bounding box center [483, 240] width 276 height 37
type input "jgregor"
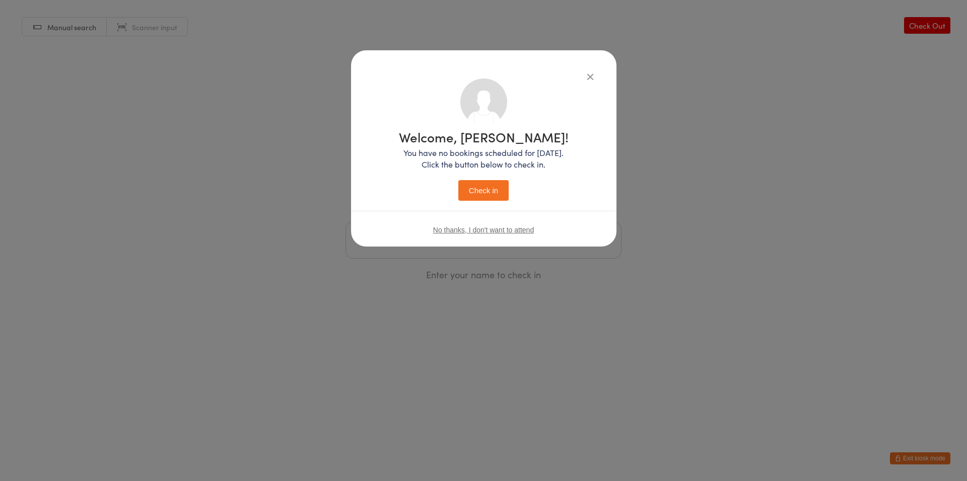
click at [458, 180] on button "Check in" at bounding box center [483, 190] width 50 height 21
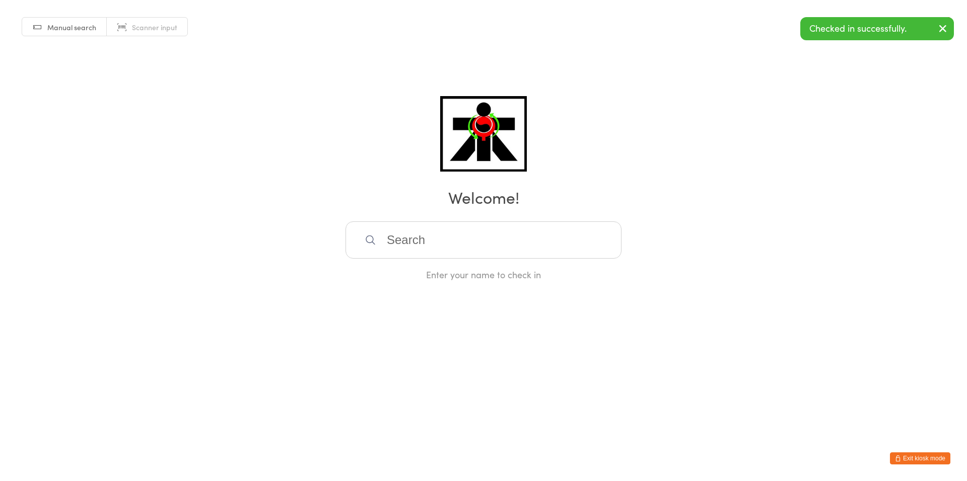
click at [512, 247] on input "search" at bounding box center [483, 240] width 276 height 37
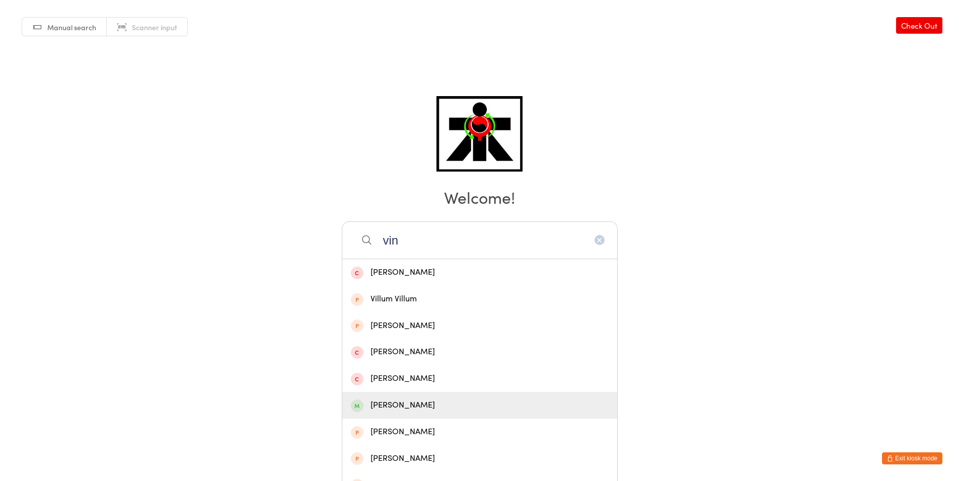
type input "vin"
click at [449, 402] on div "Vince Sadecki" at bounding box center [480, 406] width 258 height 14
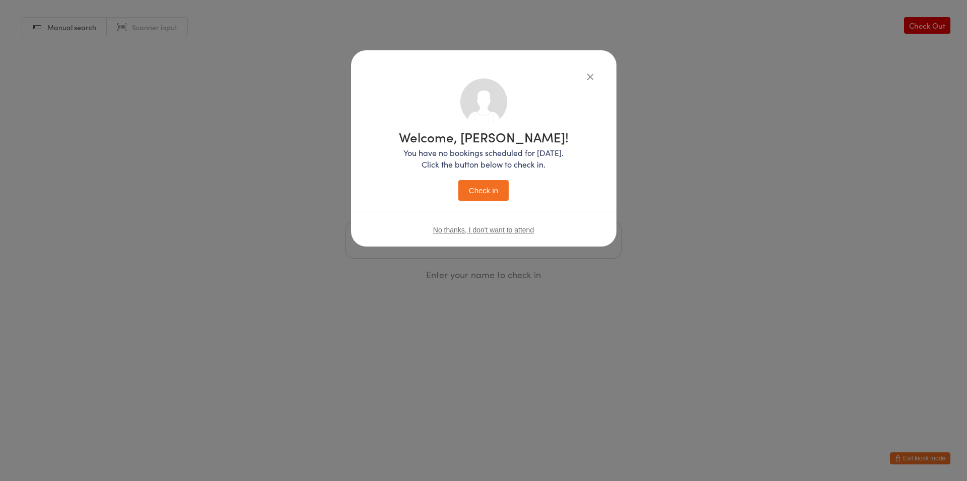
click at [474, 186] on button "Check in" at bounding box center [483, 190] width 50 height 21
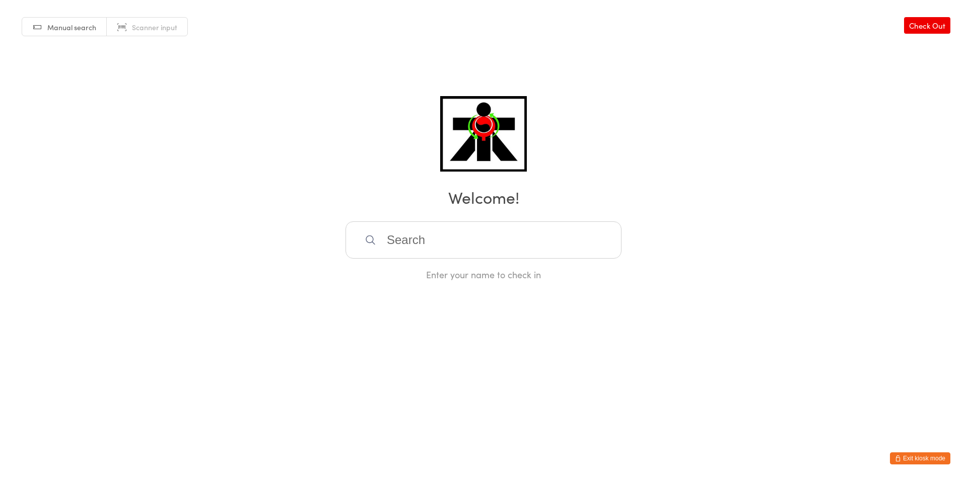
click at [467, 234] on input "search" at bounding box center [483, 240] width 276 height 37
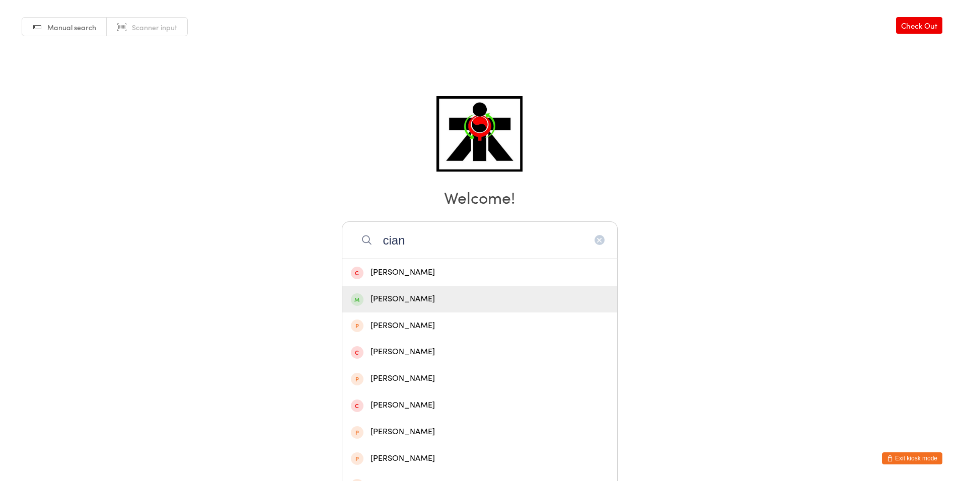
type input "cian"
click at [551, 301] on div "Cian Iredale" at bounding box center [480, 299] width 258 height 14
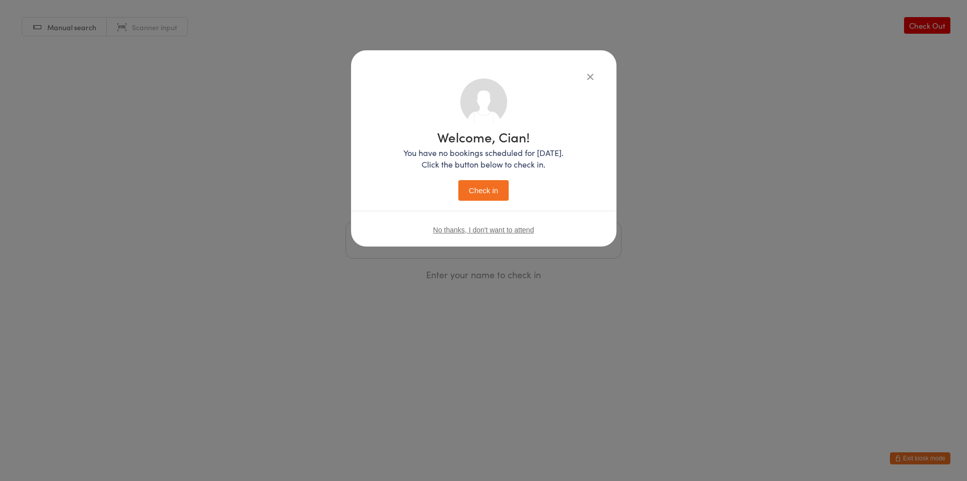
click at [489, 193] on button "Check in" at bounding box center [483, 190] width 50 height 21
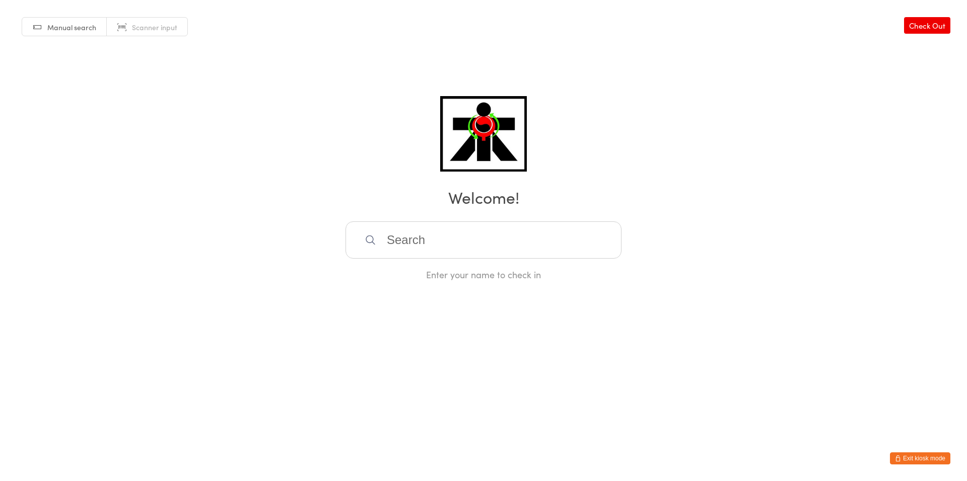
click at [476, 228] on input "search" at bounding box center [483, 240] width 276 height 37
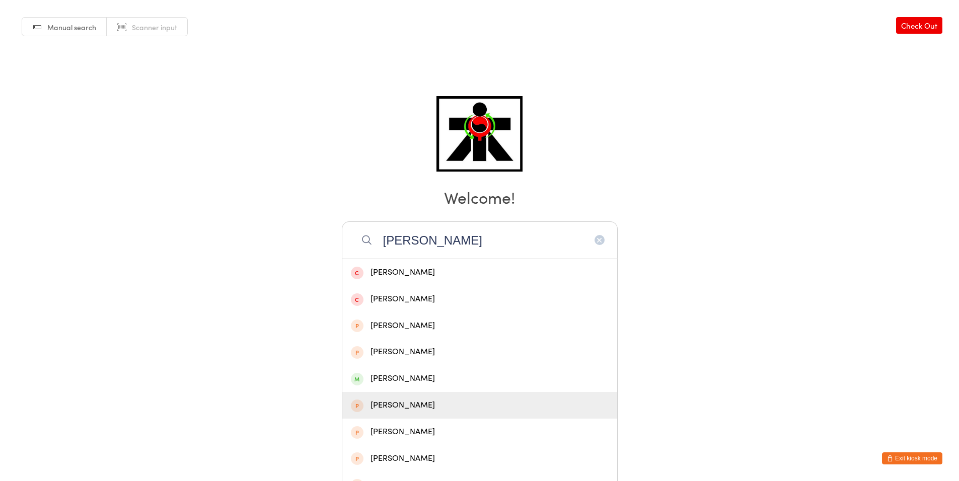
drag, startPoint x: 442, startPoint y: 391, endPoint x: 450, endPoint y: 394, distance: 8.6
click at [450, 394] on div "Molly Nixon Molly Brazier Molly Johnson Molly Dawkins Molly Cullingford Eoin Mo…" at bounding box center [480, 458] width 276 height 399
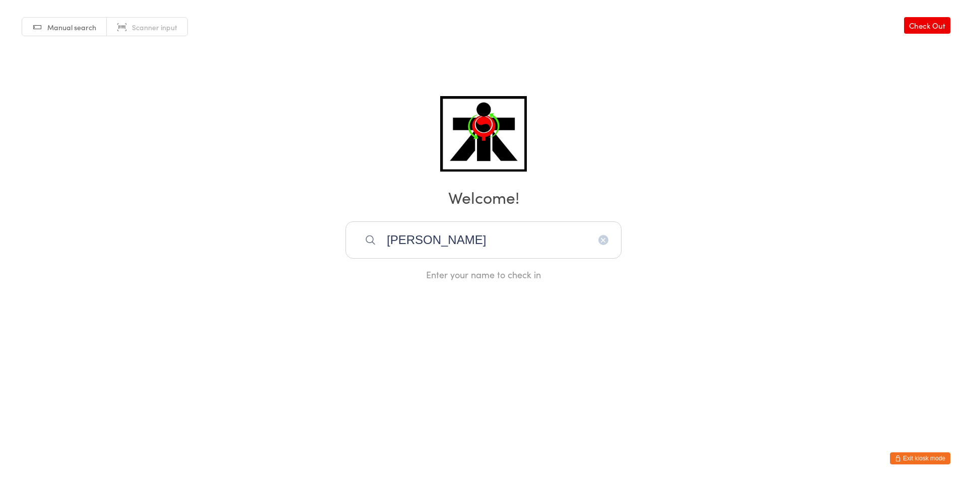
click at [420, 244] on input "molly" at bounding box center [483, 240] width 276 height 37
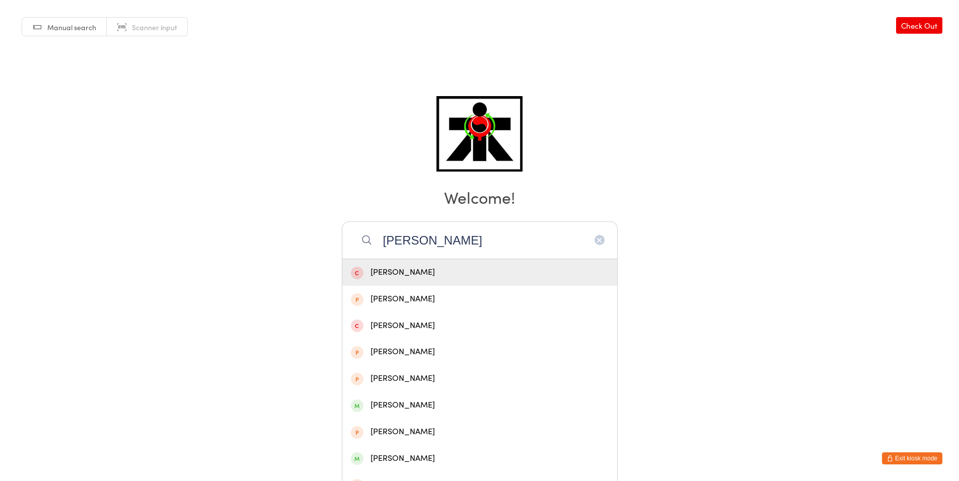
type input "molly"
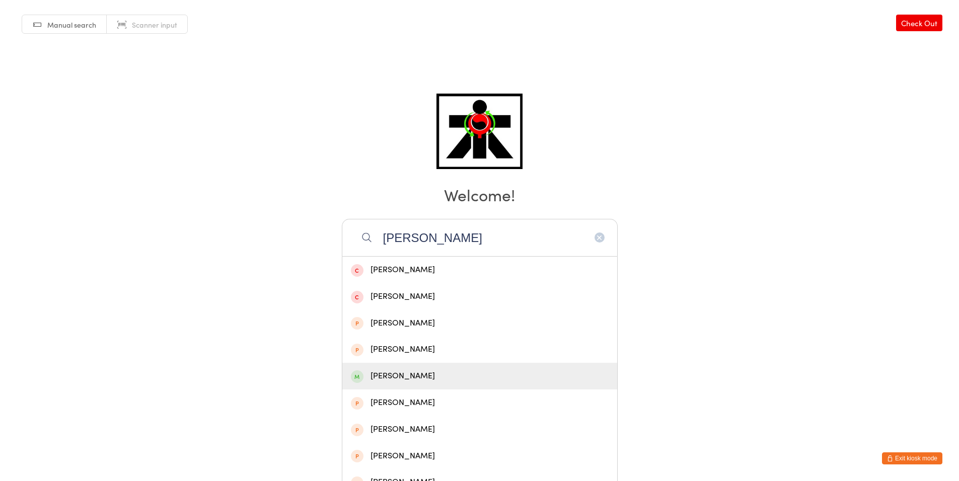
scroll to position [8, 0]
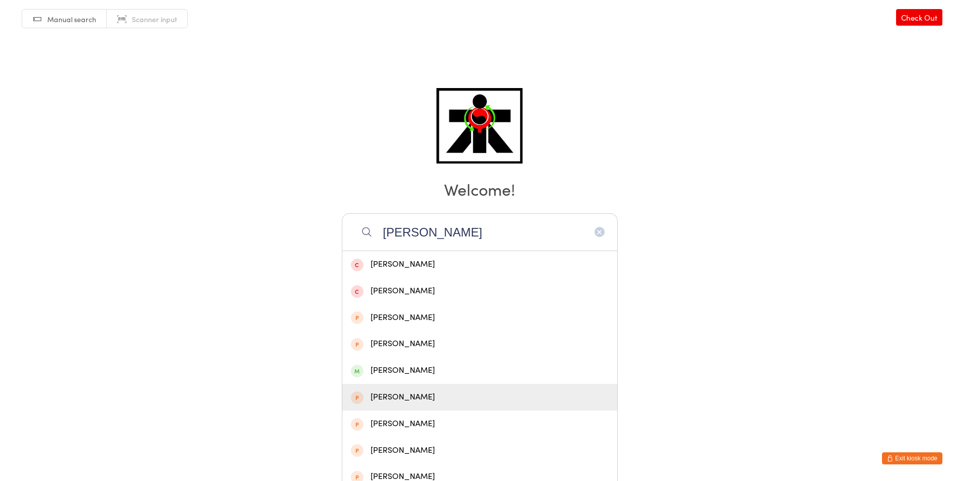
click at [544, 389] on div "Eoin Molloy" at bounding box center [479, 397] width 275 height 27
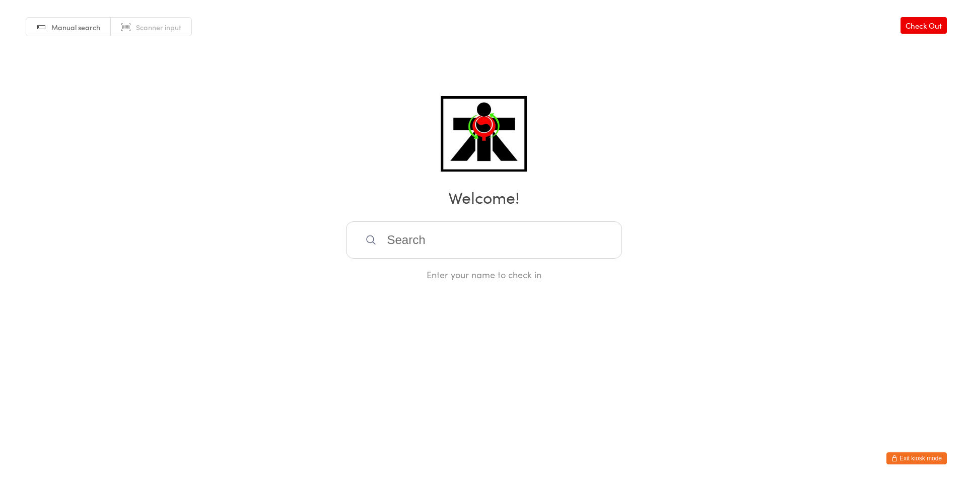
scroll to position [0, 0]
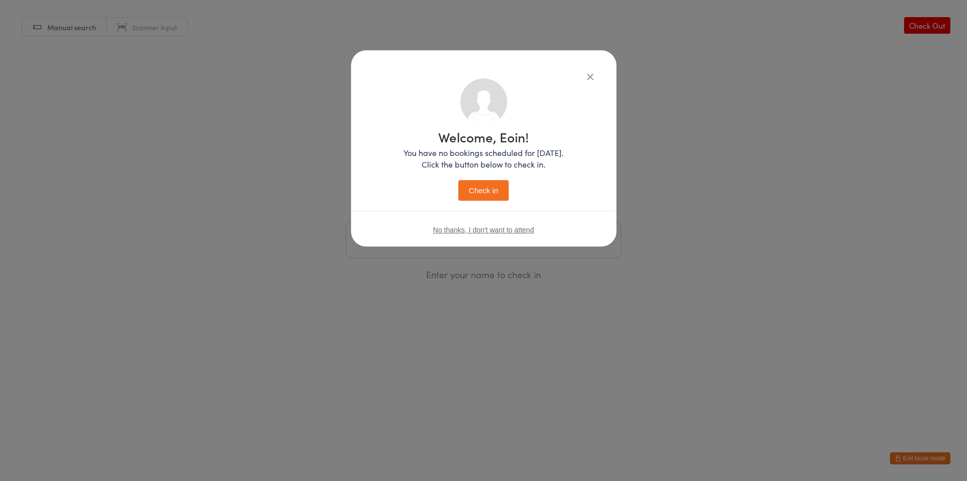
click at [504, 273] on div "Welcome, Eoin! You have no bookings scheduled for today. Click the button below…" at bounding box center [483, 240] width 967 height 481
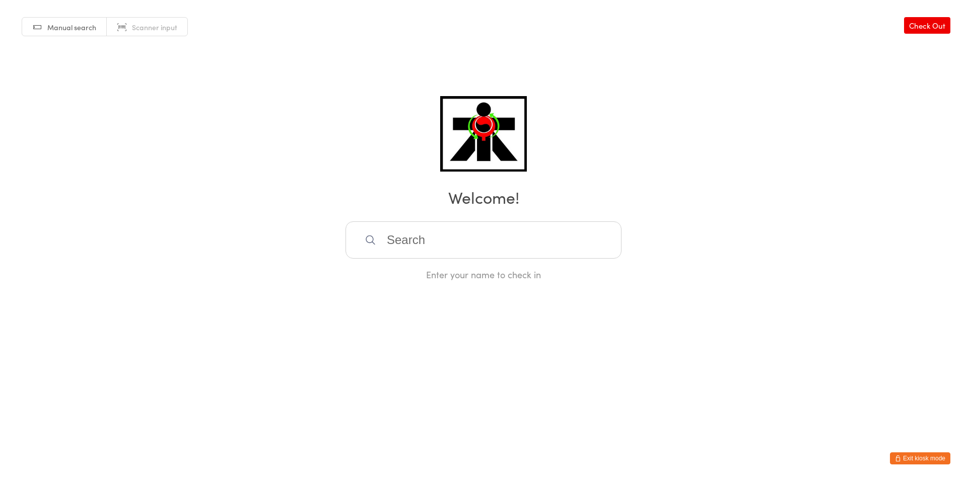
drag, startPoint x: 391, startPoint y: 245, endPoint x: 361, endPoint y: 258, distance: 32.0
click at [361, 258] on input "search" at bounding box center [483, 240] width 276 height 37
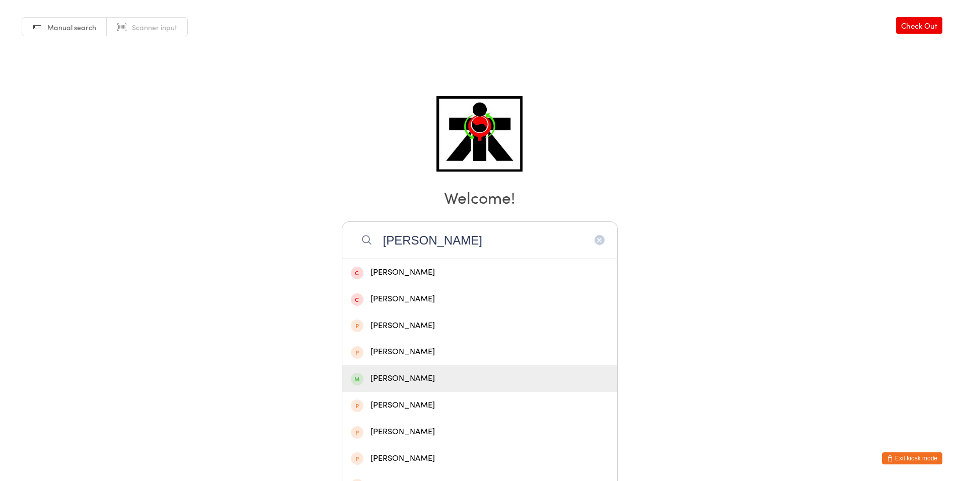
type input "molly"
click at [443, 376] on div "Molly Cullingford" at bounding box center [480, 379] width 258 height 14
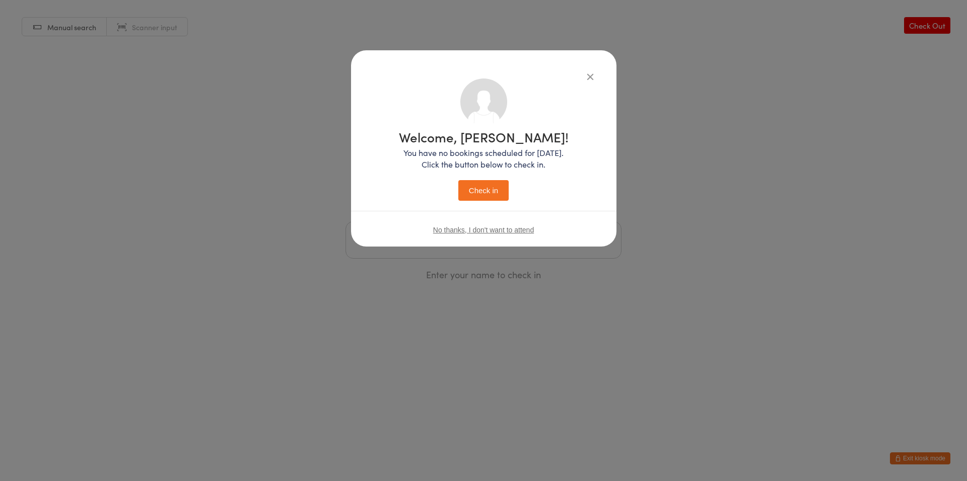
click at [474, 191] on button "Check in" at bounding box center [483, 190] width 50 height 21
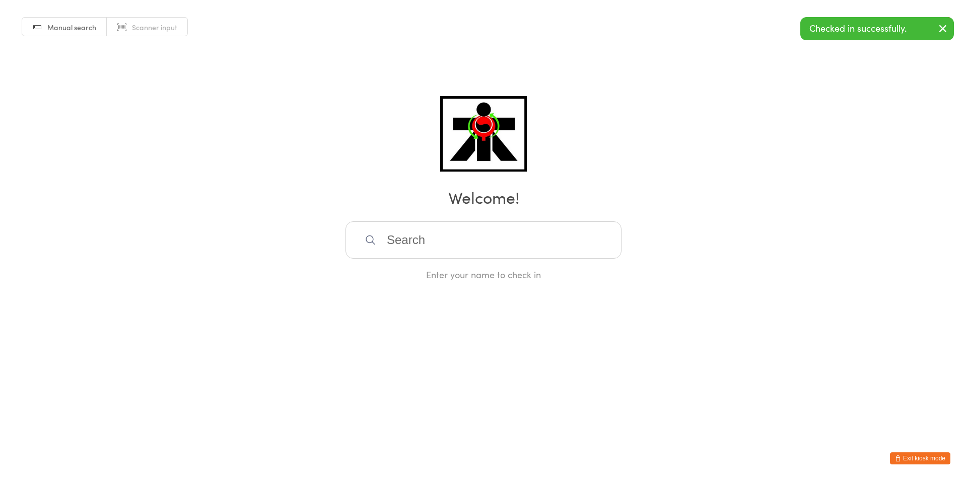
click at [404, 253] on input "search" at bounding box center [483, 240] width 276 height 37
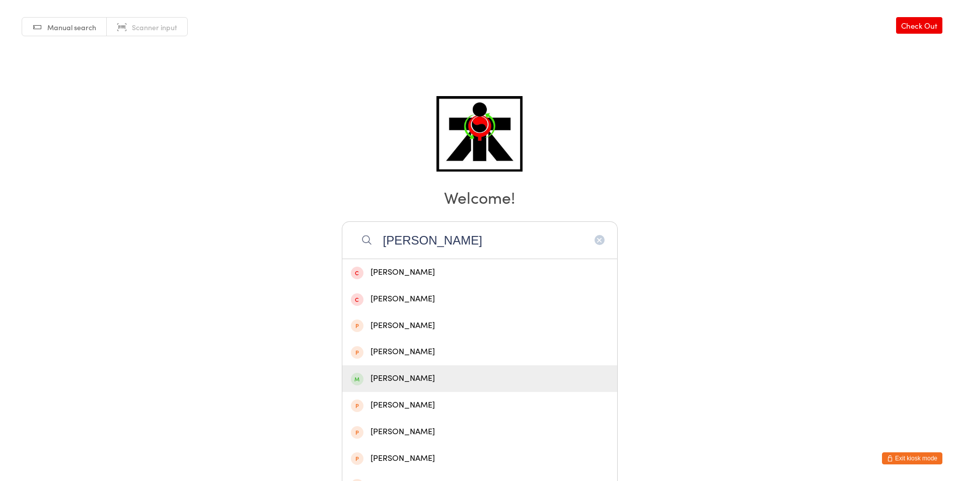
type input "molly"
click at [380, 370] on div "Molly Cullingford" at bounding box center [479, 378] width 275 height 27
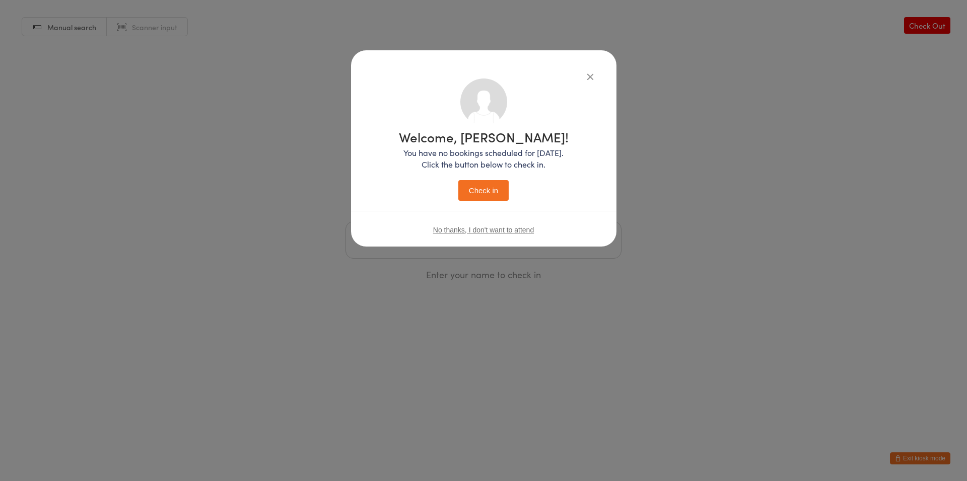
drag, startPoint x: 582, startPoint y: 78, endPoint x: 573, endPoint y: 82, distance: 10.4
click at [573, 82] on div "Welcome, Molly! You have no bookings scheduled for today. Click the button belo…" at bounding box center [483, 140] width 225 height 122
drag, startPoint x: 645, startPoint y: 96, endPoint x: 637, endPoint y: 104, distance: 11.0
click at [637, 104] on div "Welcome, Molly! You have no bookings scheduled for today. Click the button belo…" at bounding box center [483, 240] width 967 height 481
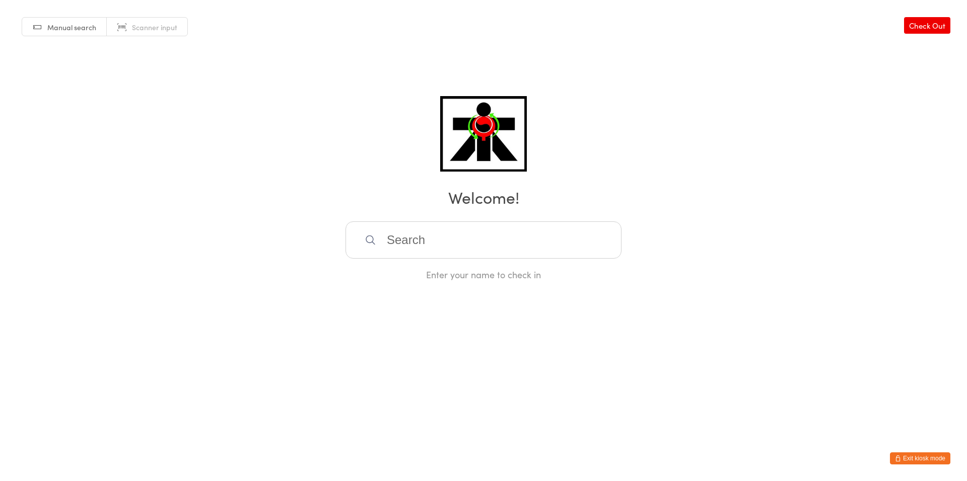
click at [917, 35] on div "Manual search Scanner input Check Out Welcome! Enter your name to check in" at bounding box center [483, 140] width 967 height 281
click at [919, 29] on link "Check Out" at bounding box center [927, 25] width 46 height 17
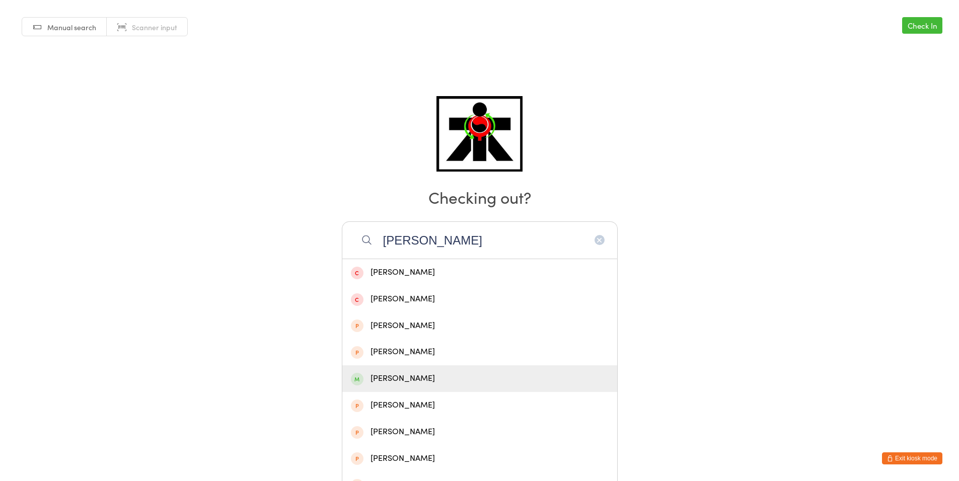
type input "molly"
click at [492, 379] on div "Molly Cullingford" at bounding box center [480, 379] width 258 height 14
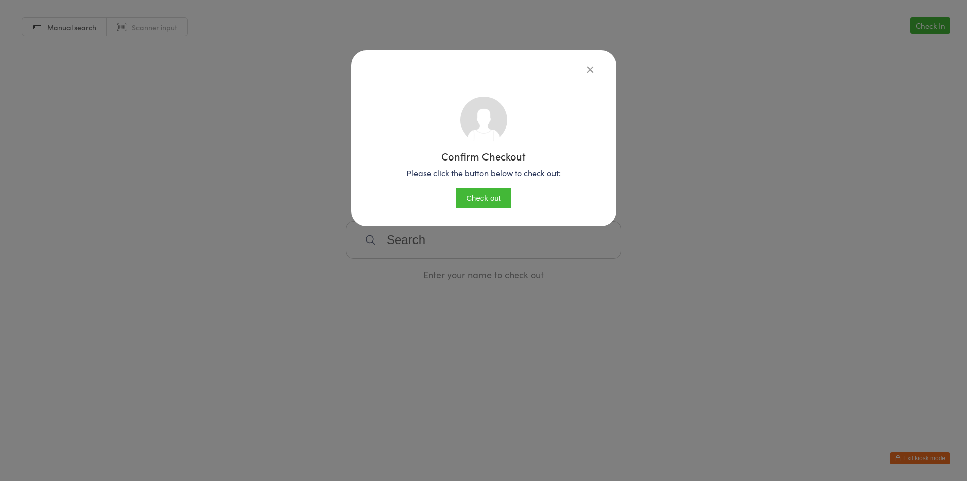
click at [504, 197] on button "Check out" at bounding box center [483, 198] width 55 height 21
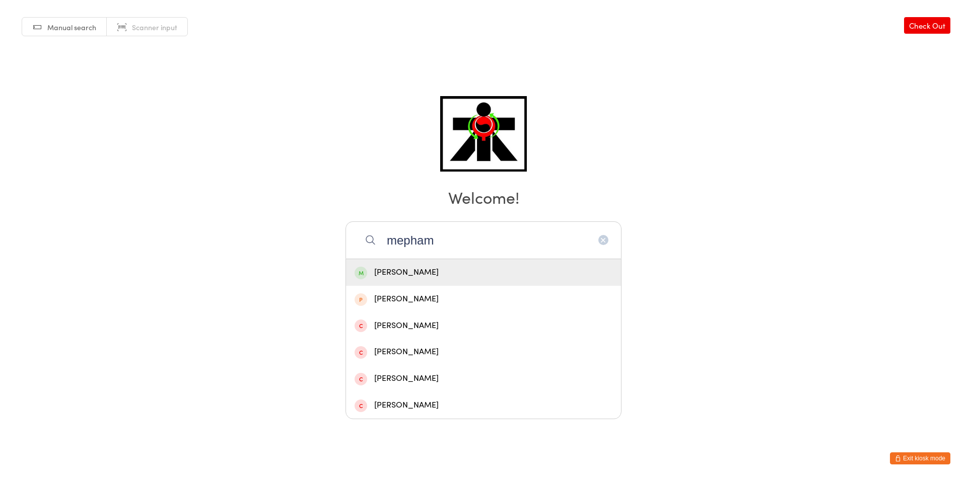
type input "mepham"
click at [438, 280] on div "Mepham Namdrel" at bounding box center [483, 272] width 275 height 27
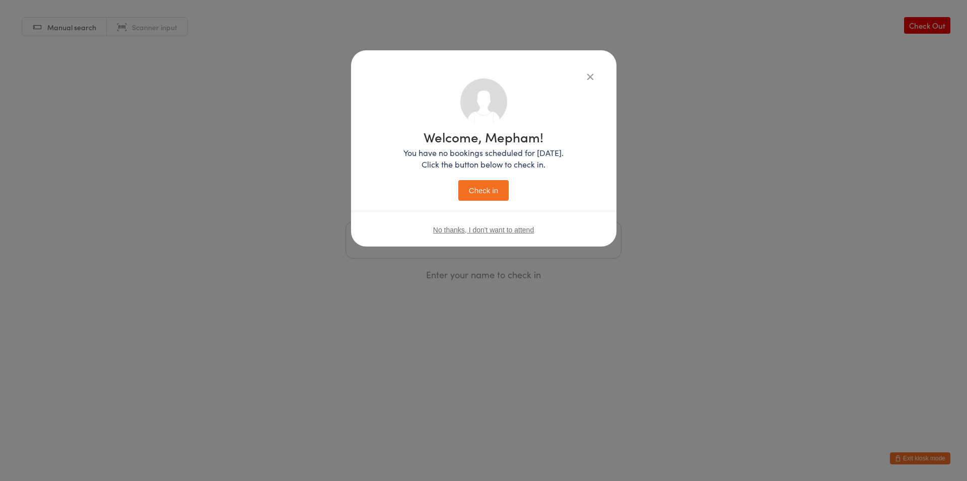
click at [474, 196] on button "Check in" at bounding box center [483, 190] width 50 height 21
